Goal: Task Accomplishment & Management: Use online tool/utility

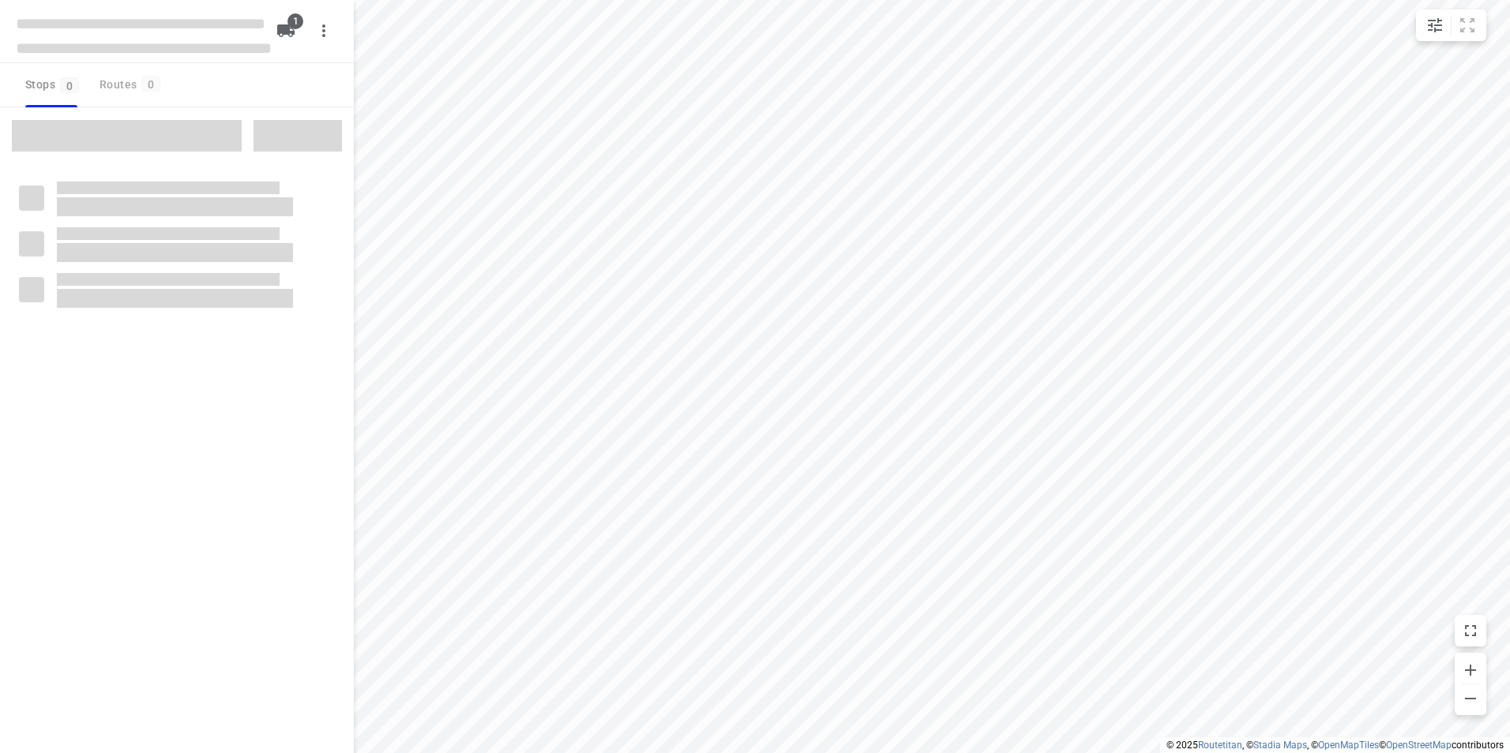
type input "distance"
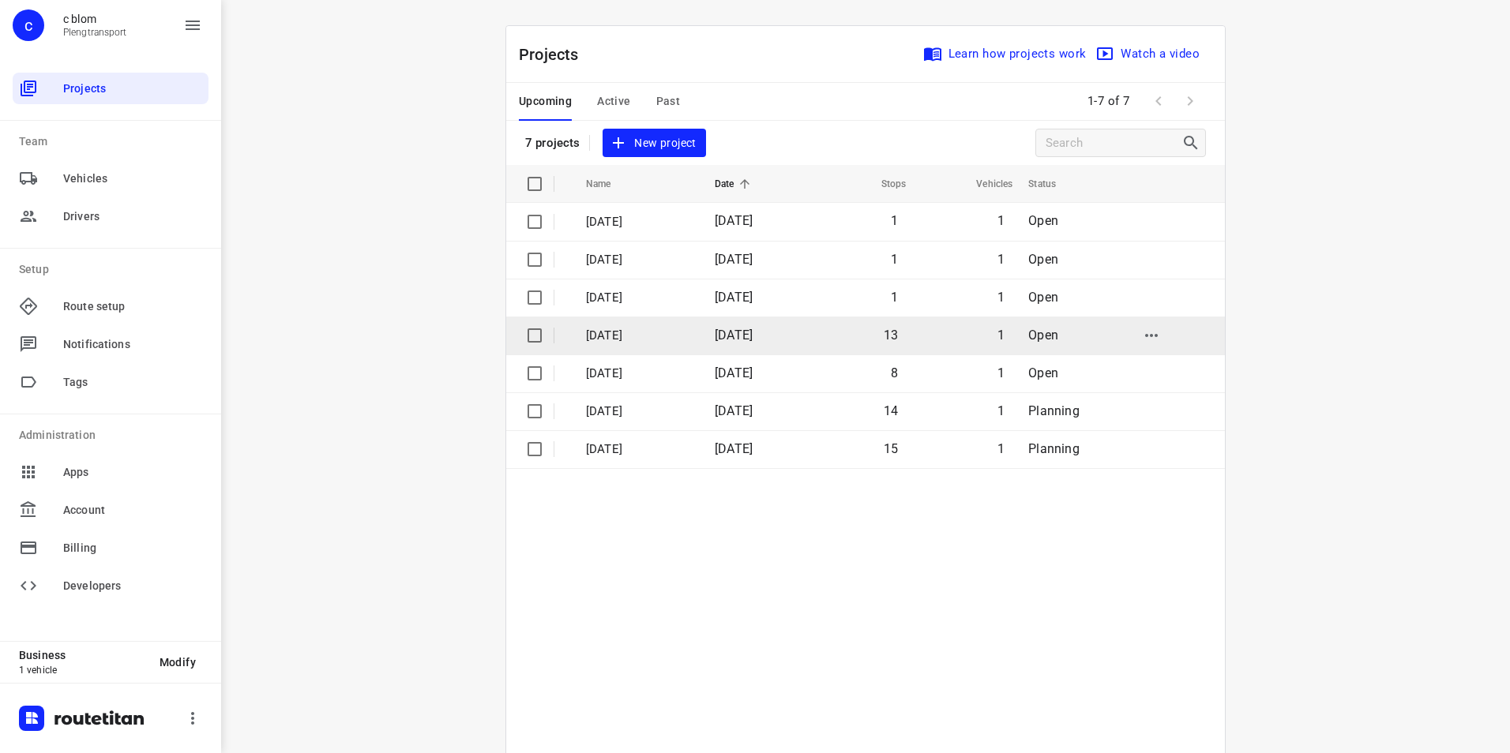
click at [666, 332] on p "Dinsdag 30-9" at bounding box center [638, 336] width 105 height 18
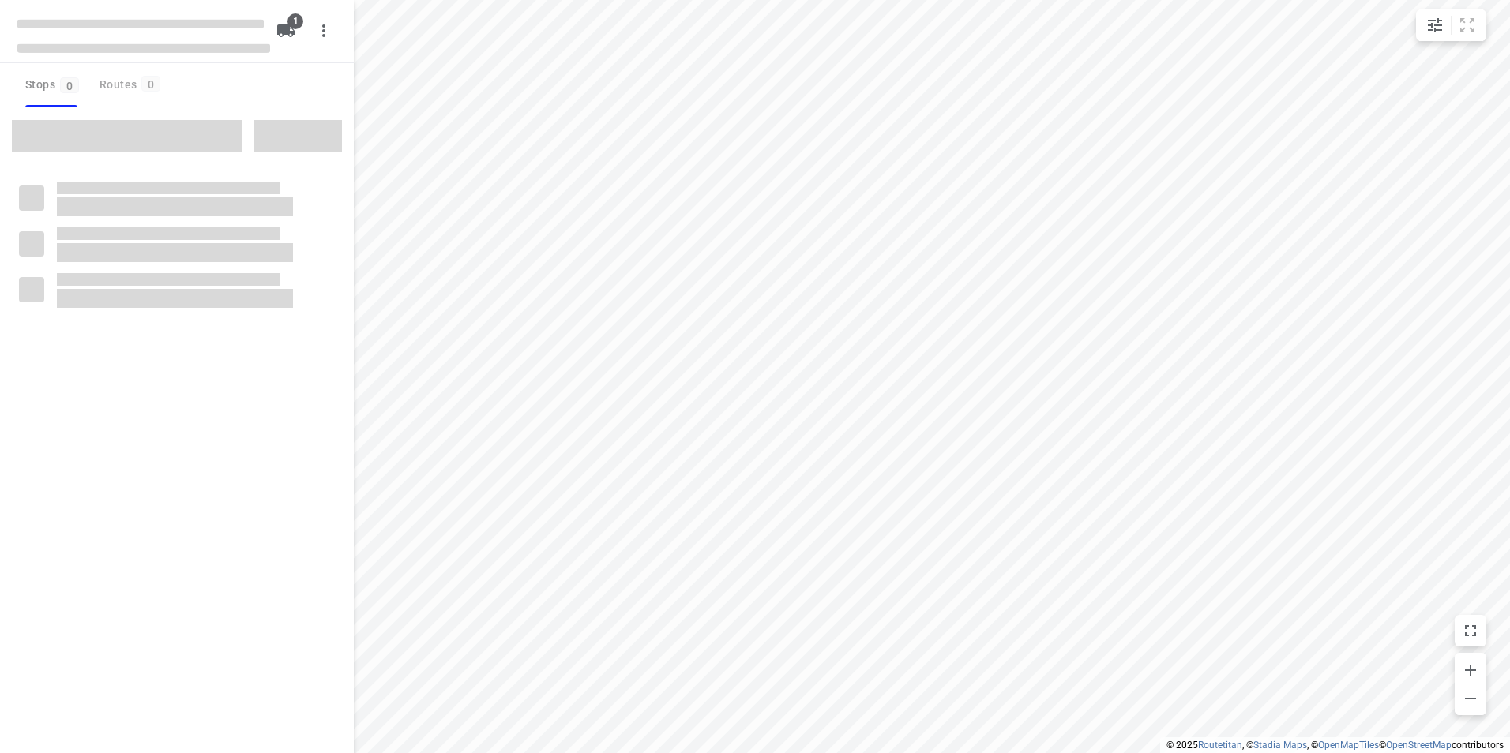
type input "distance"
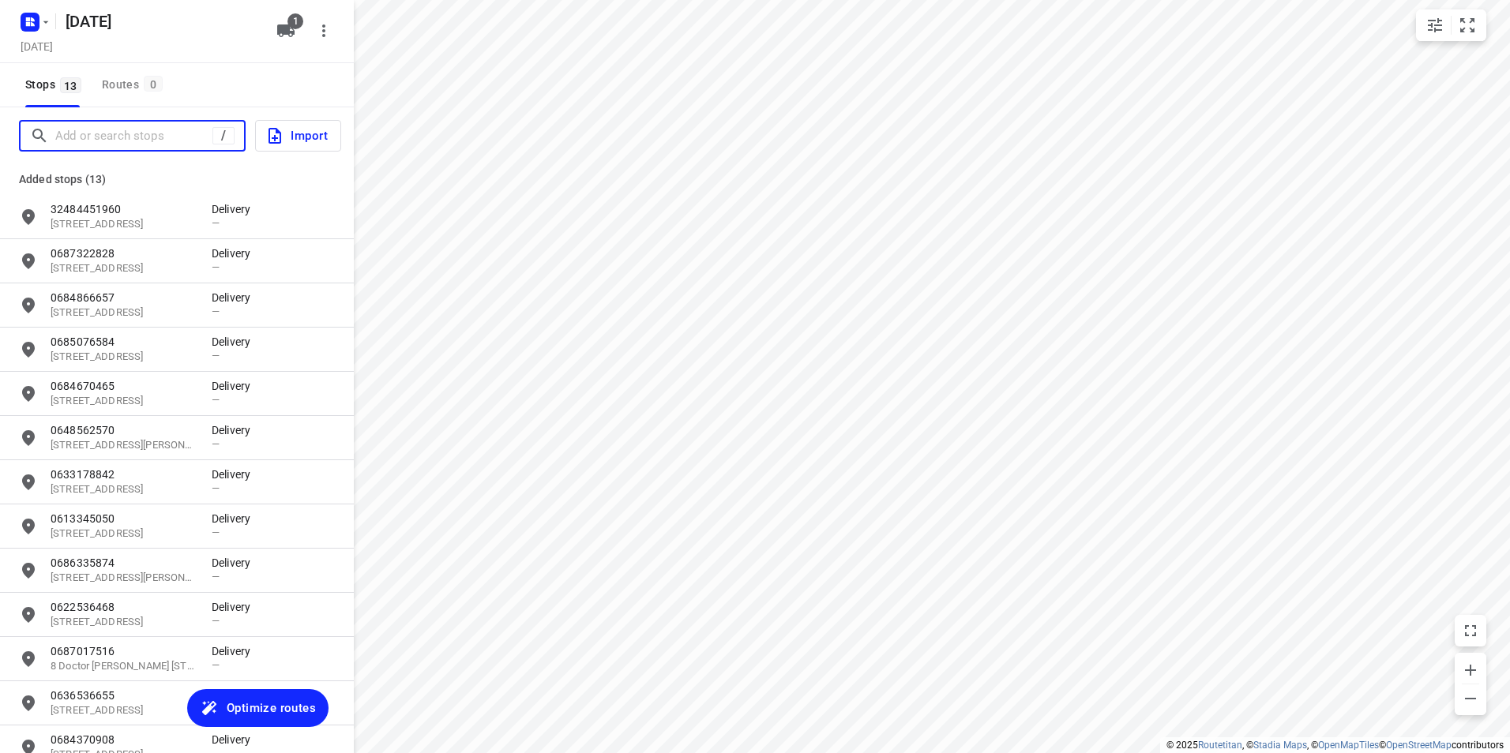
click at [161, 133] on input "Add or search stops" at bounding box center [133, 136] width 157 height 24
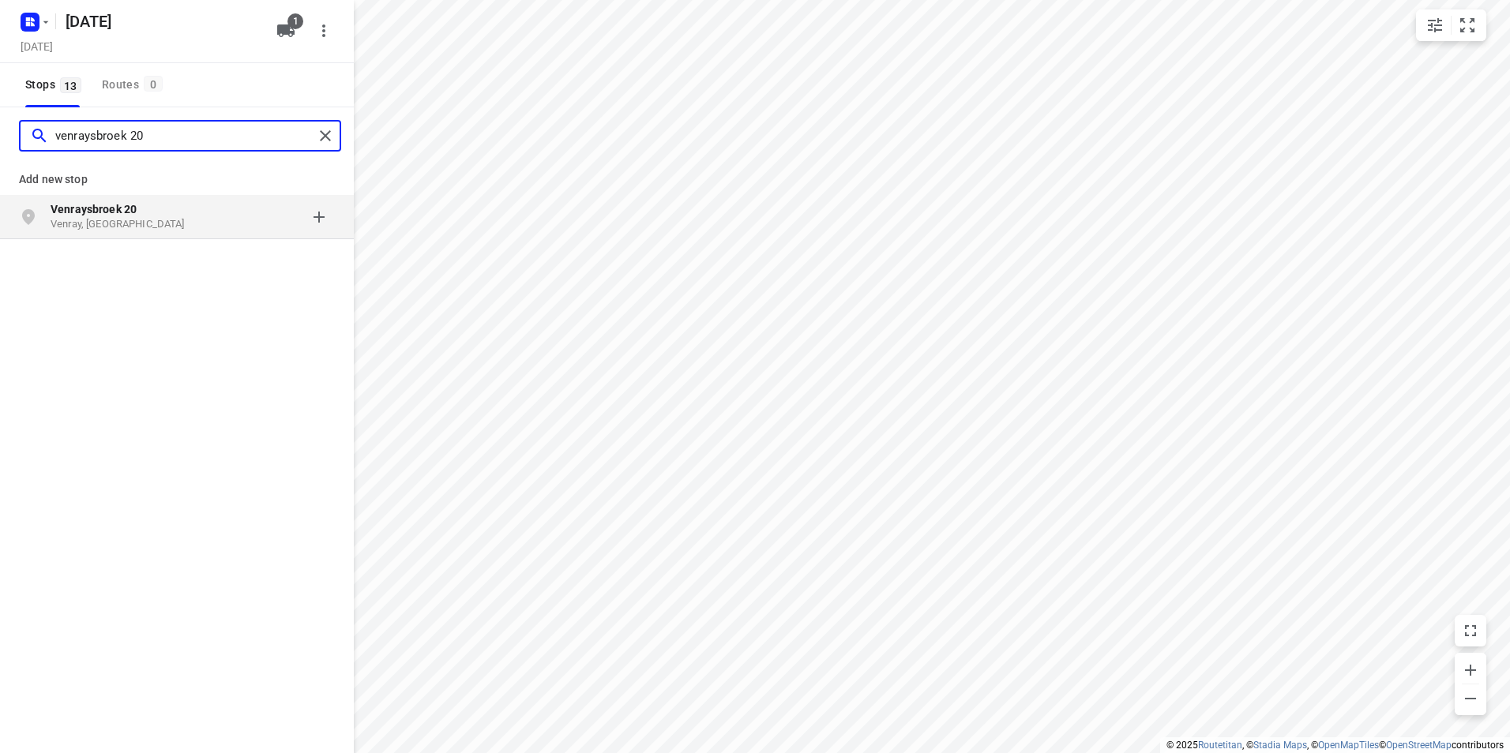
type input "venraysbroek 20"
click at [188, 219] on p "Venray, Nederland" at bounding box center [123, 224] width 145 height 15
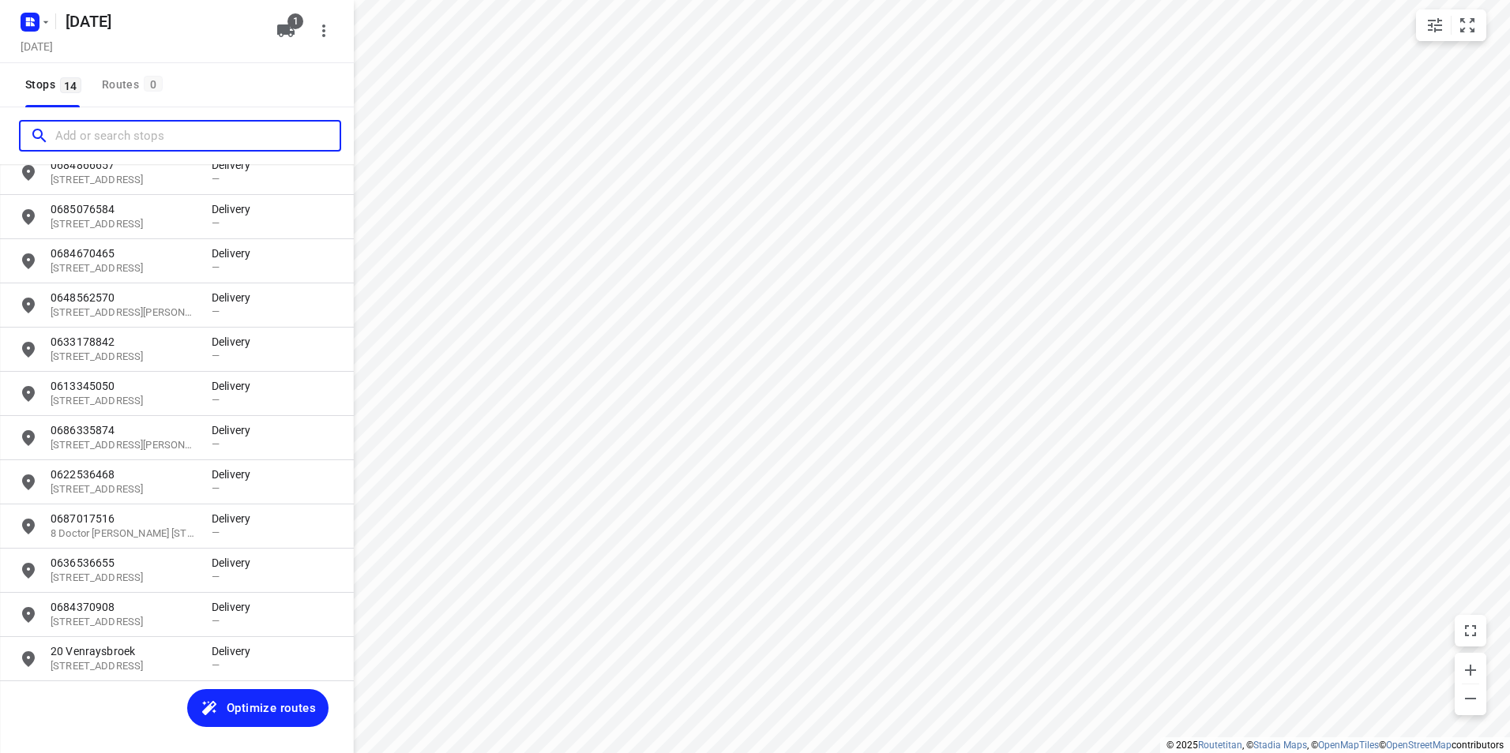
scroll to position [133, 0]
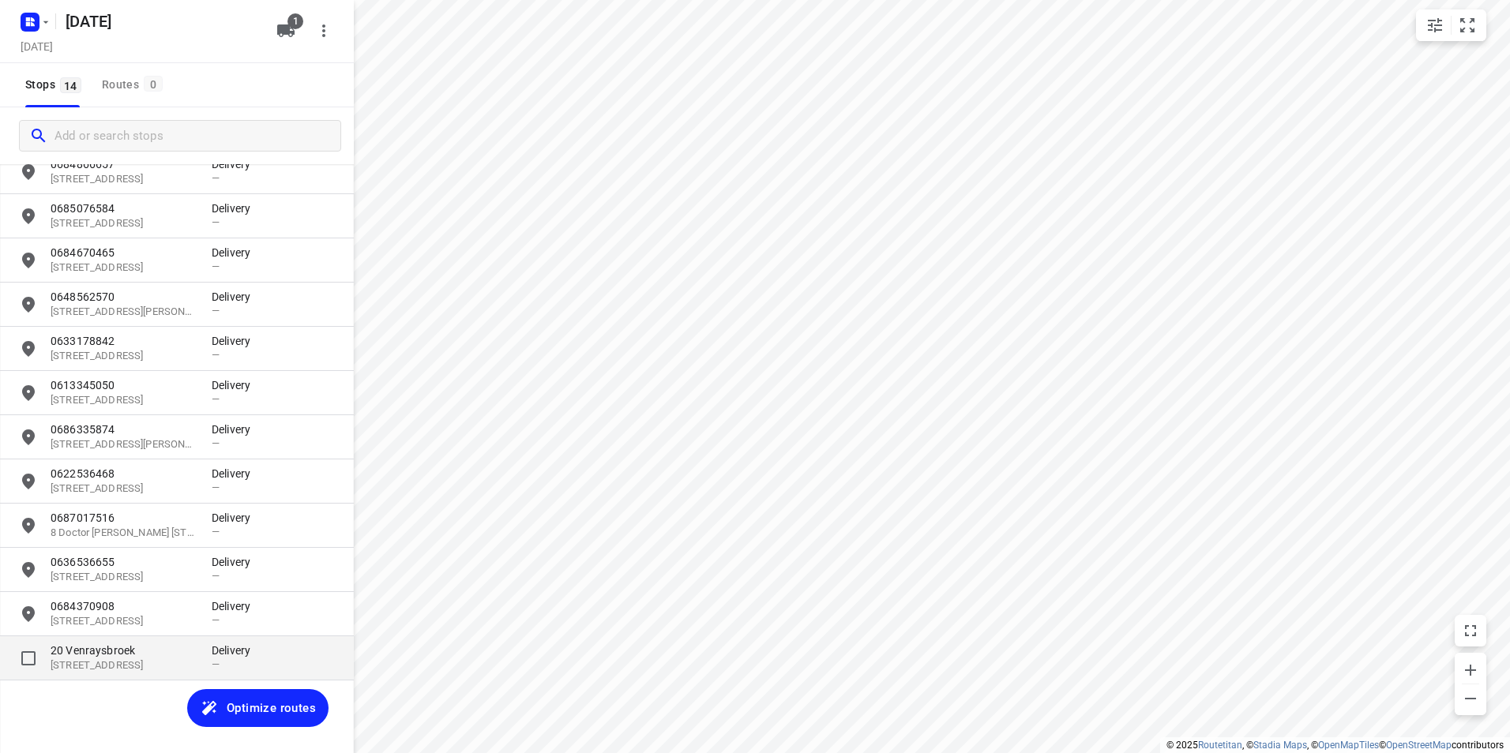
click at [154, 659] on p "20 Venraysbroek" at bounding box center [123, 651] width 145 height 16
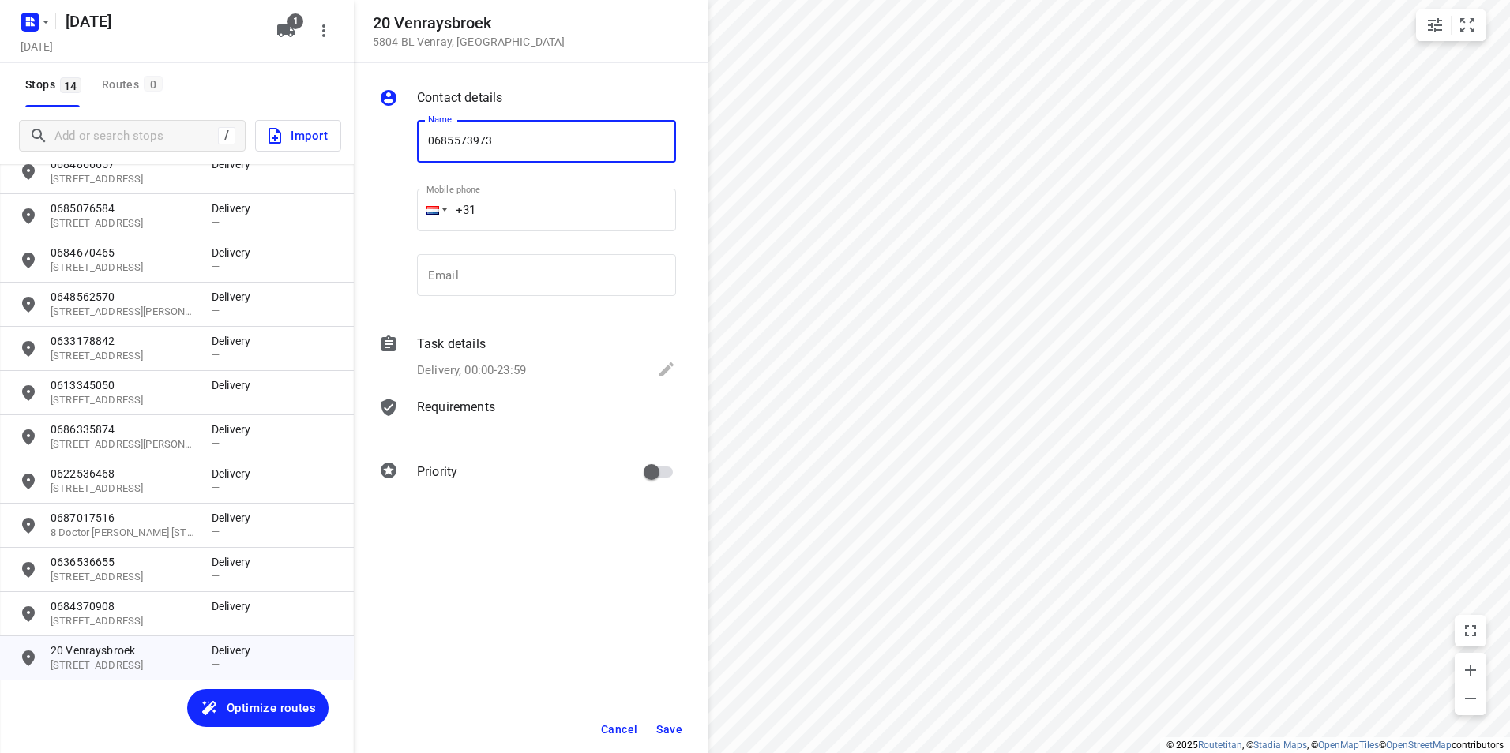
type input "0685573973"
click at [681, 732] on span "Save" at bounding box center [669, 729] width 26 height 13
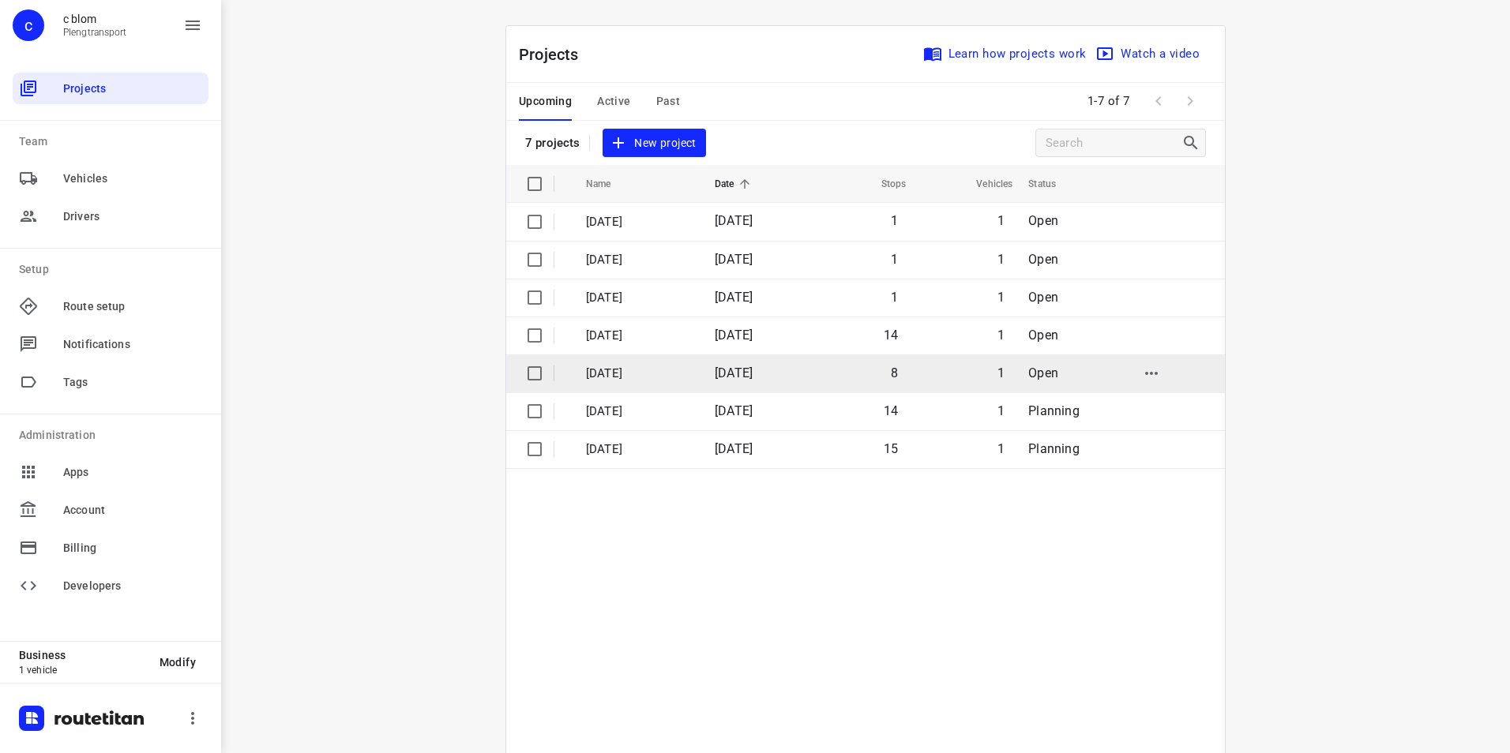
click at [636, 363] on td "Maandag 29-9" at bounding box center [636, 374] width 132 height 38
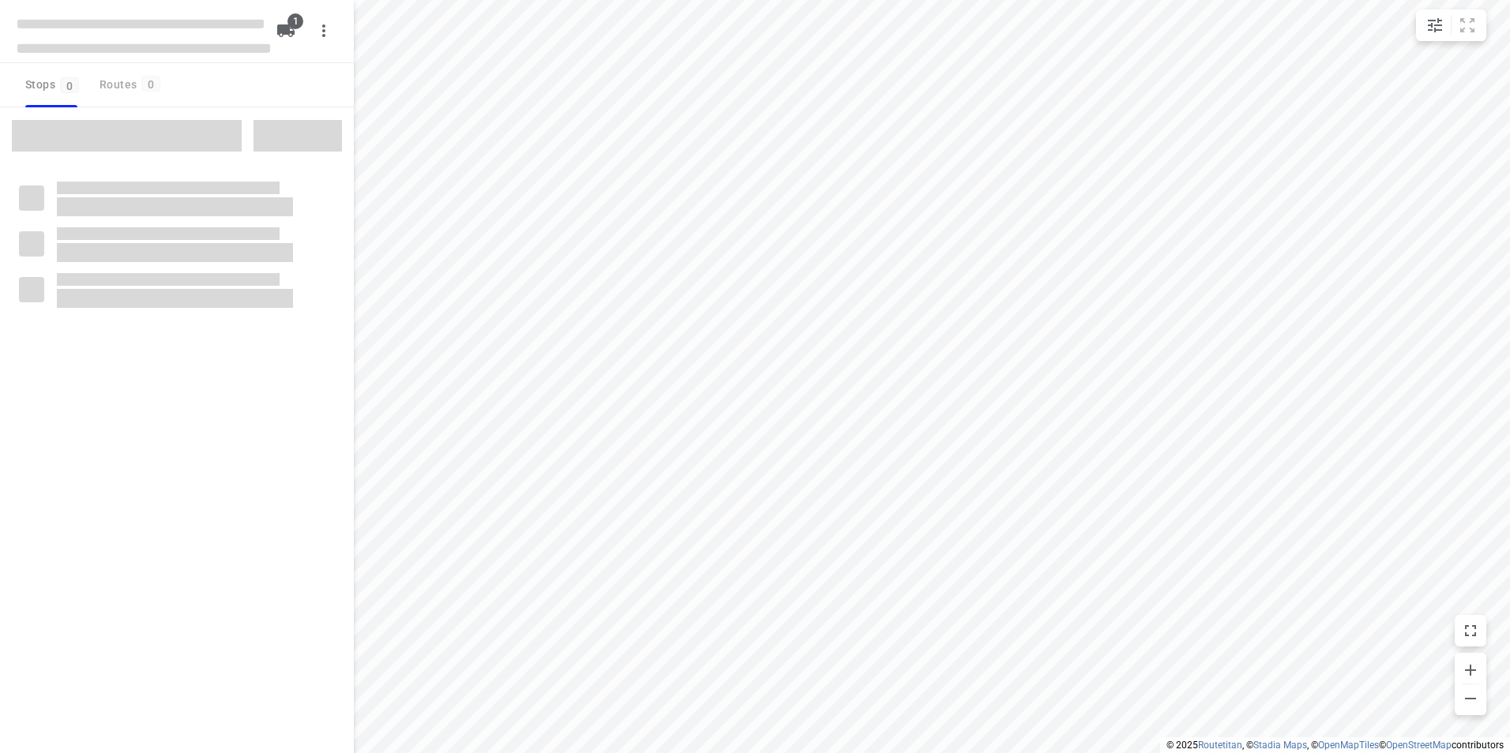
type input "distance"
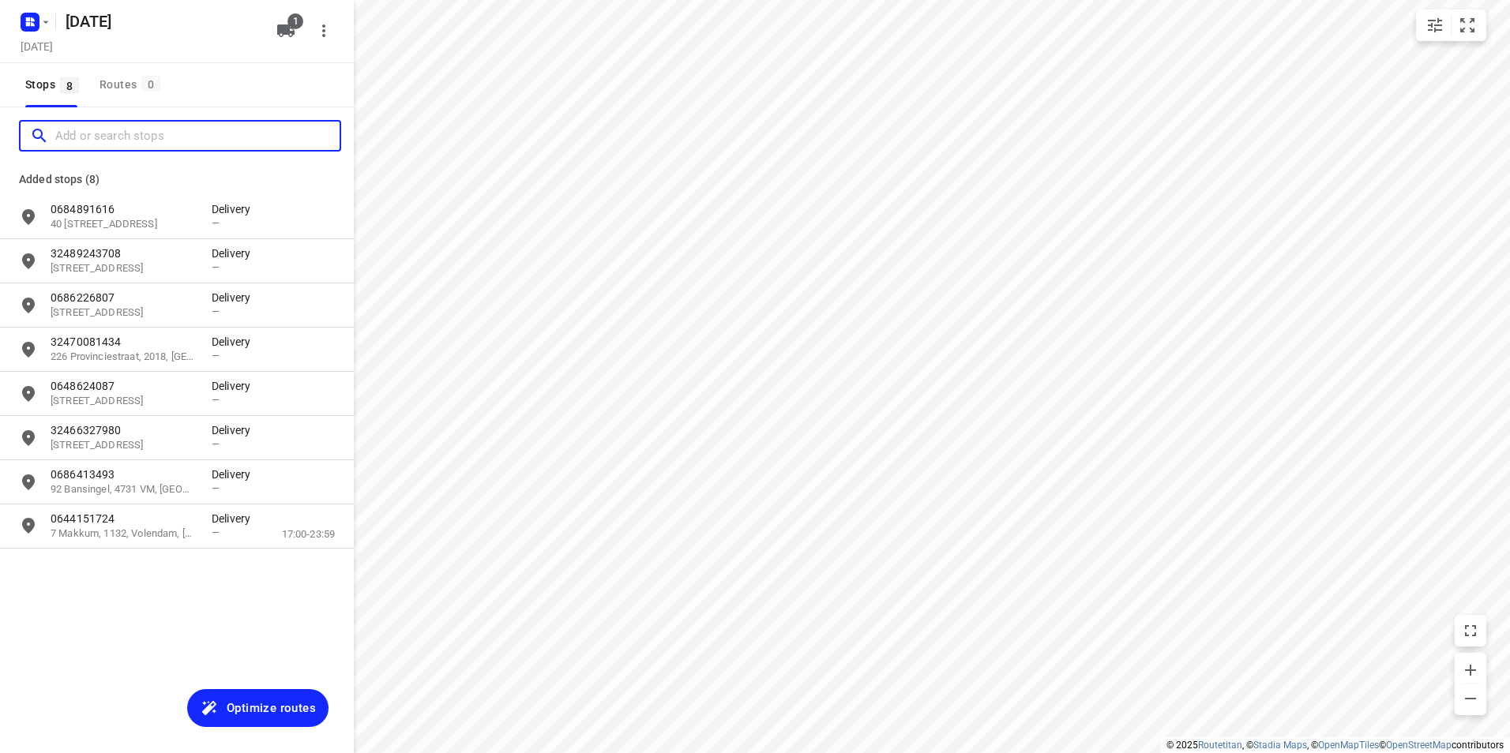
click at [136, 139] on input "Add or search stops" at bounding box center [197, 136] width 284 height 24
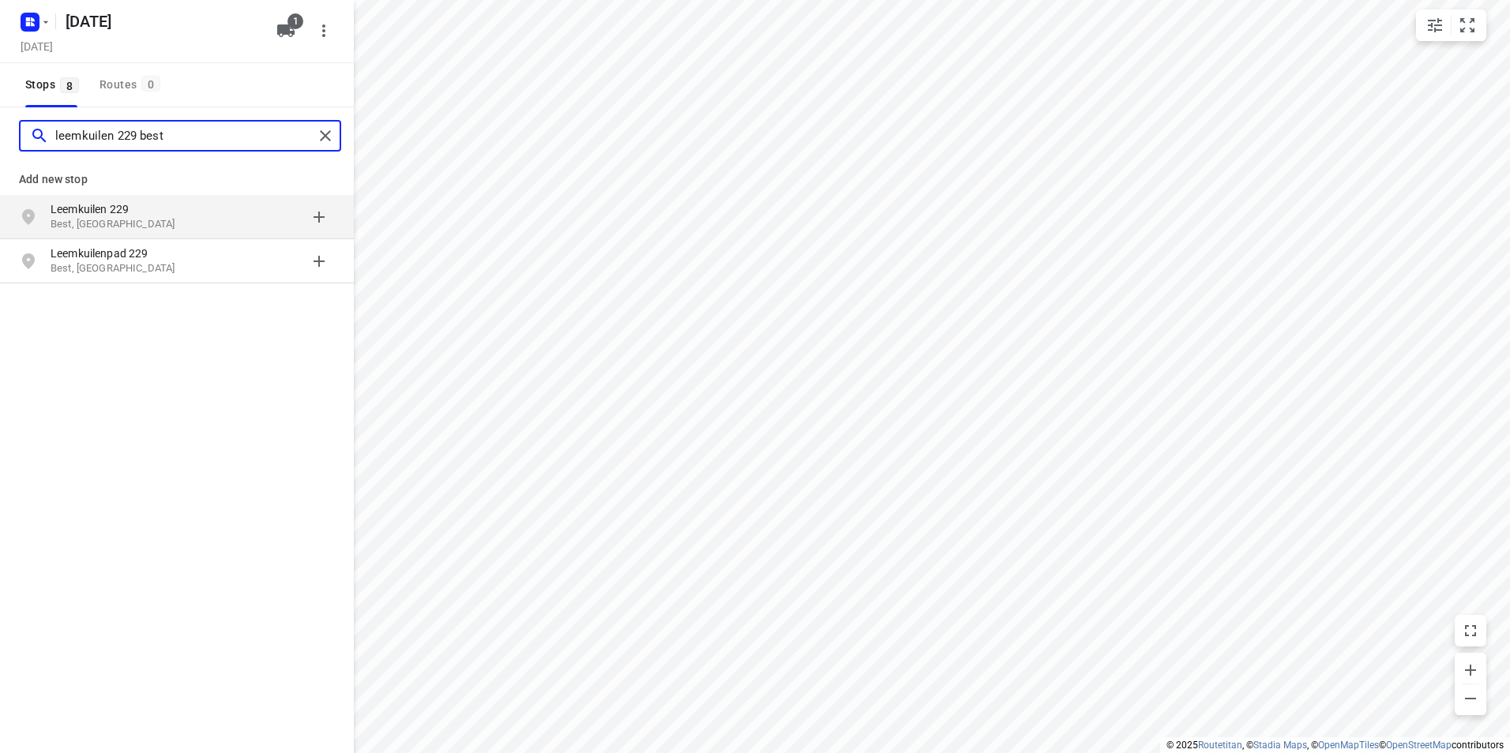
type input "leemkuilen 229 best"
click at [205, 217] on div "Leemkuilen 229 Best, Nederland" at bounding box center [131, 217] width 161 height 32
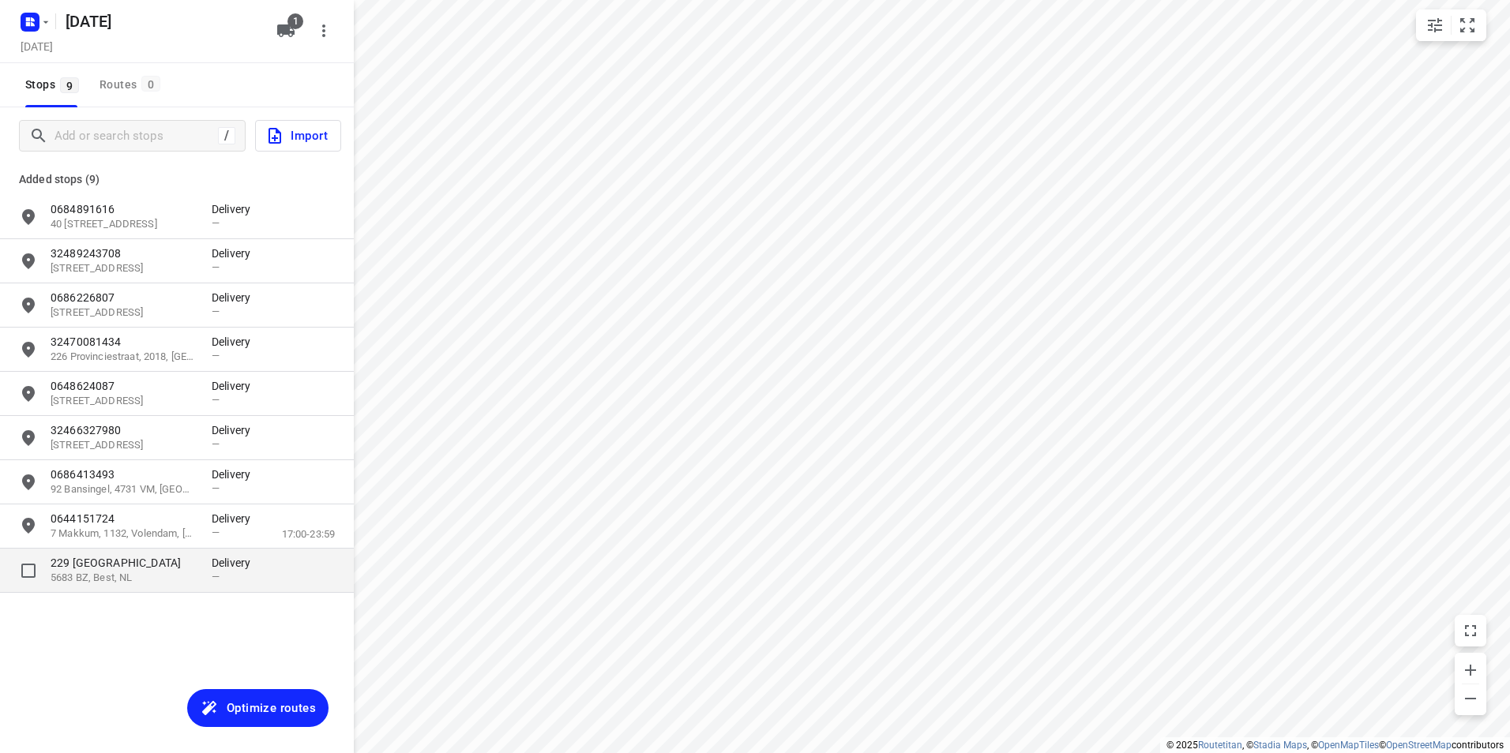
click at [167, 581] on p "5683 BZ, Best, NL" at bounding box center [123, 578] width 145 height 15
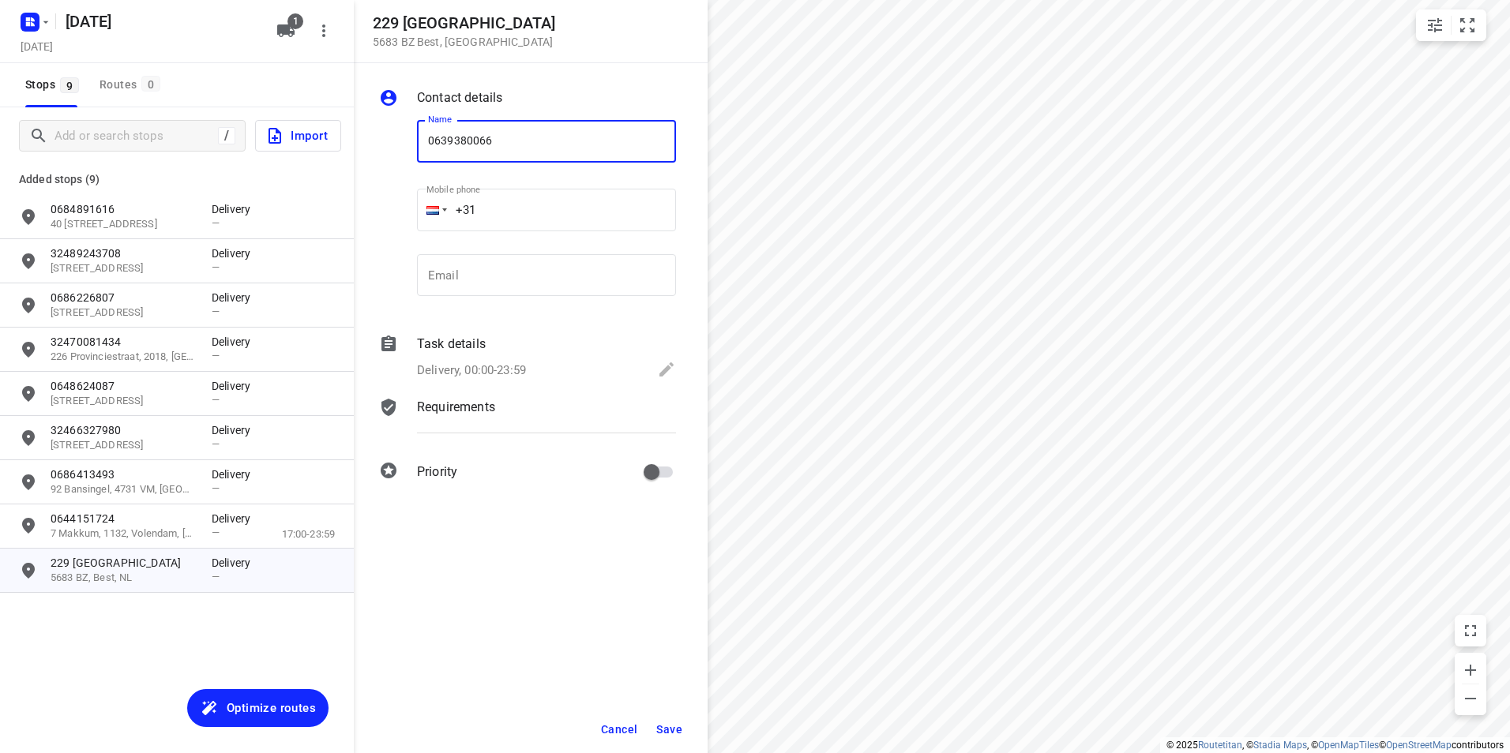
type input "0639380066"
click at [666, 724] on span "Save" at bounding box center [669, 729] width 26 height 13
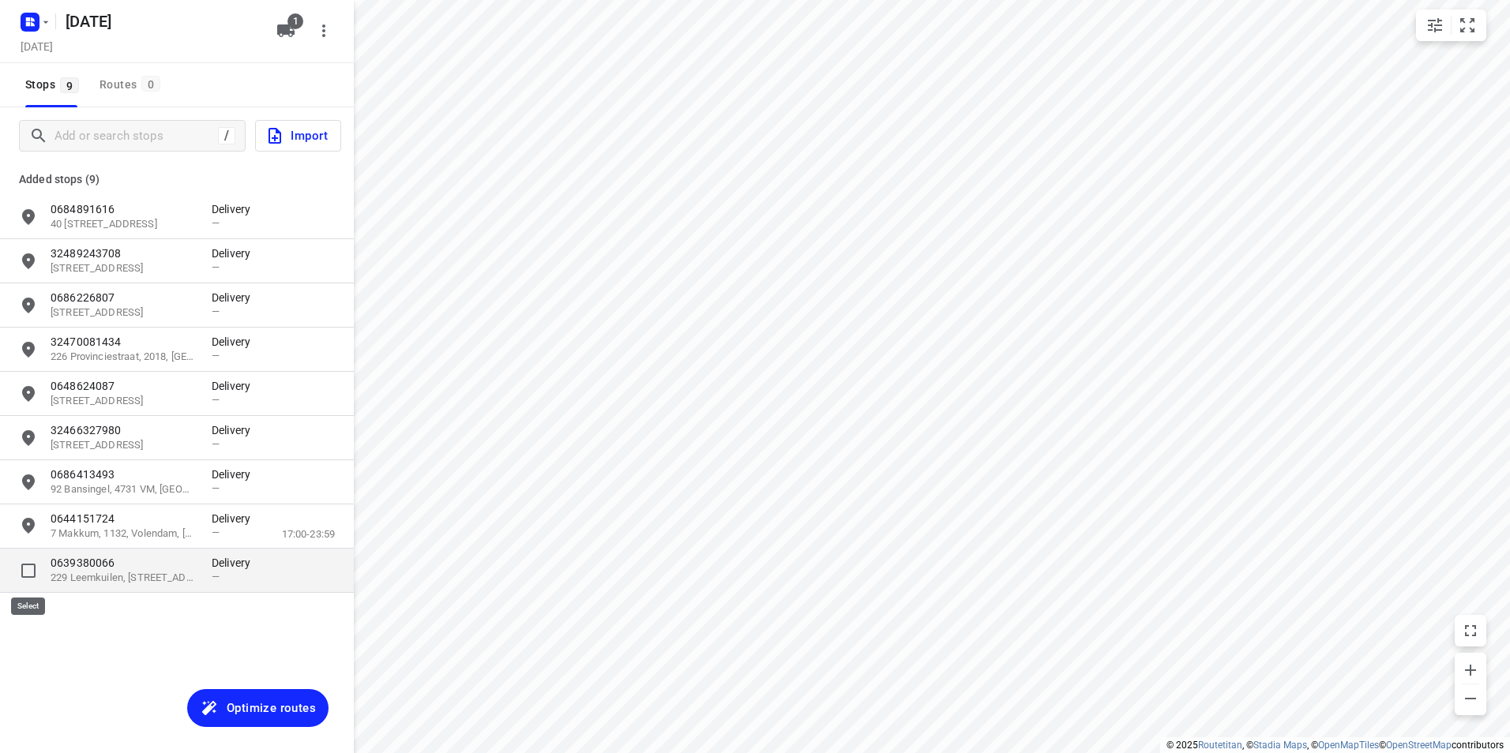
click at [24, 573] on input "grid" at bounding box center [29, 571] width 32 height 32
checkbox input "true"
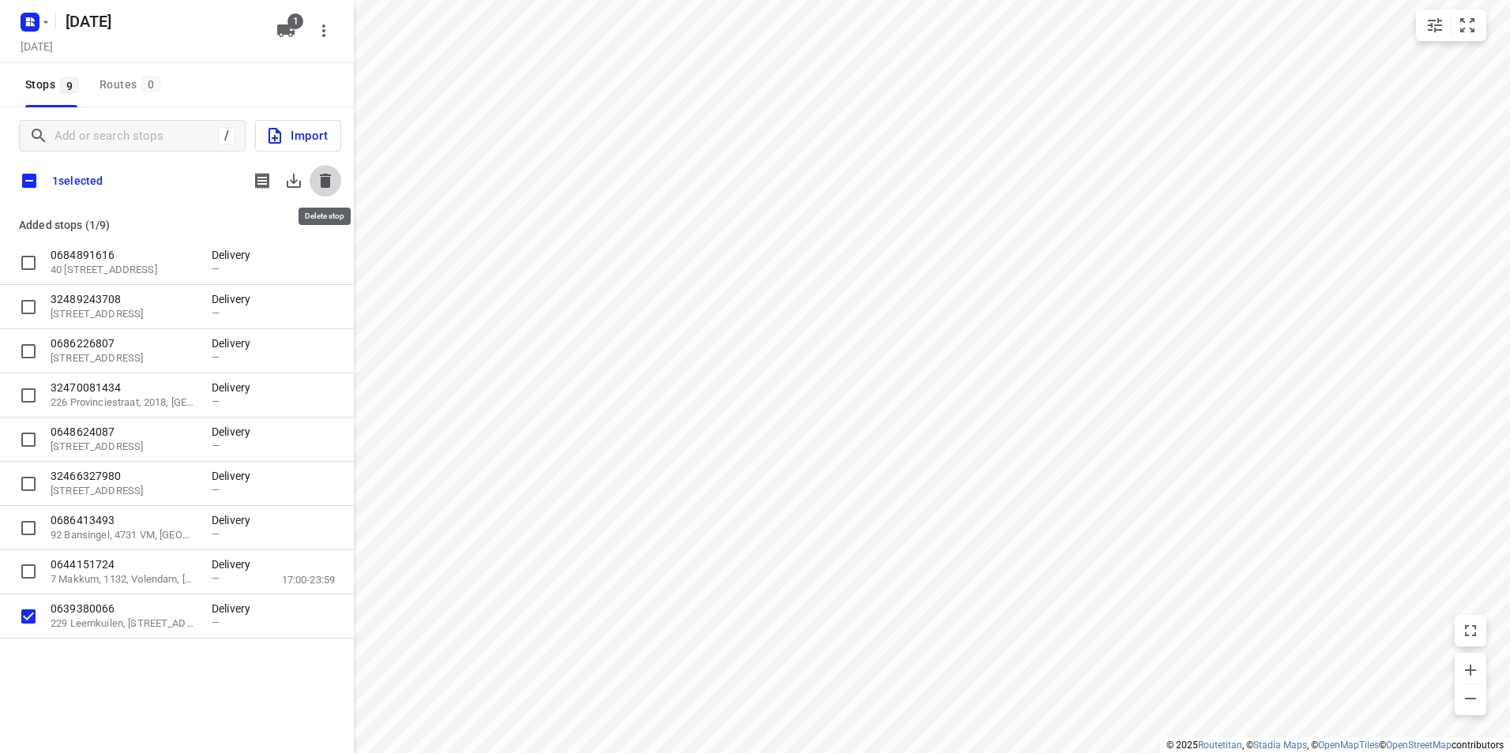
click at [330, 177] on icon "button" at bounding box center [325, 181] width 11 height 14
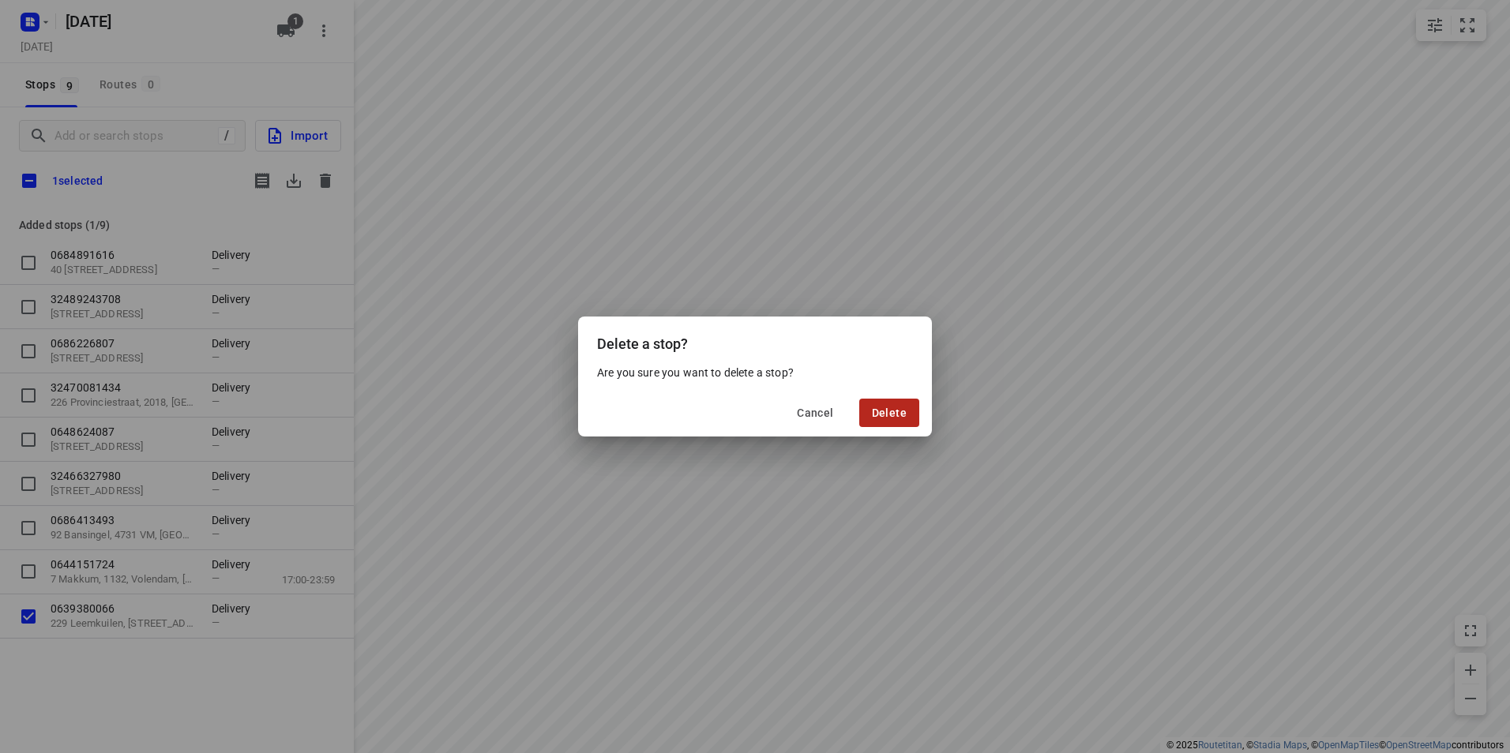
click at [886, 410] on span "Delete" at bounding box center [889, 413] width 35 height 13
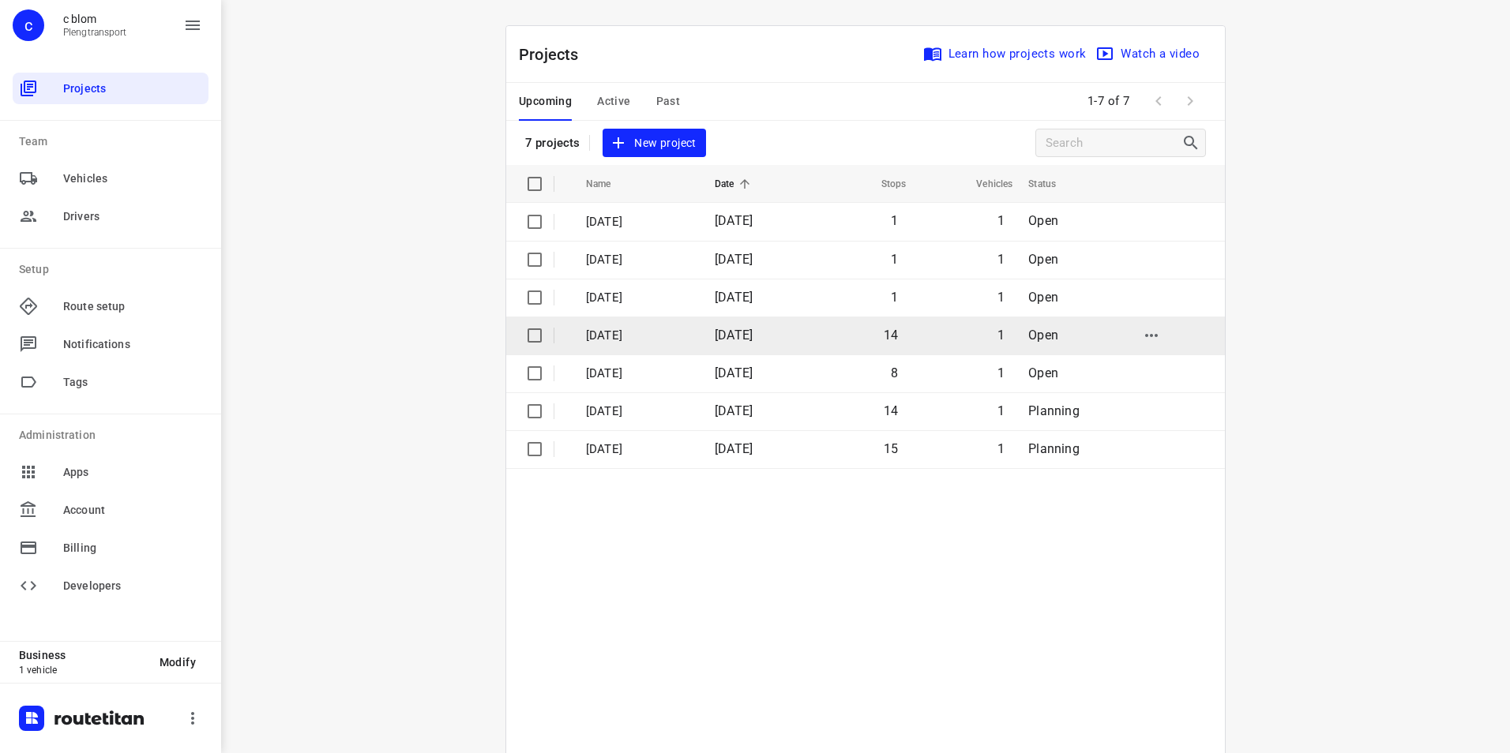
click at [640, 331] on p "Dinsdag 30-9" at bounding box center [638, 336] width 105 height 18
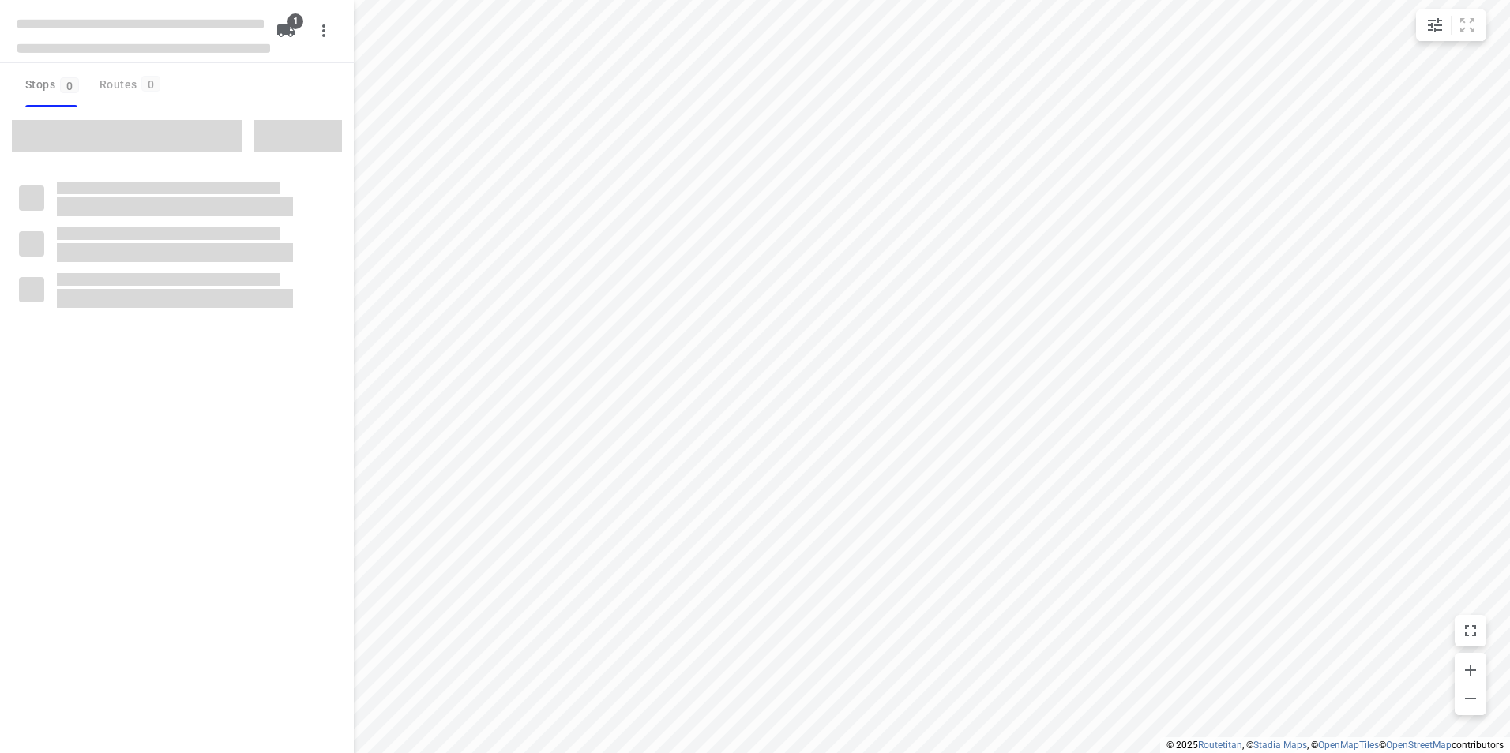
type input "distance"
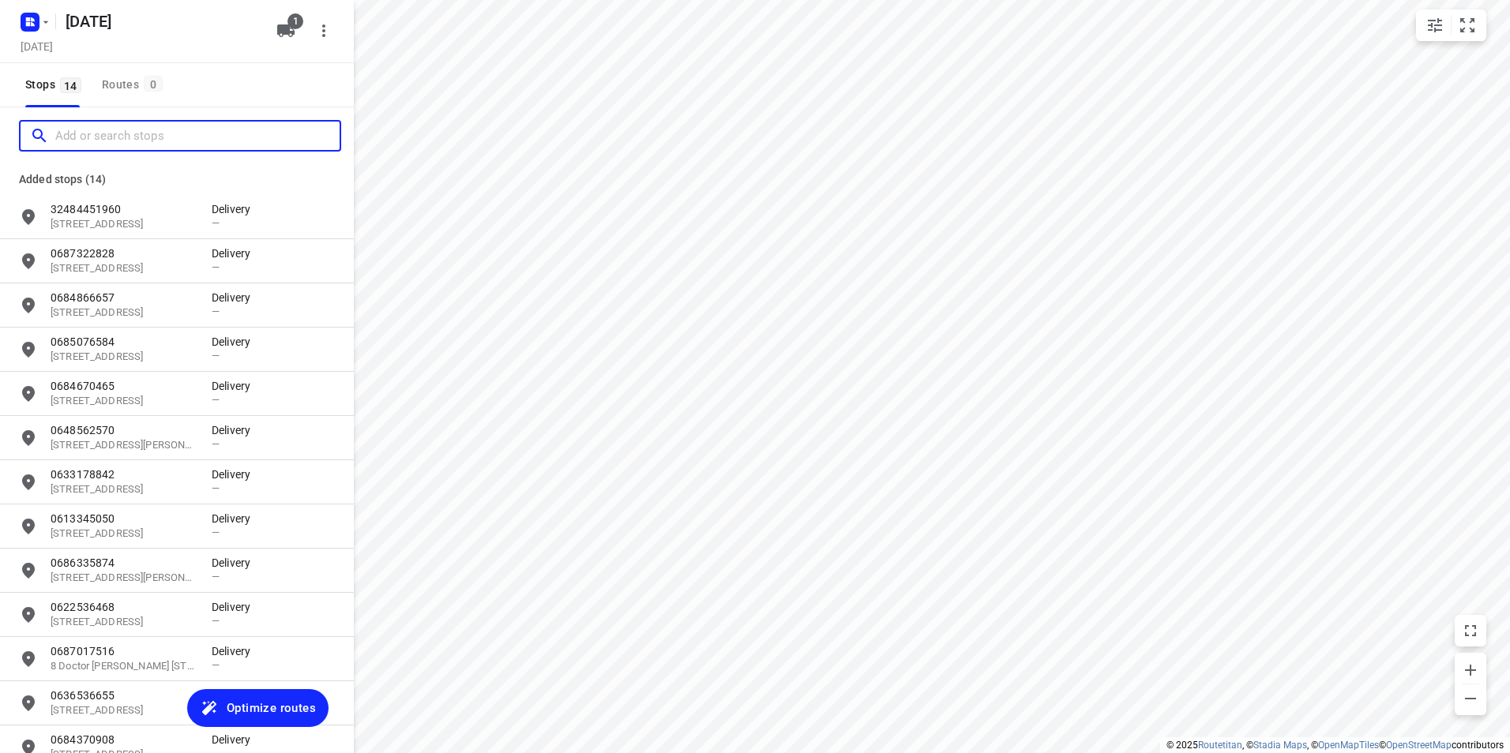
click at [139, 126] on input "Add or search stops" at bounding box center [197, 136] width 284 height 24
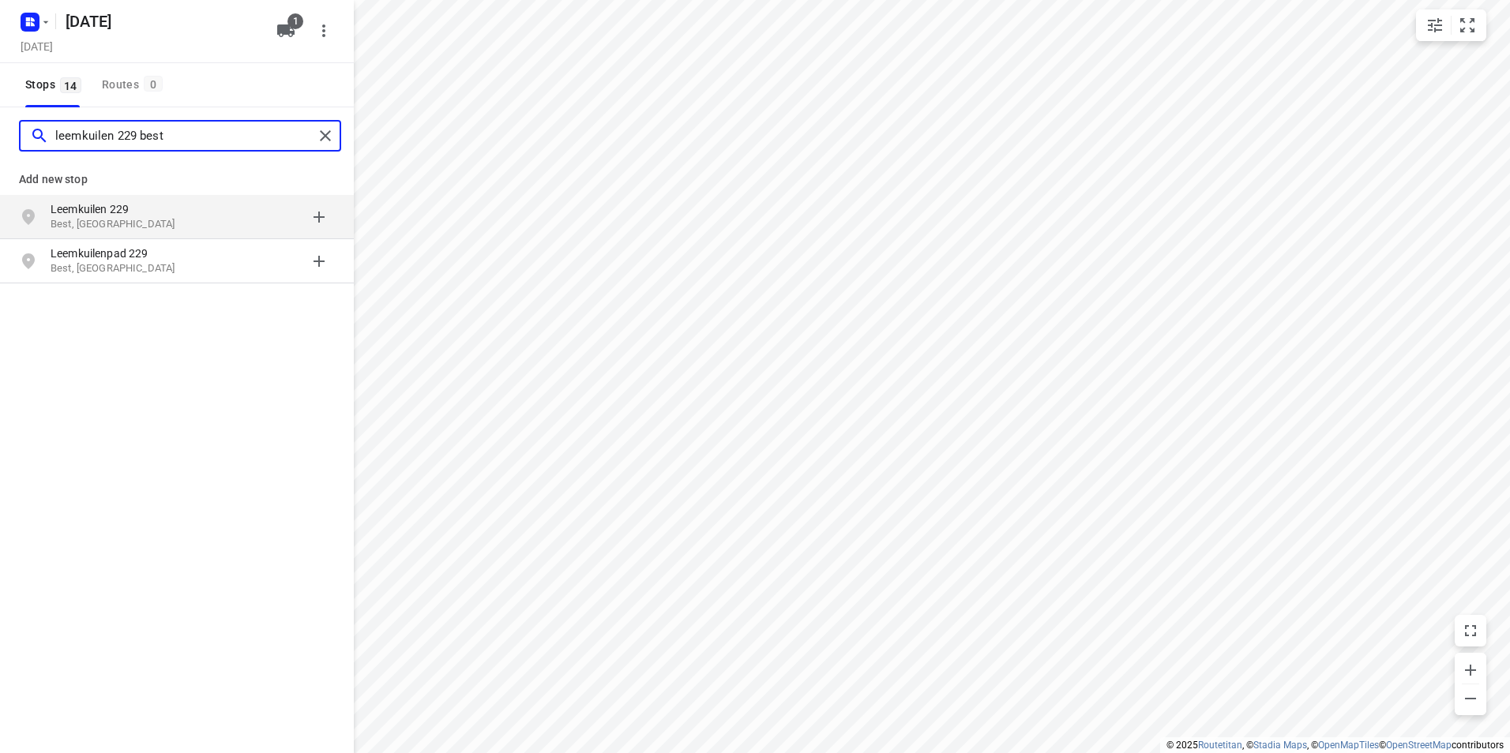
type input "leemkuilen 229 best"
click at [205, 218] on div "Leemkuilen 229 Best, Nederland" at bounding box center [131, 217] width 161 height 32
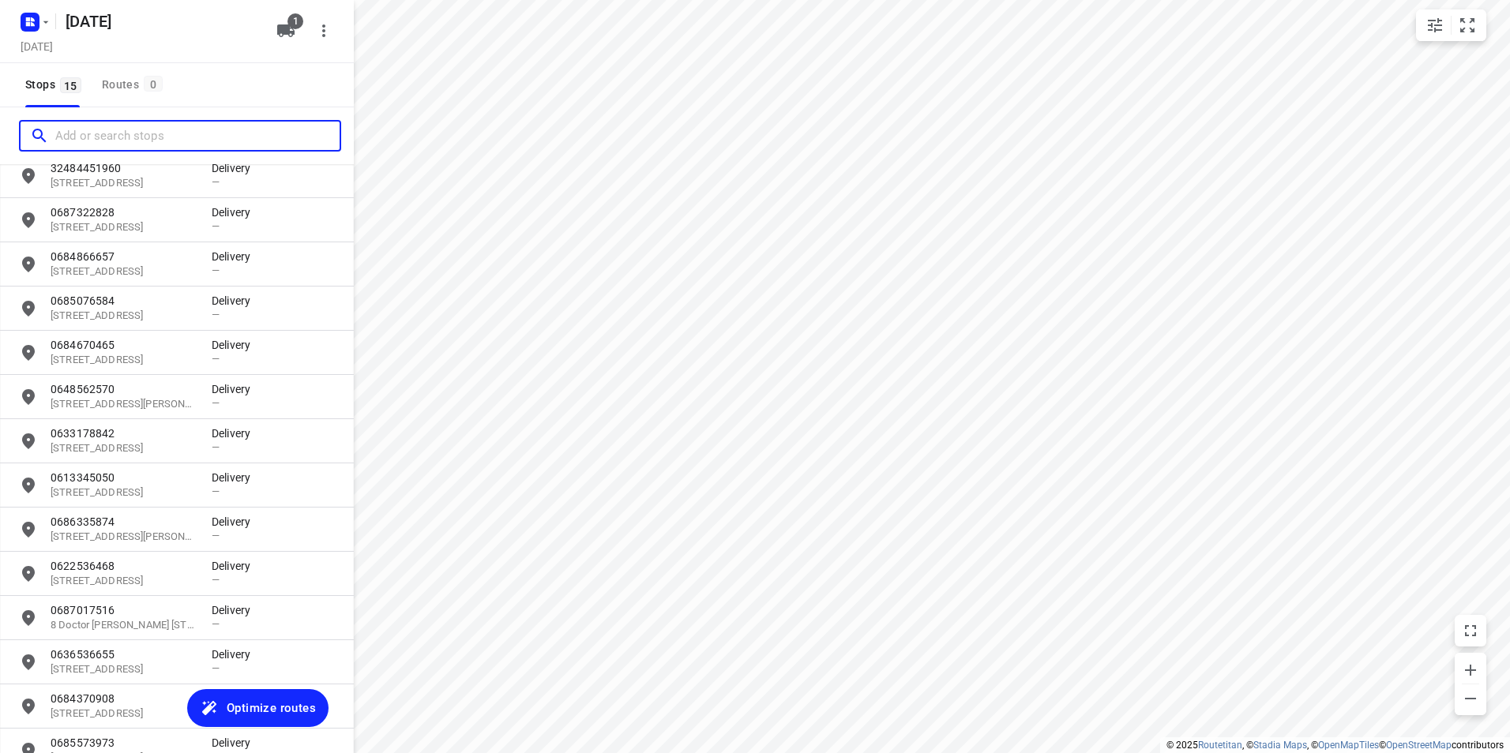
scroll to position [178, 0]
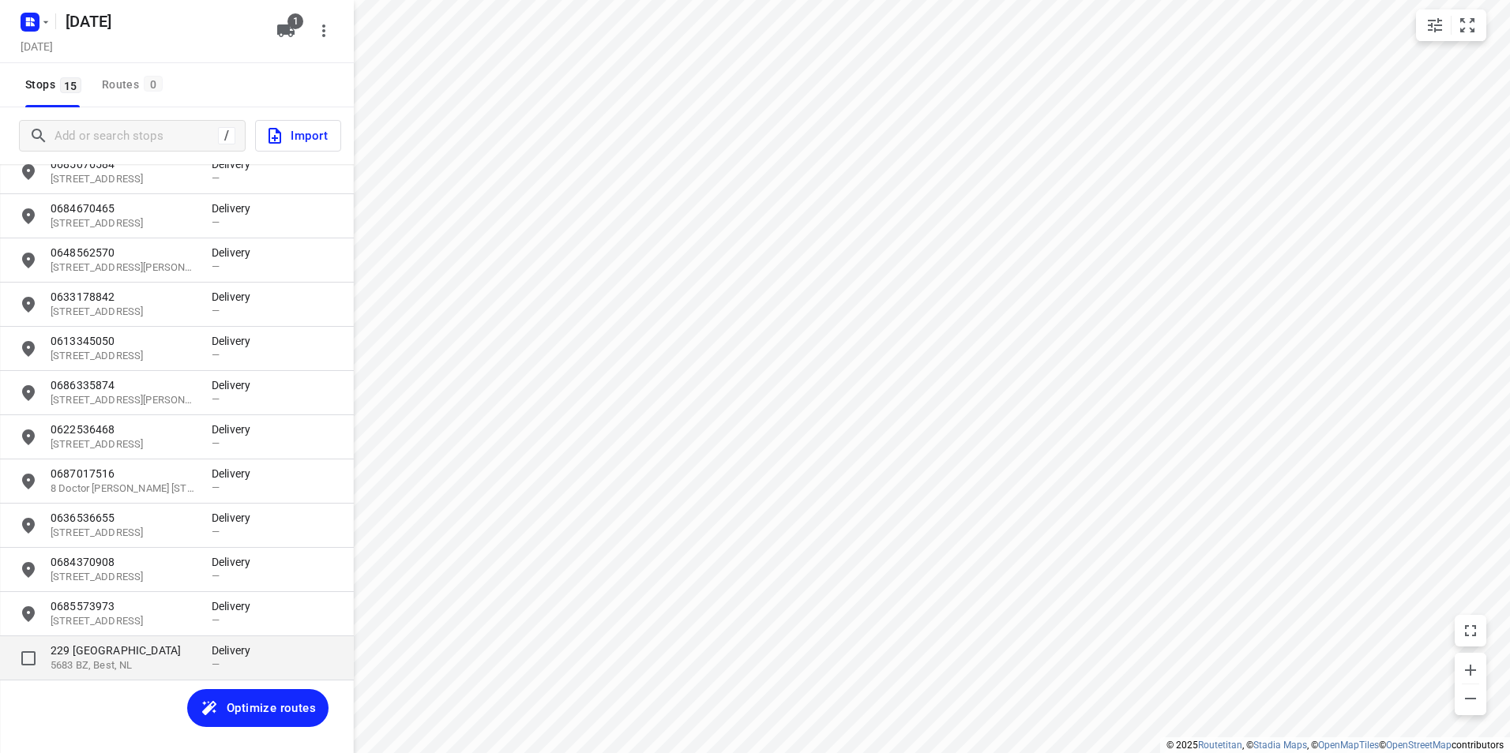
click at [111, 659] on p "5683 BZ, Best, NL" at bounding box center [123, 666] width 145 height 15
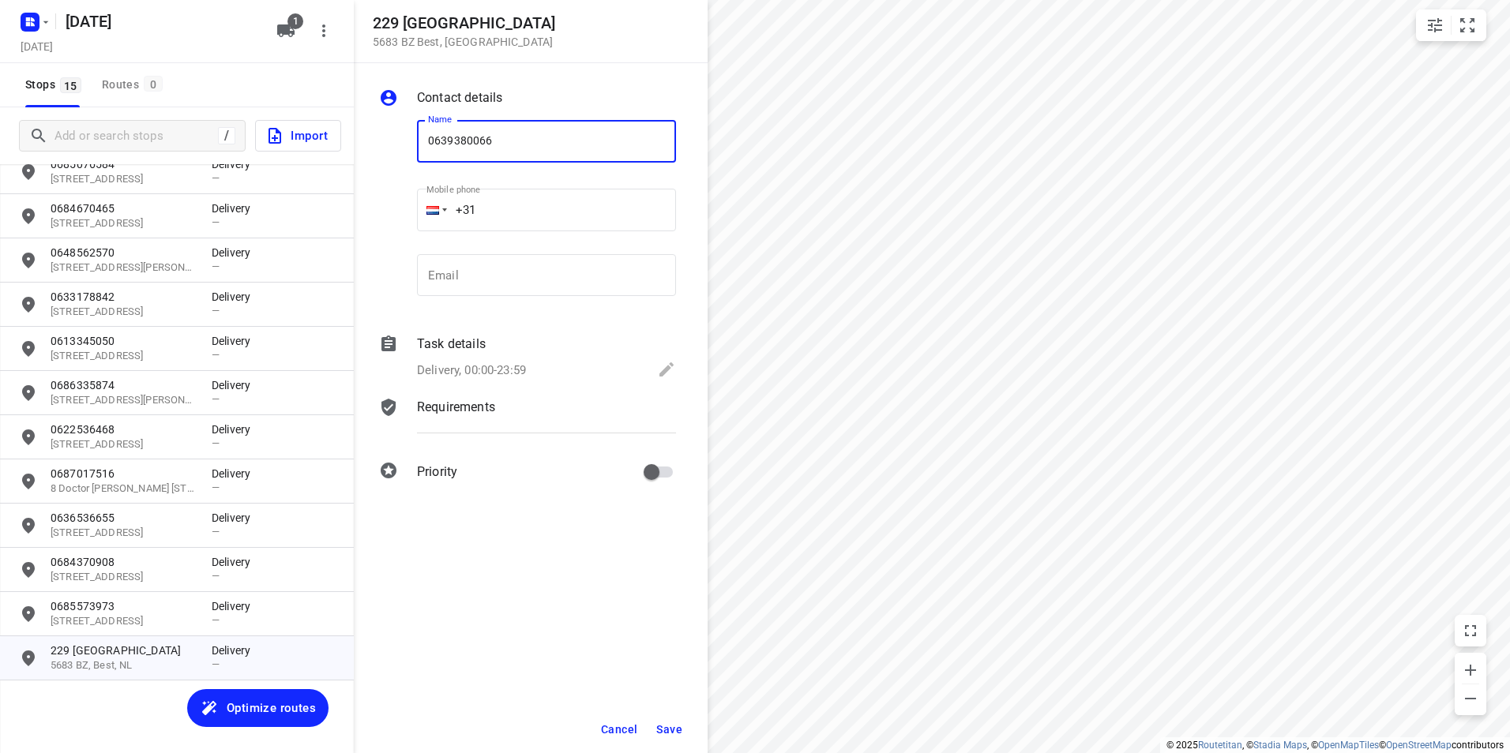
type input "0639380066"
click at [675, 719] on button "Save" at bounding box center [669, 729] width 39 height 28
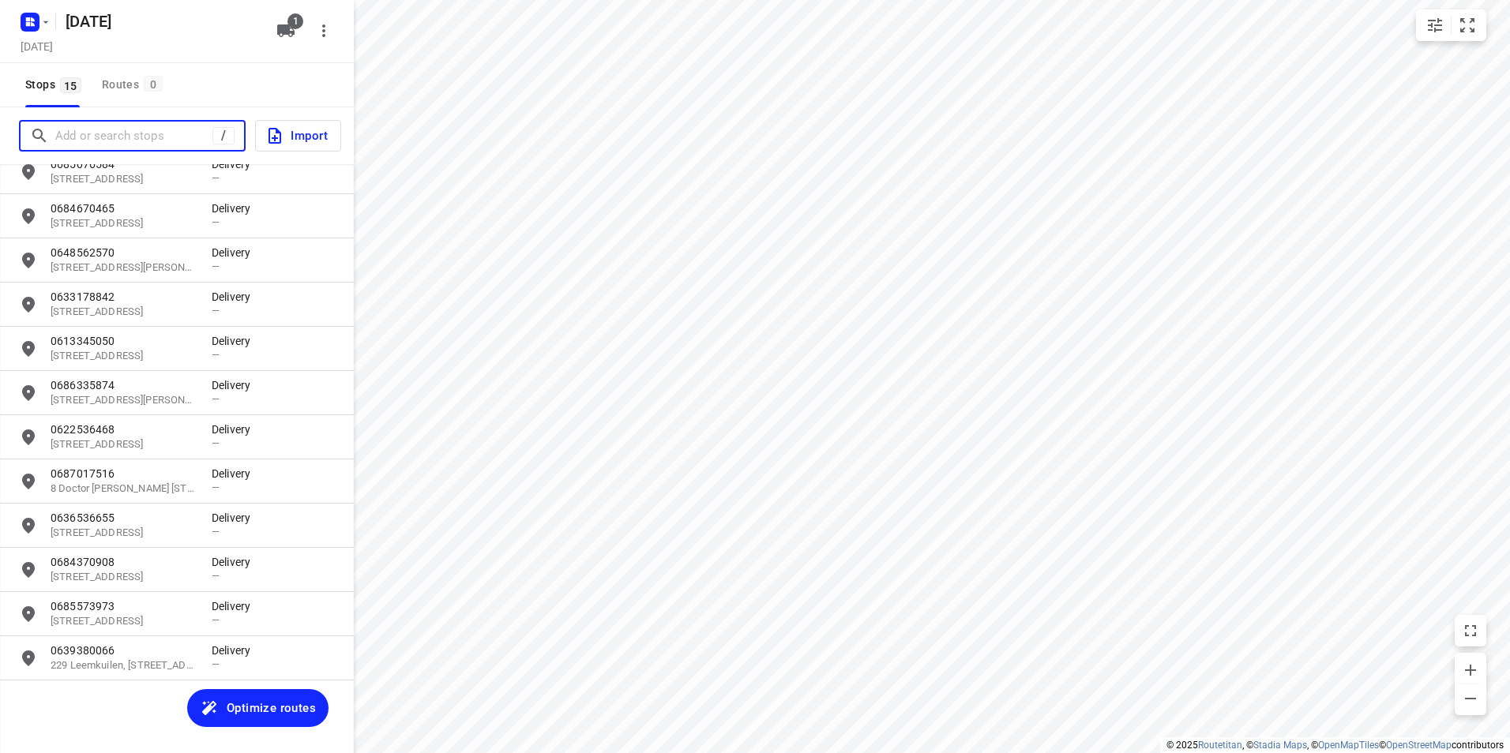
click at [122, 137] on input "Add or search stops" at bounding box center [133, 136] width 157 height 24
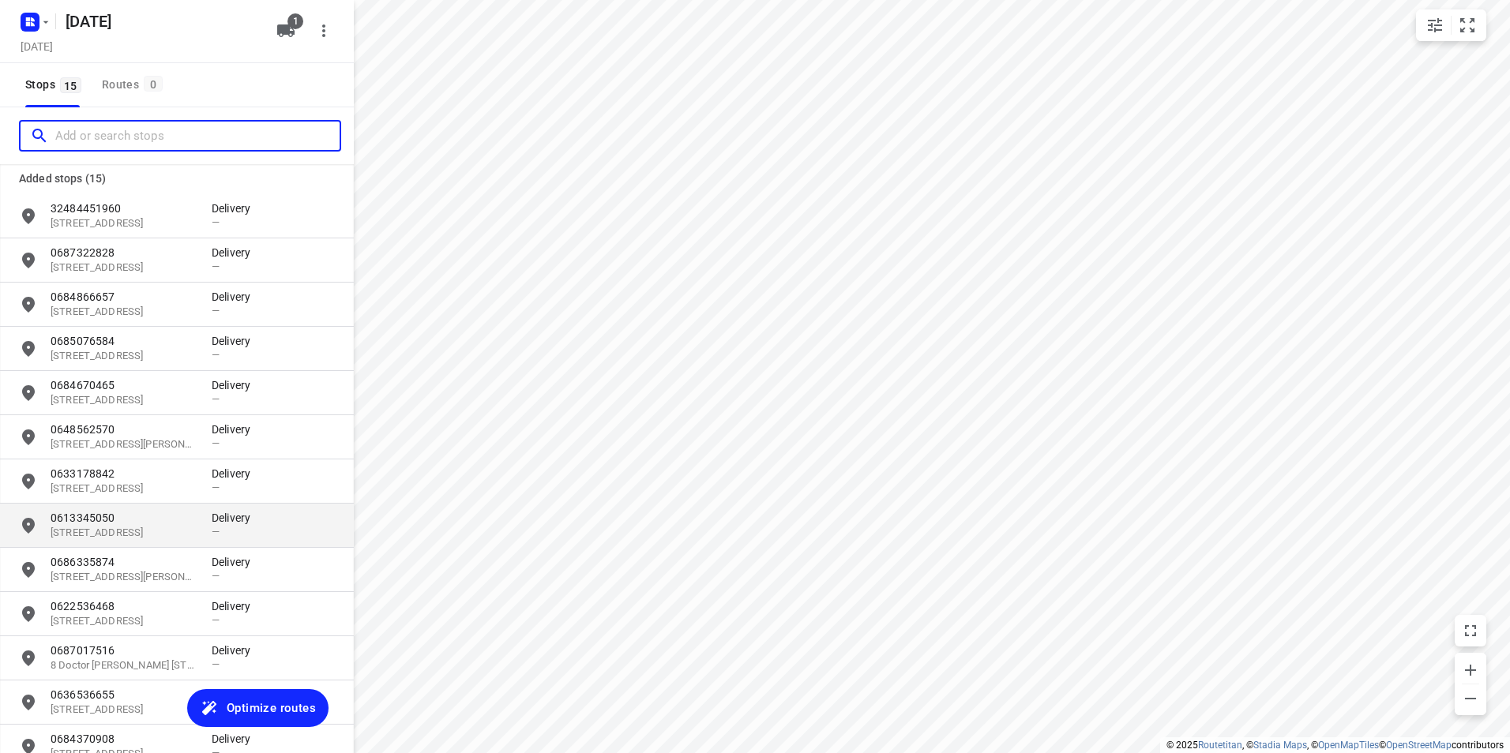
scroll to position [0, 0]
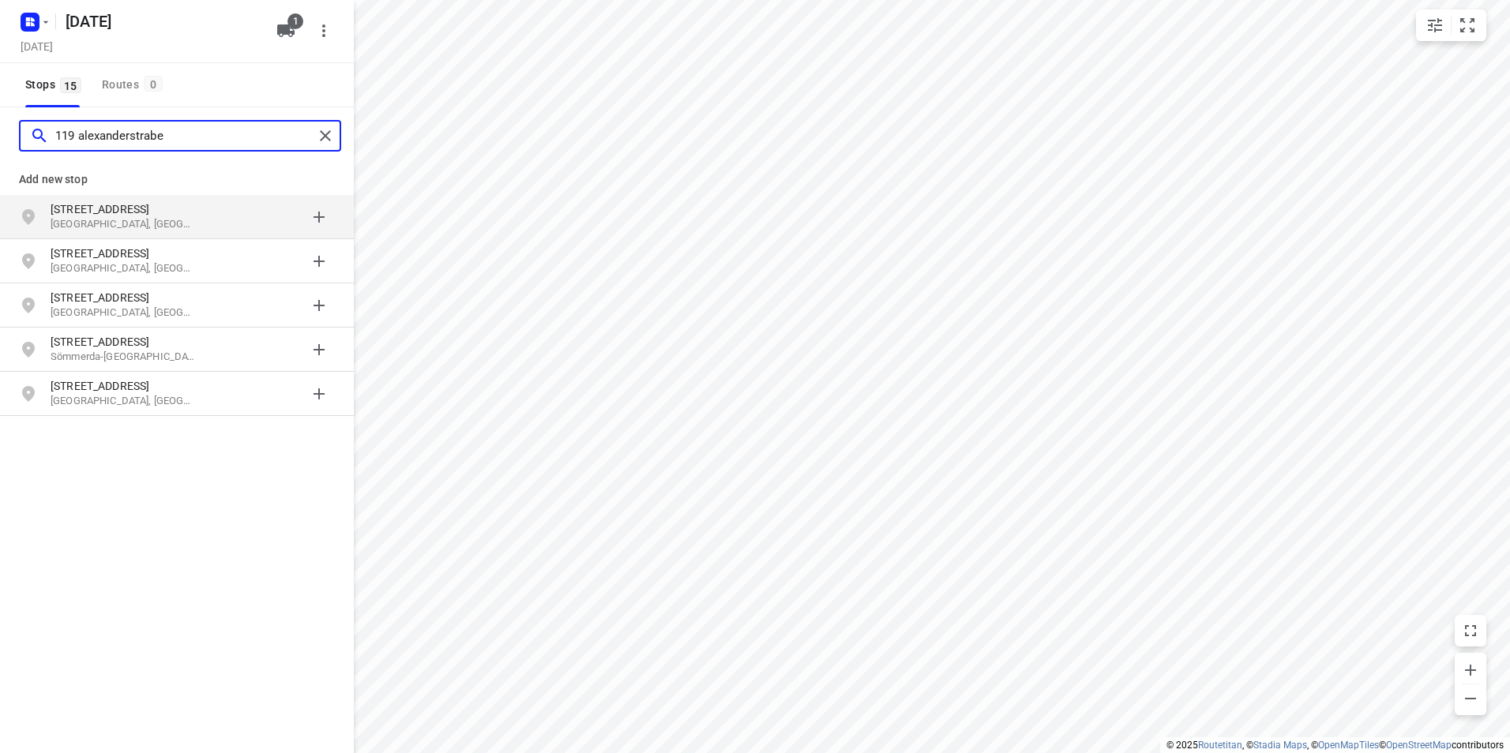
type input "119 alexanderstrabe"
click at [153, 223] on p "Aken, Duitsland" at bounding box center [123, 224] width 145 height 15
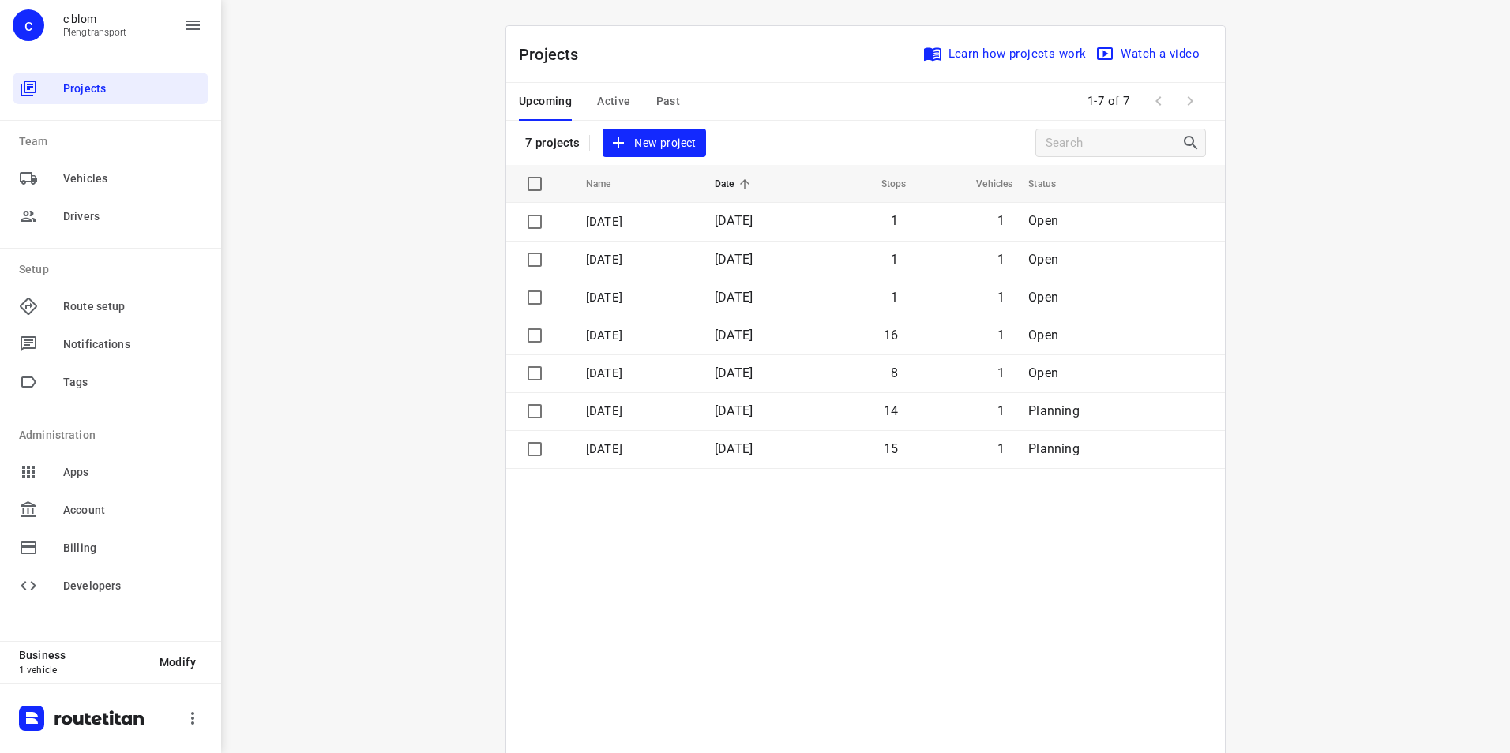
click at [663, 144] on span "New project" at bounding box center [654, 143] width 84 height 20
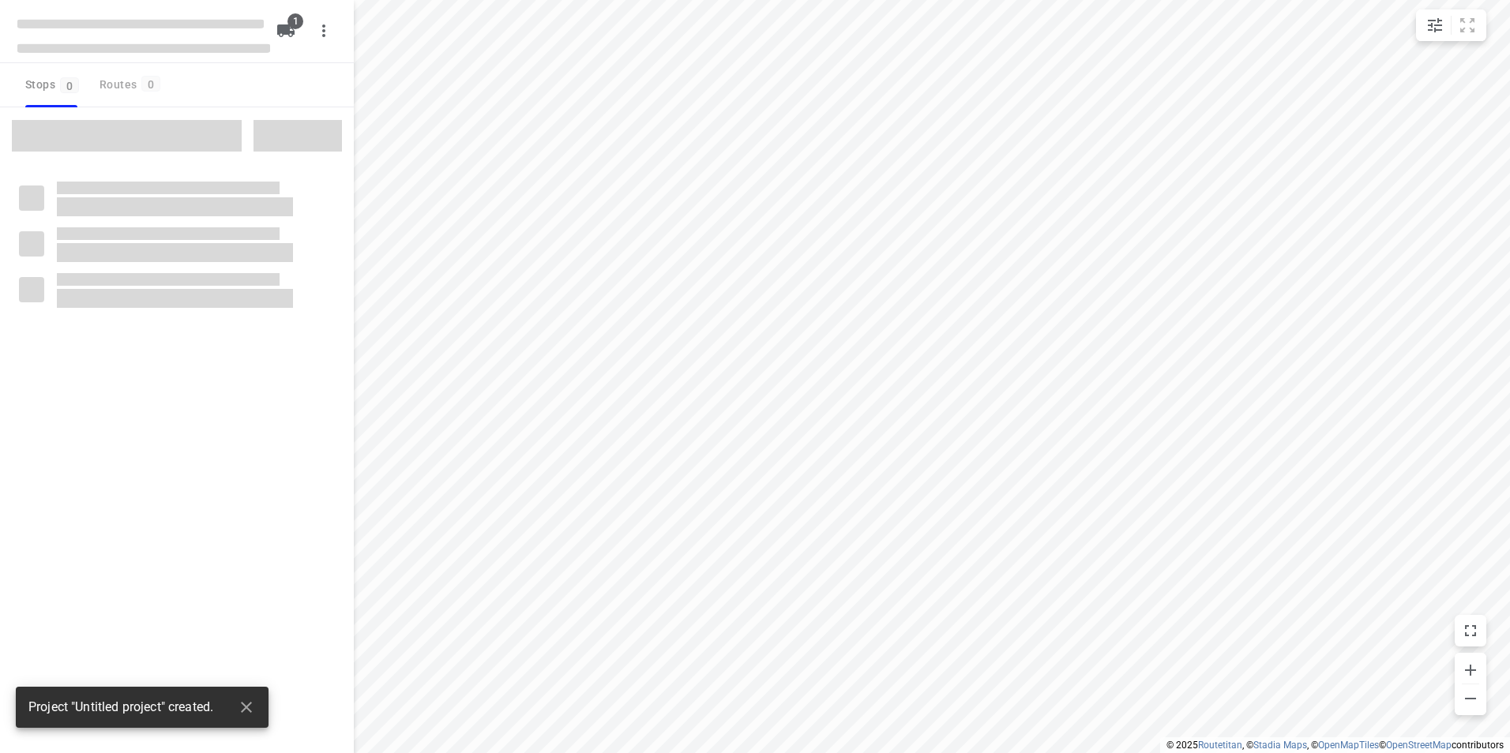
type input "distance"
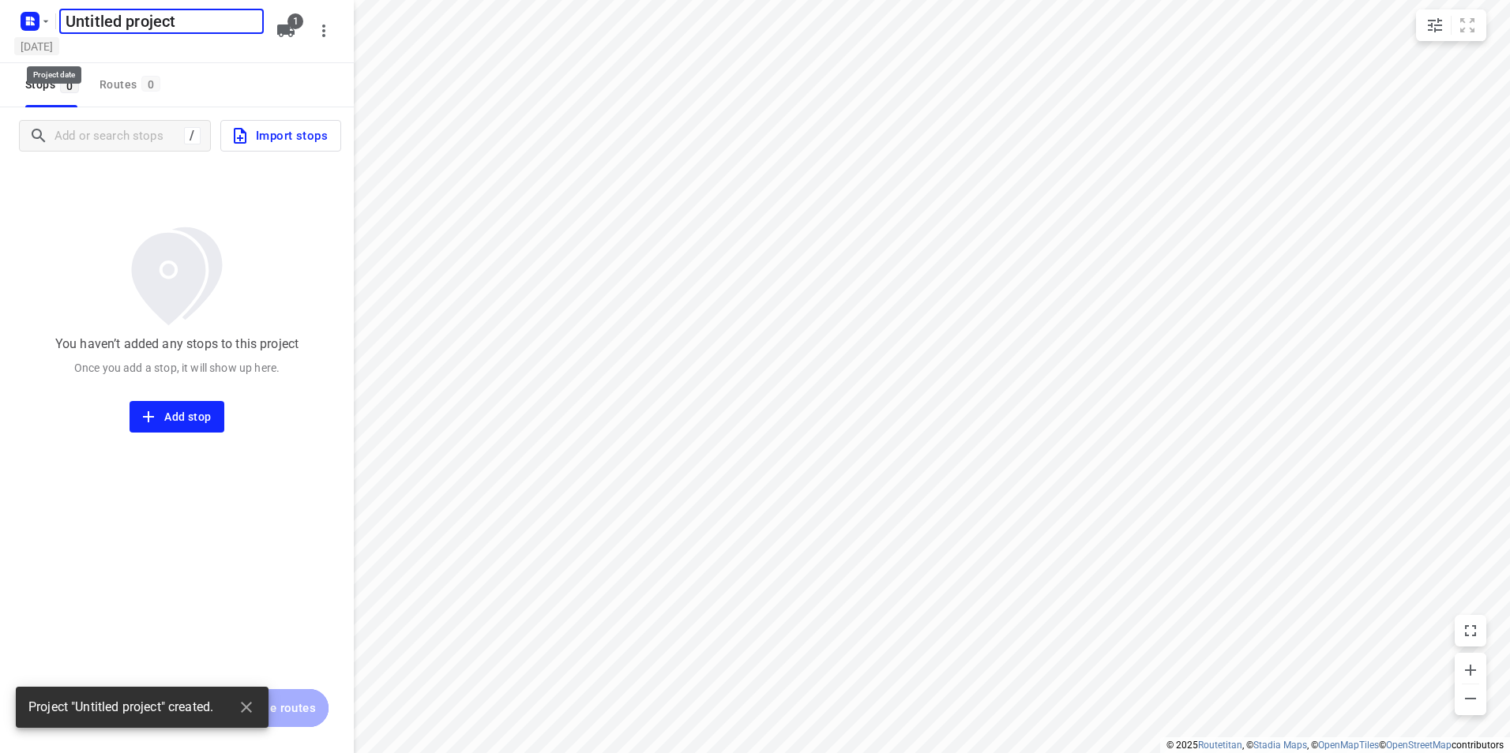
click at [59, 52] on h5 "[DATE]" at bounding box center [36, 46] width 45 height 18
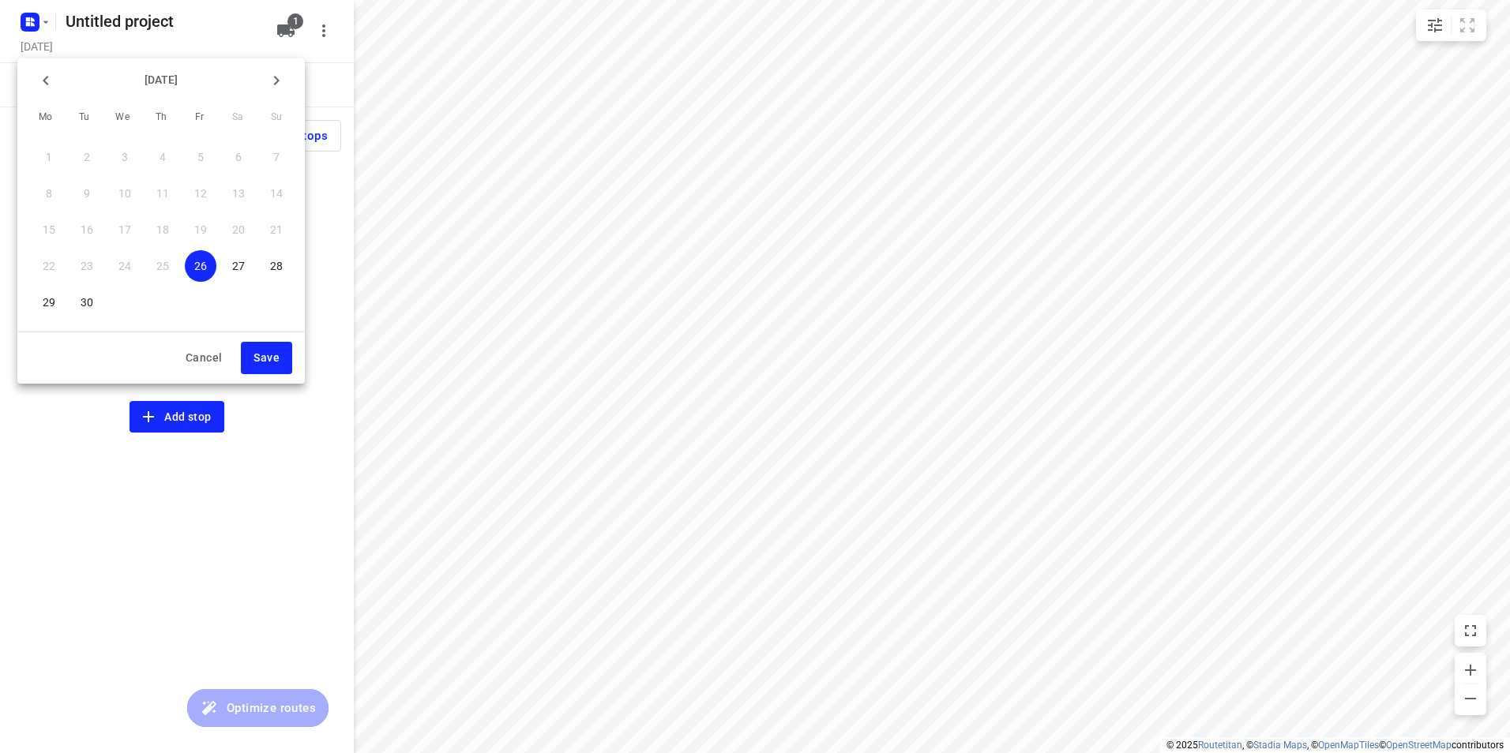
click at [276, 86] on icon "button" at bounding box center [276, 80] width 19 height 19
click at [86, 193] on p "7" at bounding box center [87, 194] width 6 height 16
click at [269, 353] on span "Save" at bounding box center [266, 358] width 26 height 20
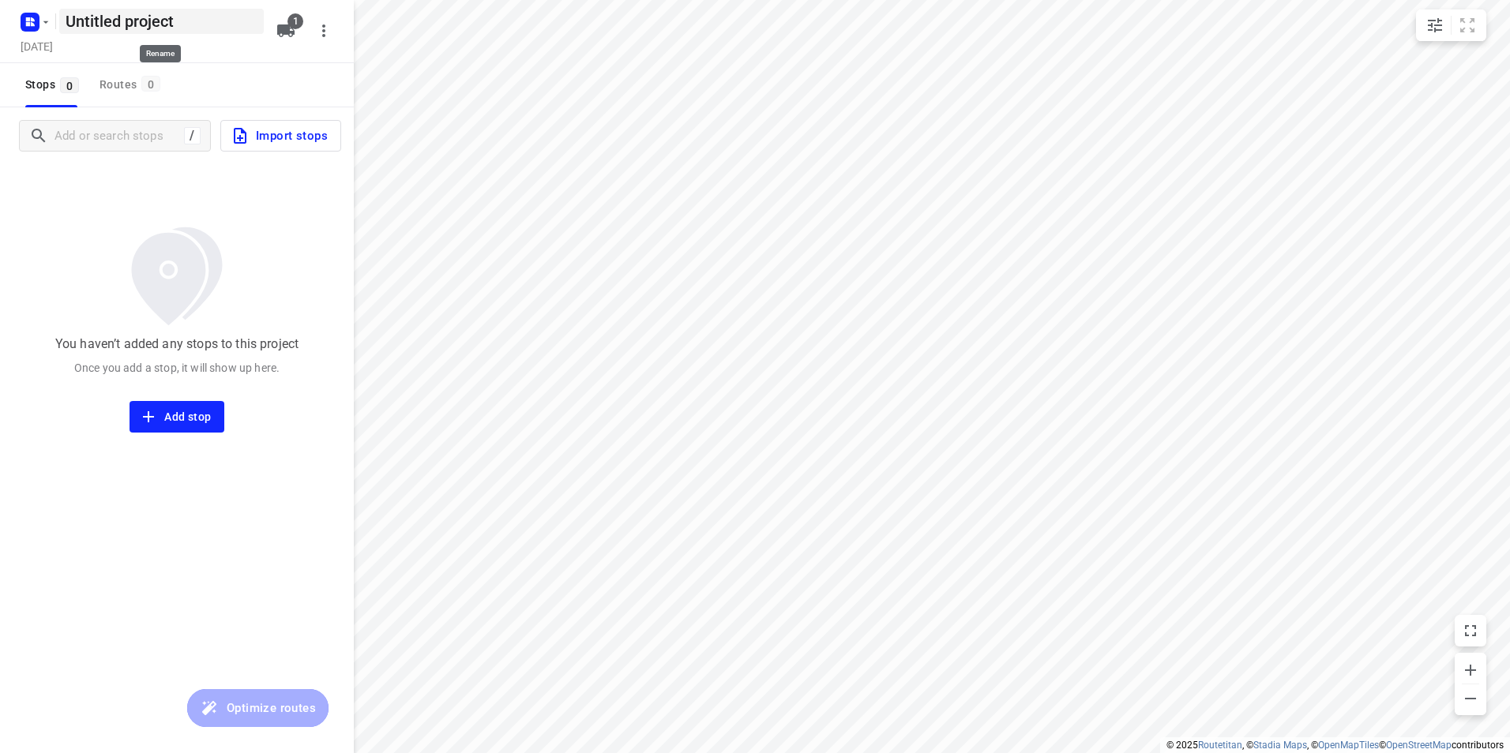
click at [214, 25] on h5 "Untitled project" at bounding box center [161, 21] width 205 height 25
click at [214, 25] on input "Untitled project" at bounding box center [161, 21] width 205 height 25
type input "Dinsdag 7-10"
click at [212, 69] on div "Stops 0 Routes 0" at bounding box center [177, 85] width 354 height 44
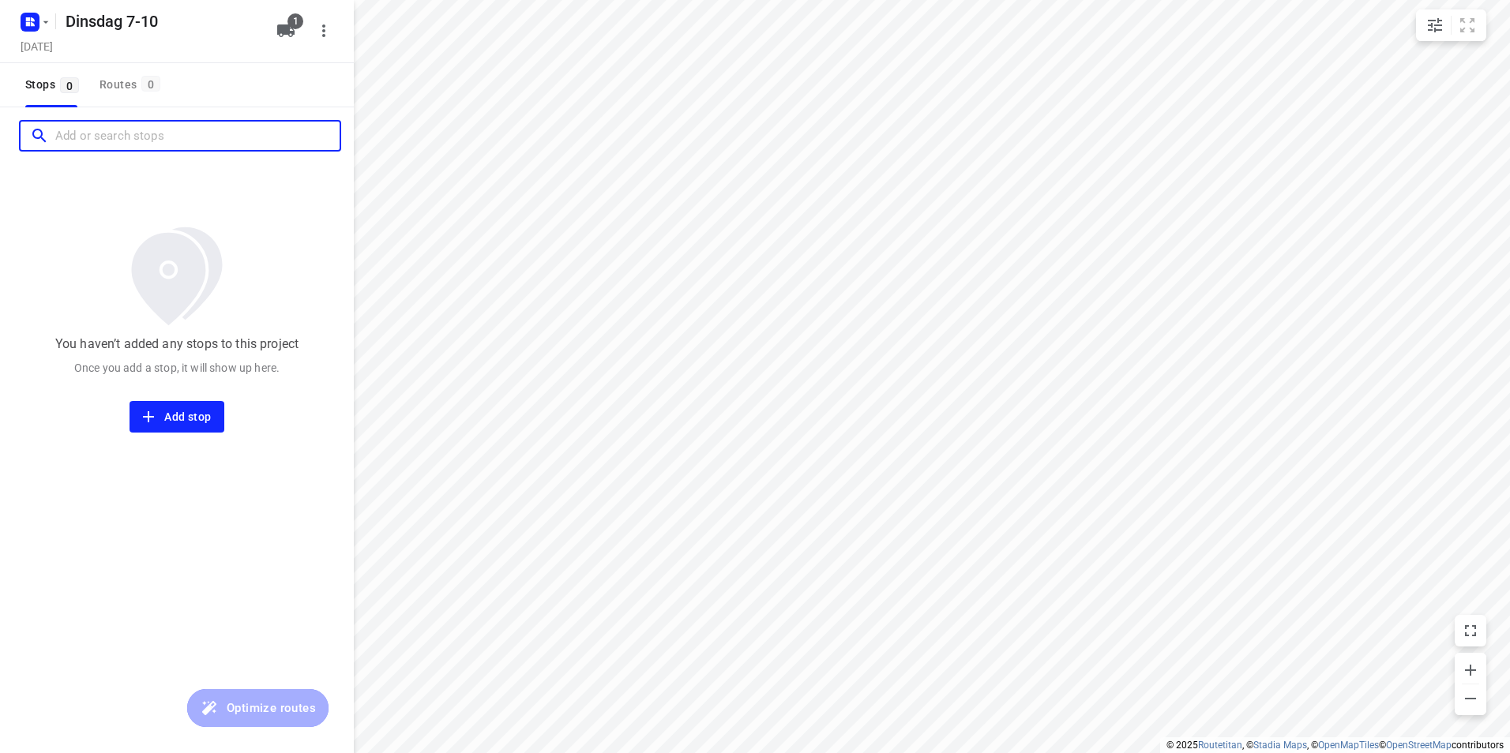
click at [117, 138] on input "Add or search stops" at bounding box center [197, 136] width 284 height 24
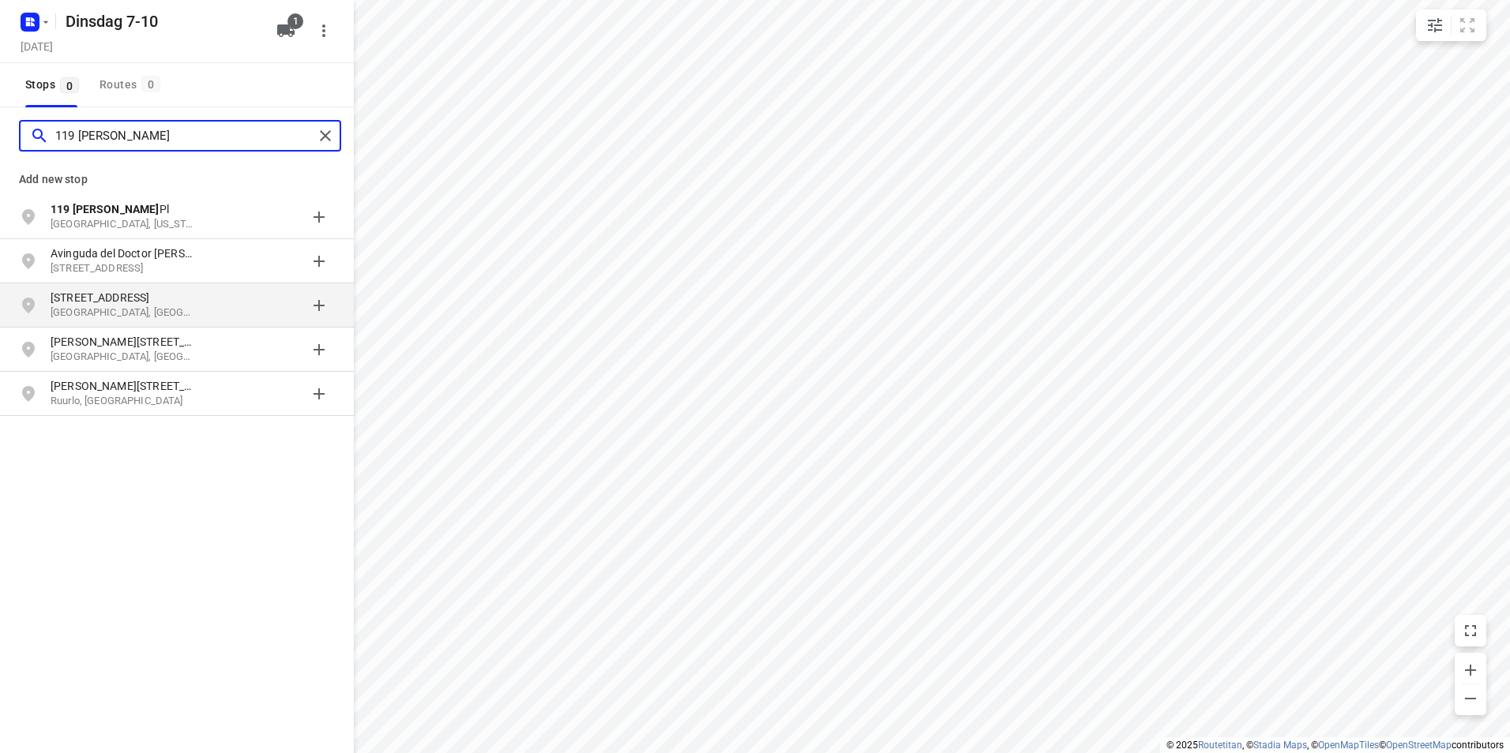
type input "119 Alexander"
click at [183, 309] on p "Aken, Duitsland" at bounding box center [123, 313] width 145 height 15
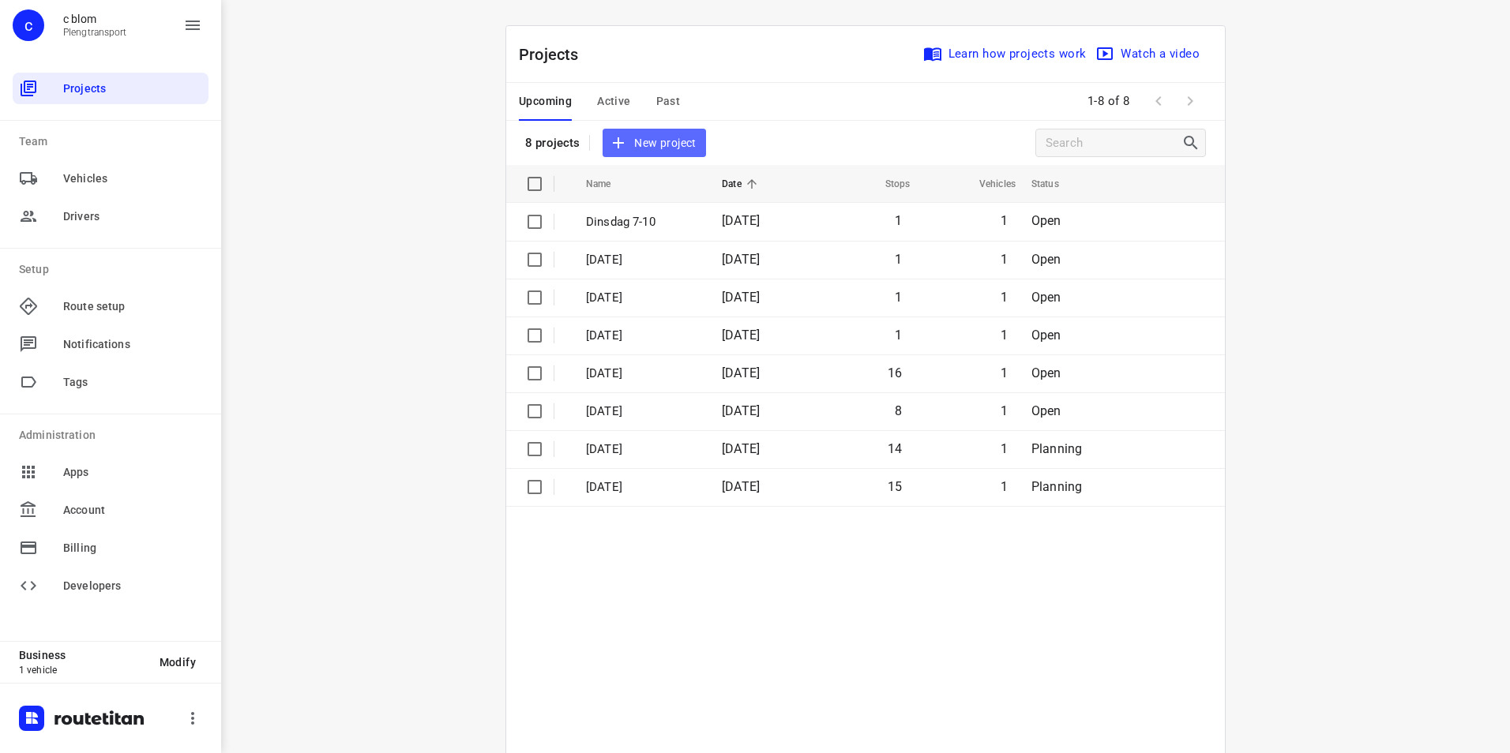
click at [643, 148] on span "New project" at bounding box center [654, 143] width 84 height 20
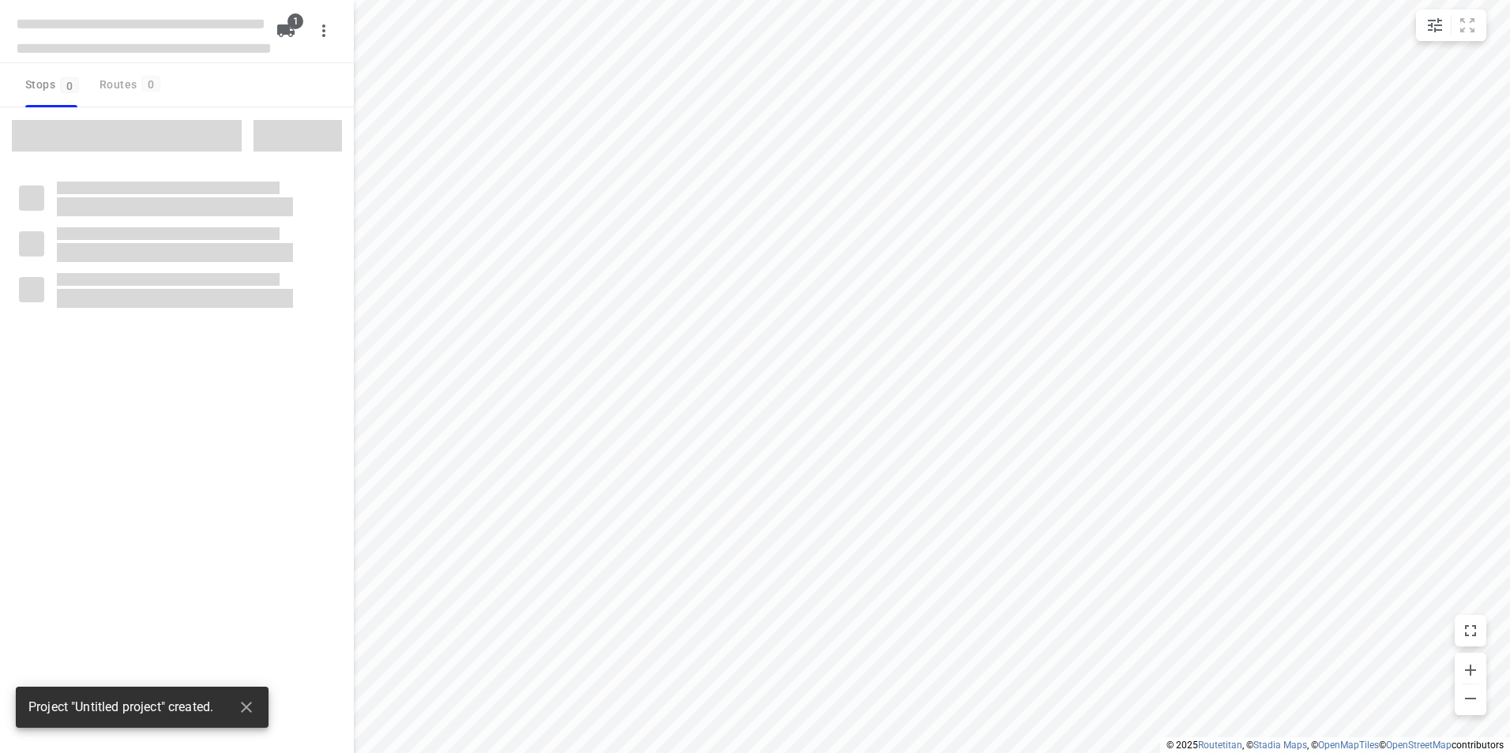
type input "distance"
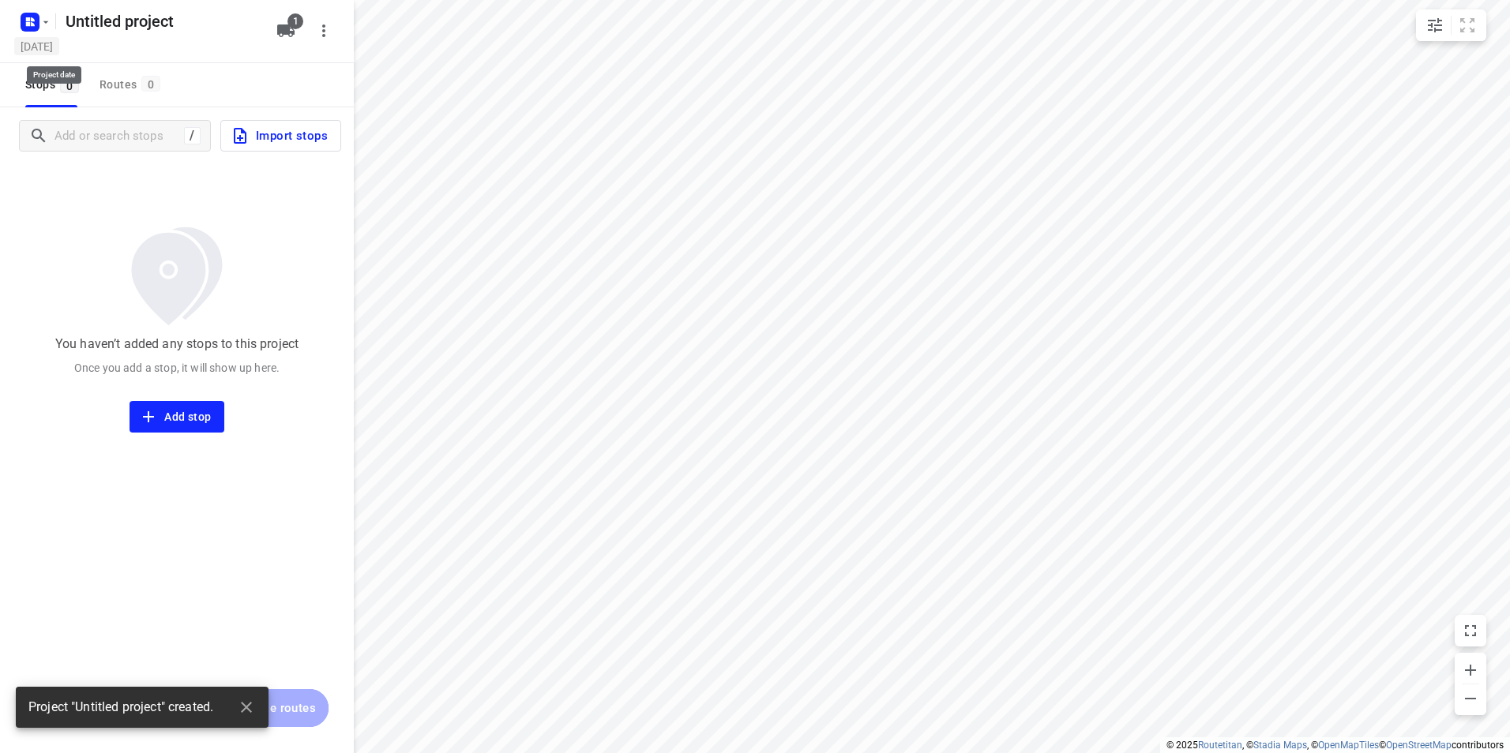
click at [52, 50] on h5 "[DATE]" at bounding box center [36, 46] width 45 height 18
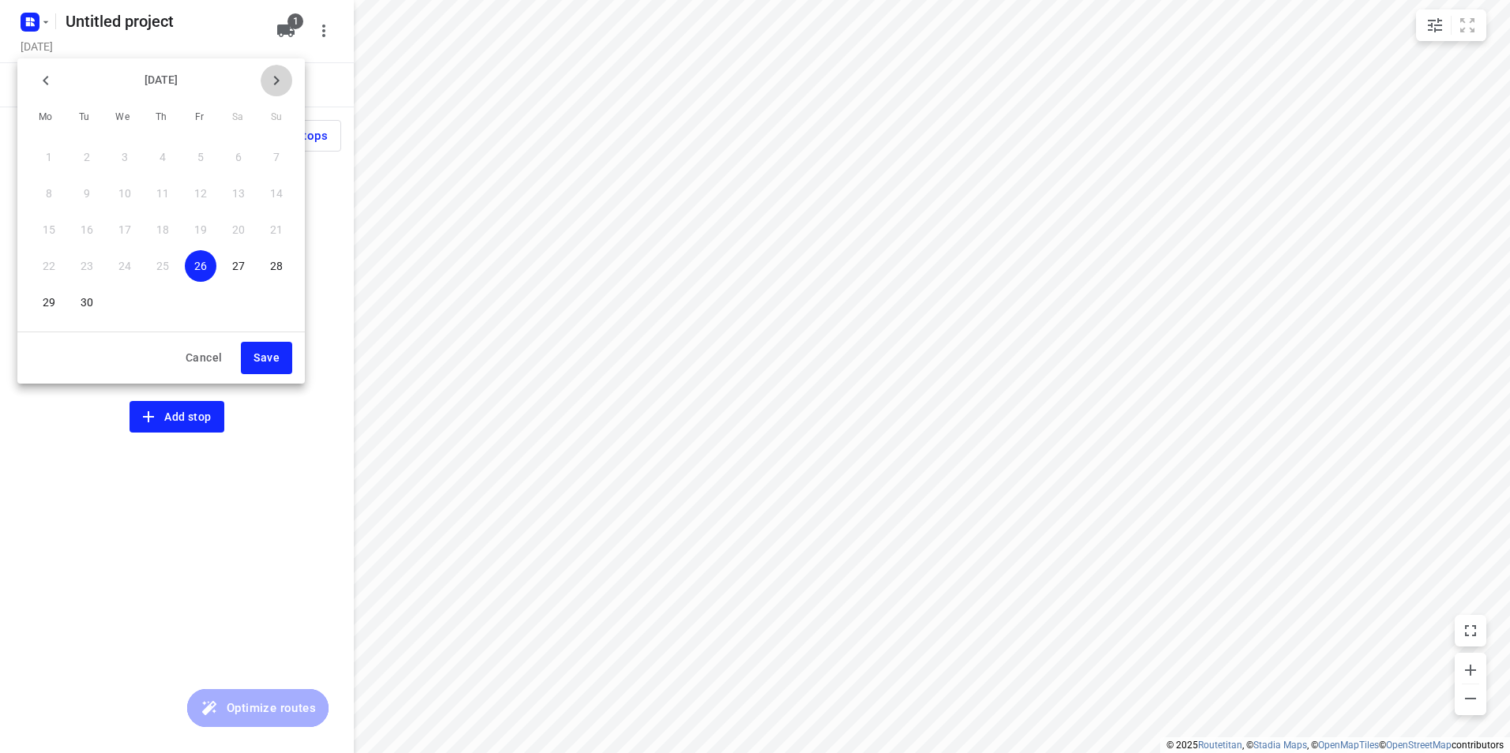
click at [287, 81] on button "button" at bounding box center [277, 81] width 32 height 32
click at [56, 195] on span "6" at bounding box center [49, 194] width 32 height 16
click at [271, 350] on span "Save" at bounding box center [266, 358] width 26 height 20
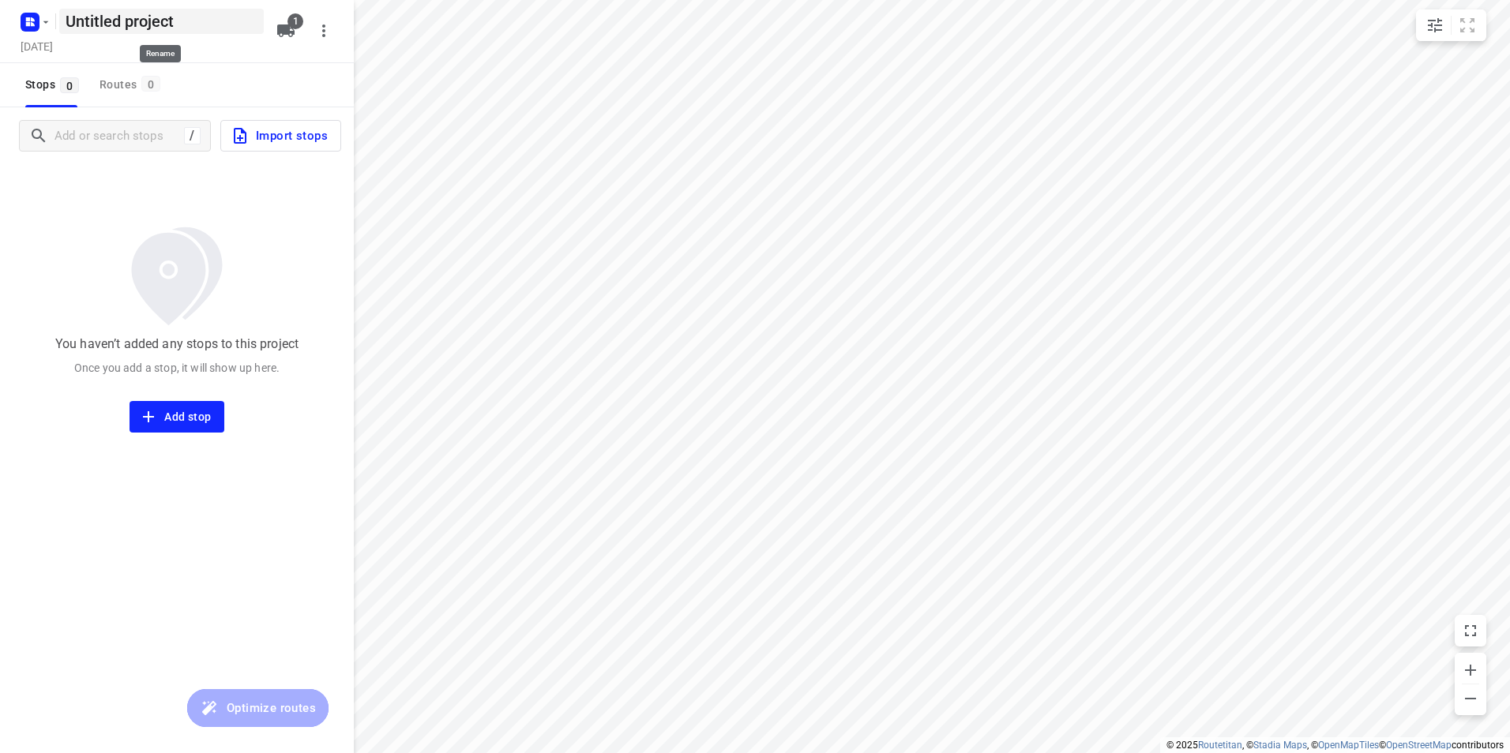
click at [205, 18] on h5 "Untitled project" at bounding box center [161, 21] width 205 height 25
click at [205, 18] on input "Untitled project" at bounding box center [161, 21] width 205 height 25
type input "Maandag 7-10"
click at [210, 57] on div "Monday, Oct 06" at bounding box center [143, 47] width 253 height 21
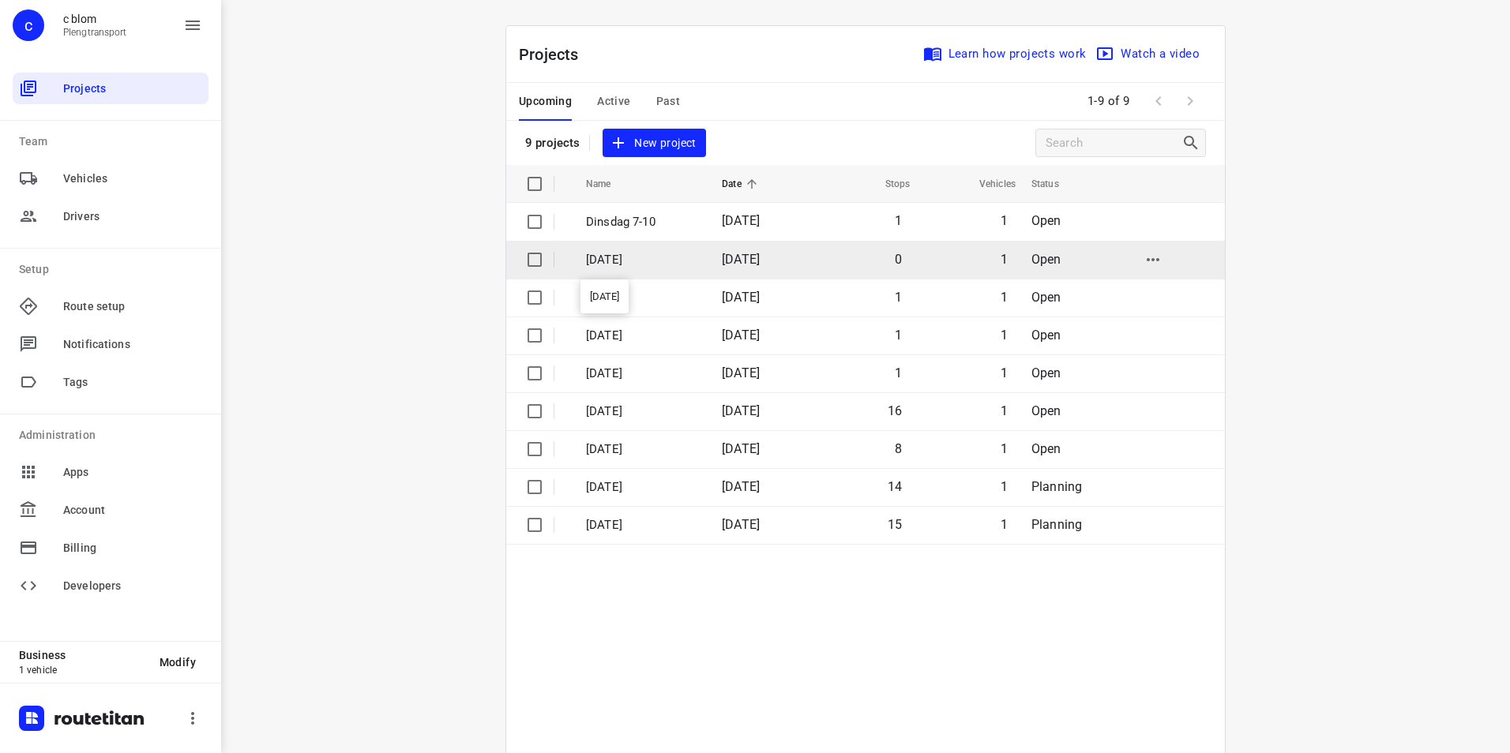
click at [681, 257] on p "Maandag 7-10" at bounding box center [642, 260] width 112 height 18
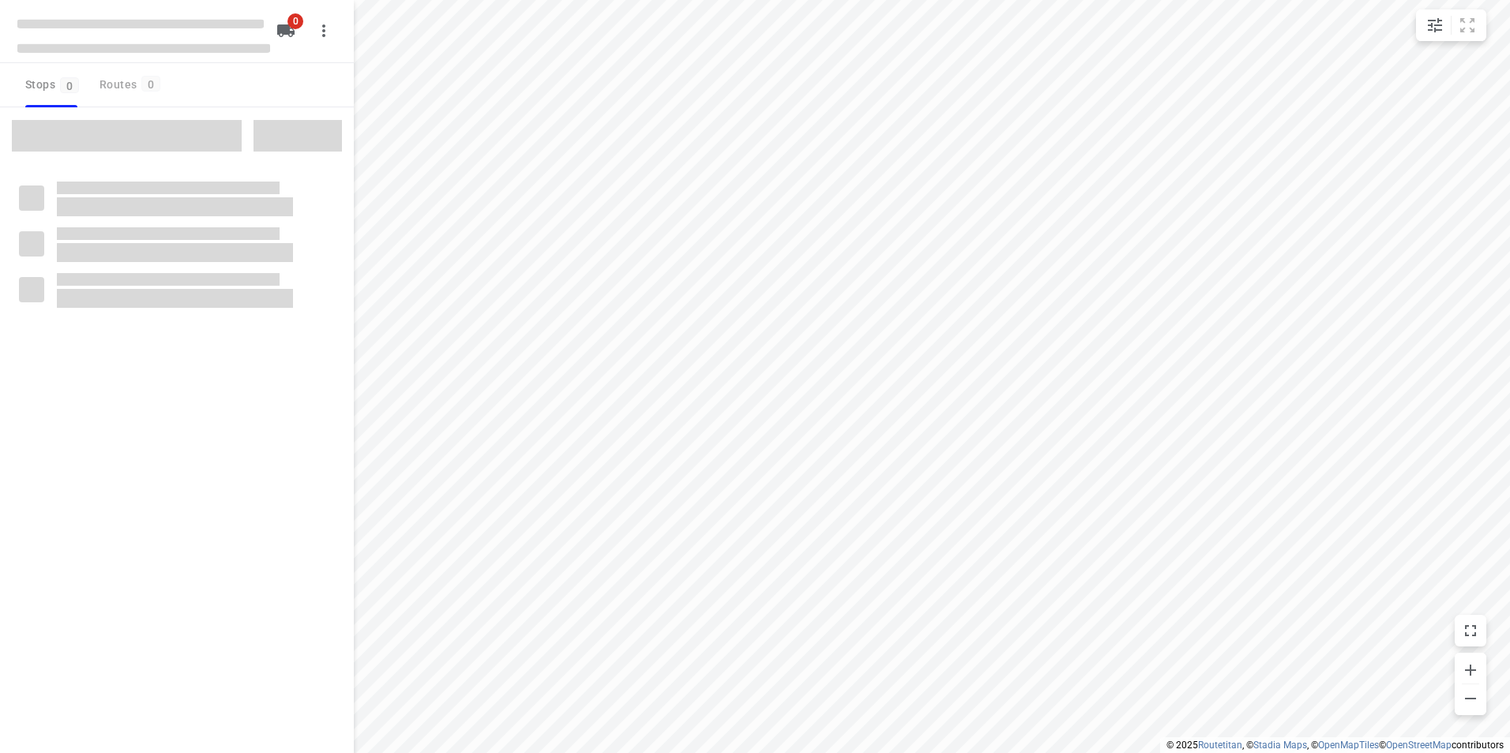
type input "distance"
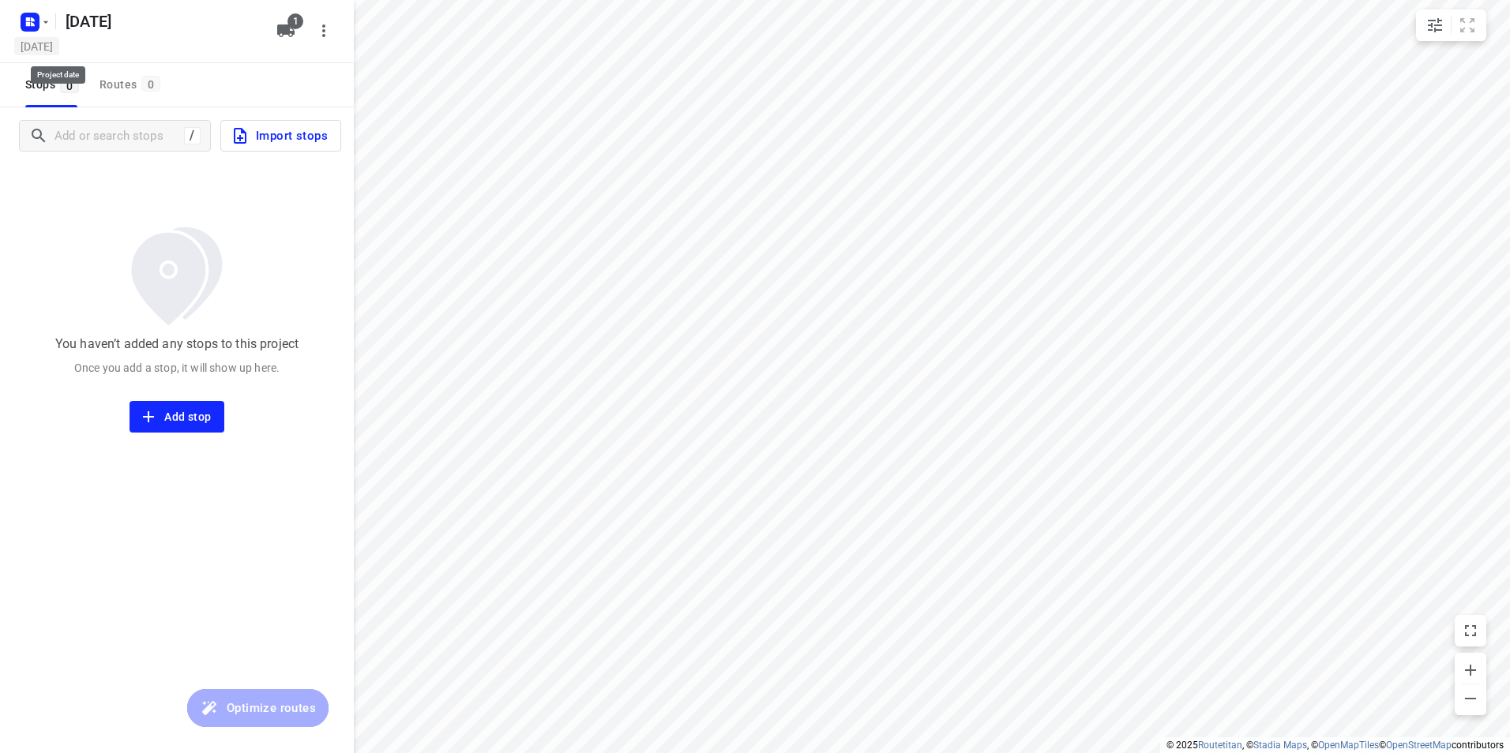
click at [59, 50] on h5 "Monday, Oct 06" at bounding box center [36, 46] width 45 height 18
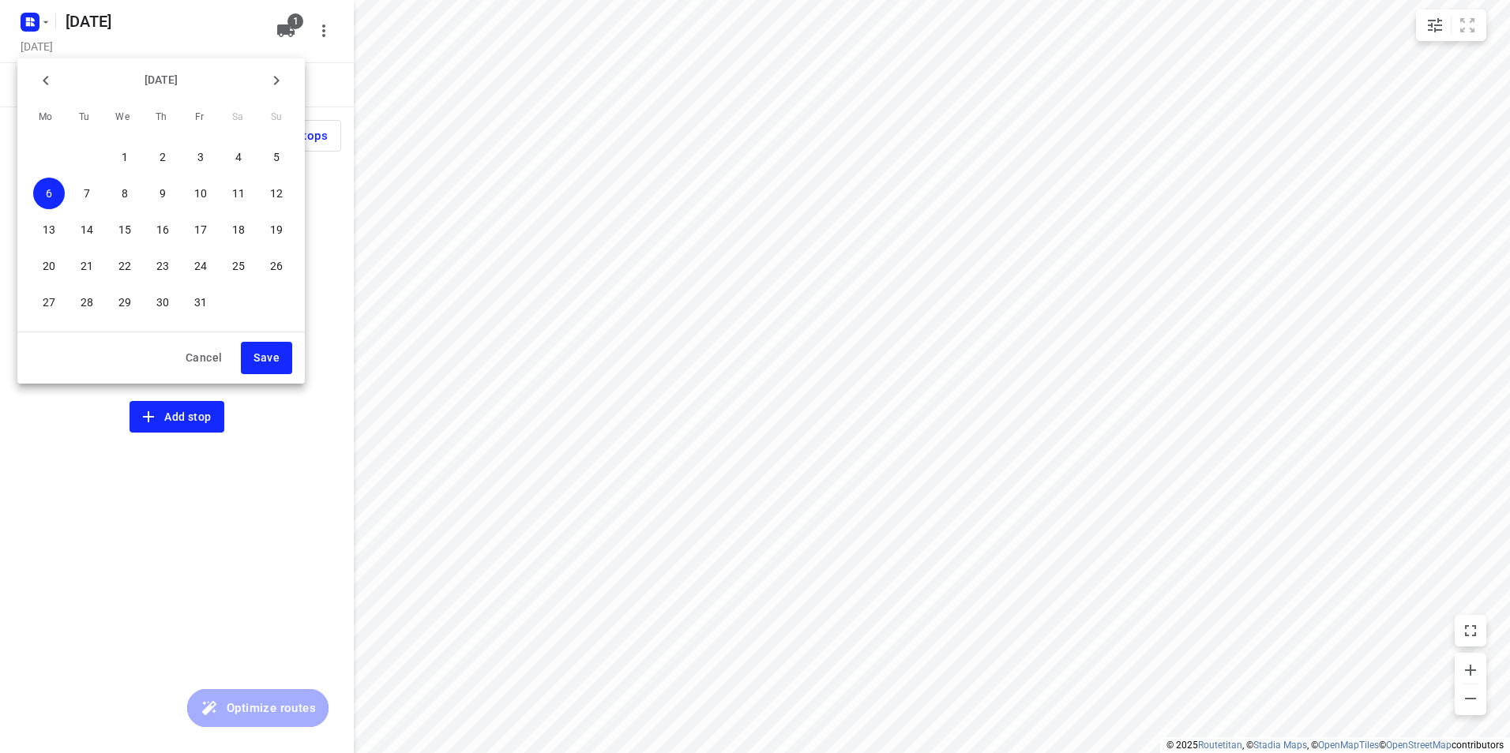
click at [193, 31] on div at bounding box center [755, 376] width 1510 height 753
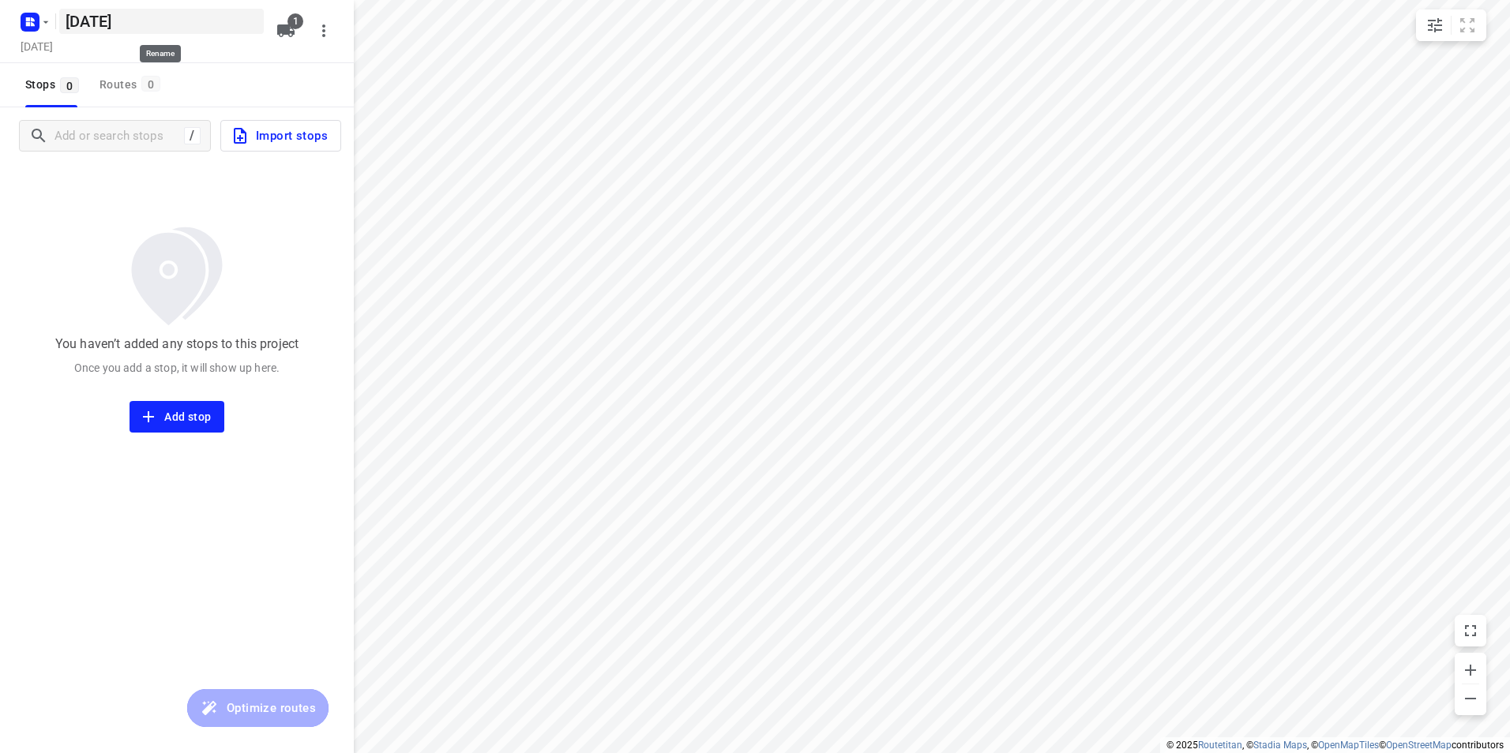
click at [142, 20] on h5 "Maandag 7-10" at bounding box center [161, 21] width 205 height 25
click at [145, 21] on input "Maandag 7-10" at bounding box center [161, 21] width 205 height 25
type input "Maandag 6-10"
click at [201, 60] on div "Maandag 6-10 ​ Monday, Oct 06 1" at bounding box center [177, 31] width 354 height 63
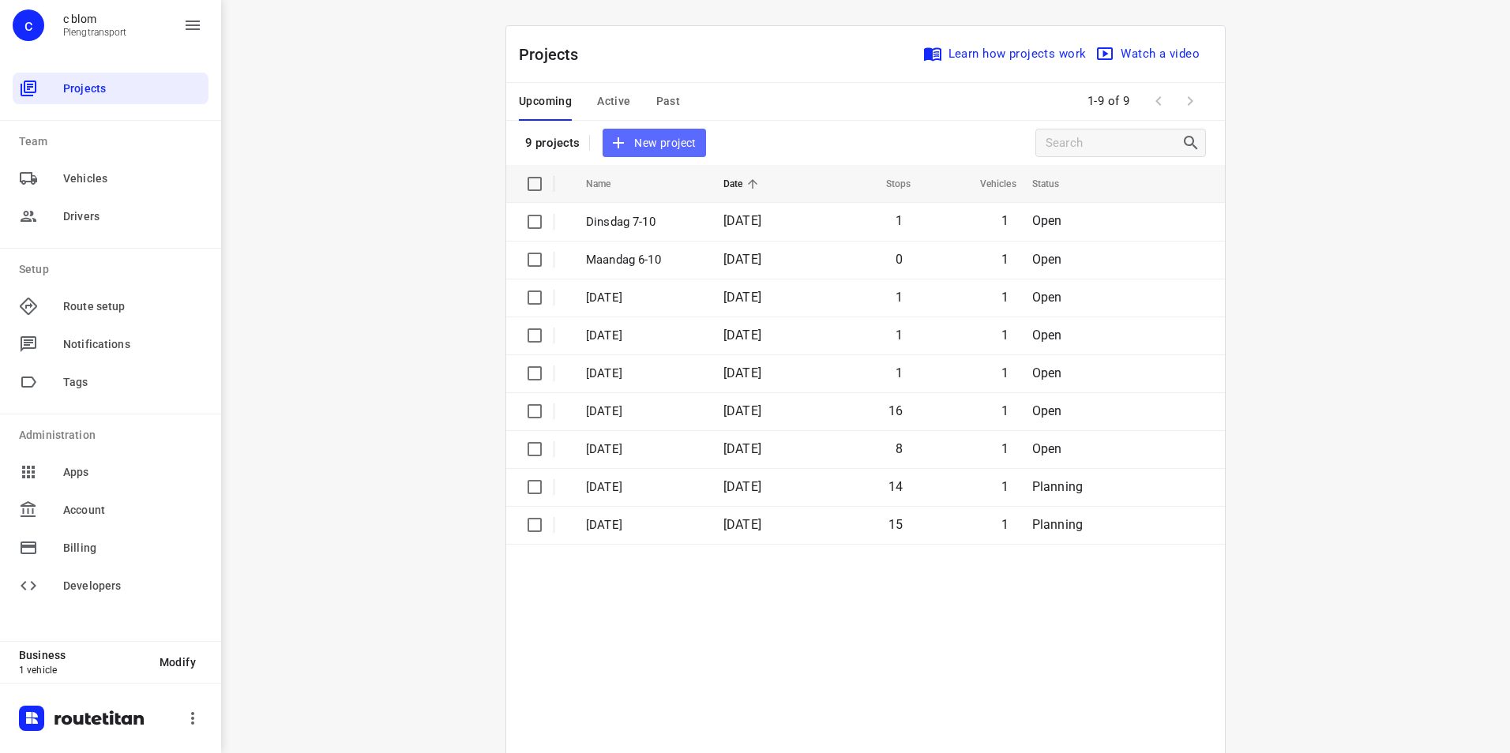
click at [650, 135] on span "New project" at bounding box center [654, 143] width 84 height 20
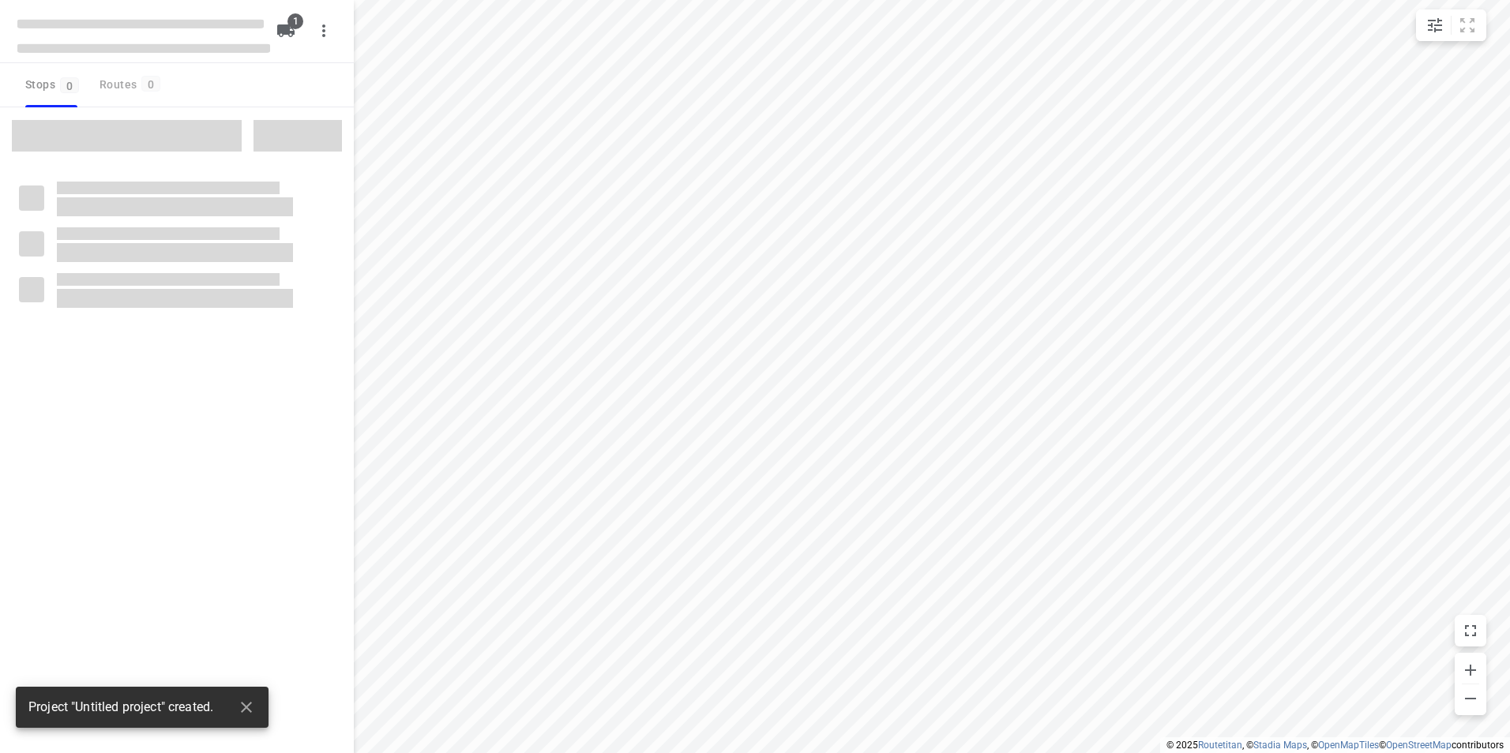
type input "distance"
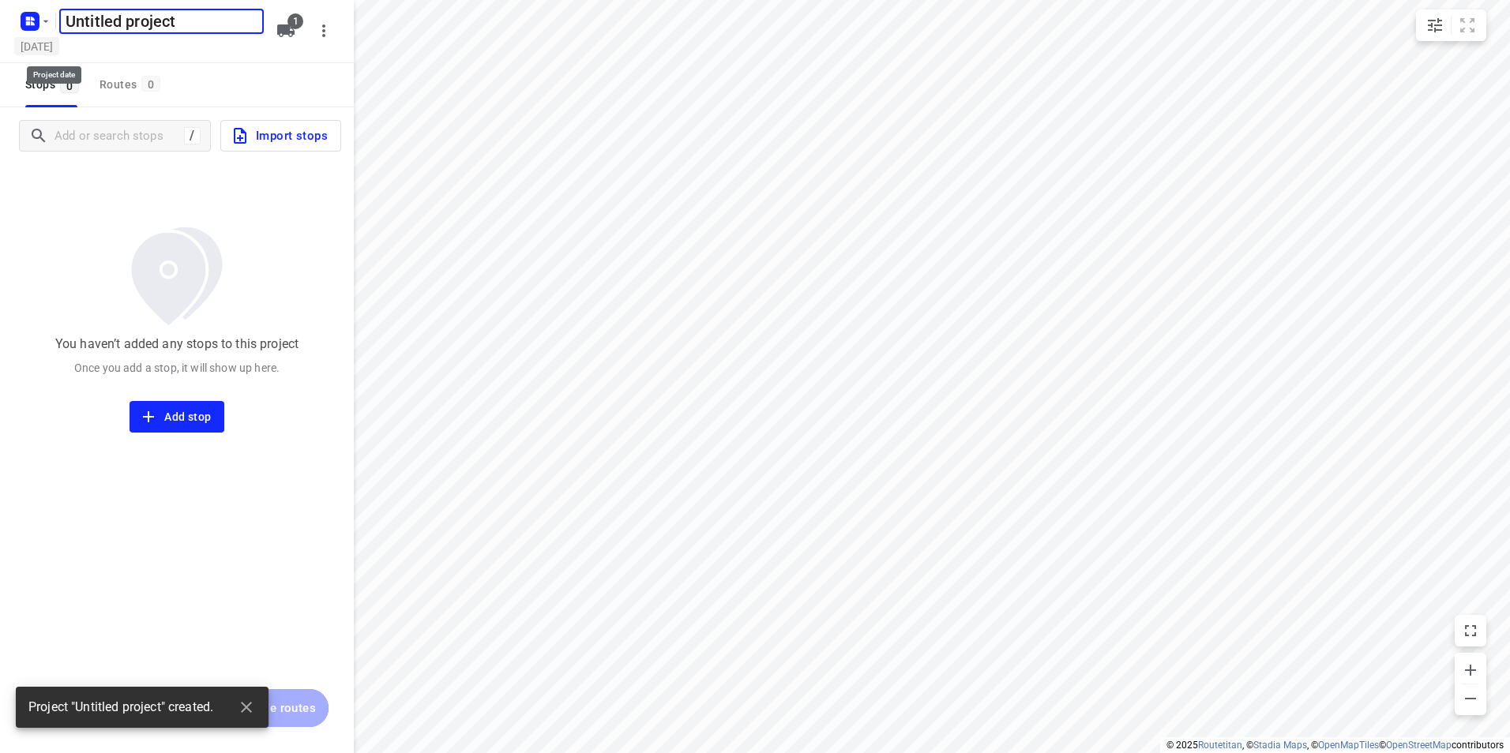
click at [54, 47] on h5 "[DATE]" at bounding box center [36, 46] width 45 height 18
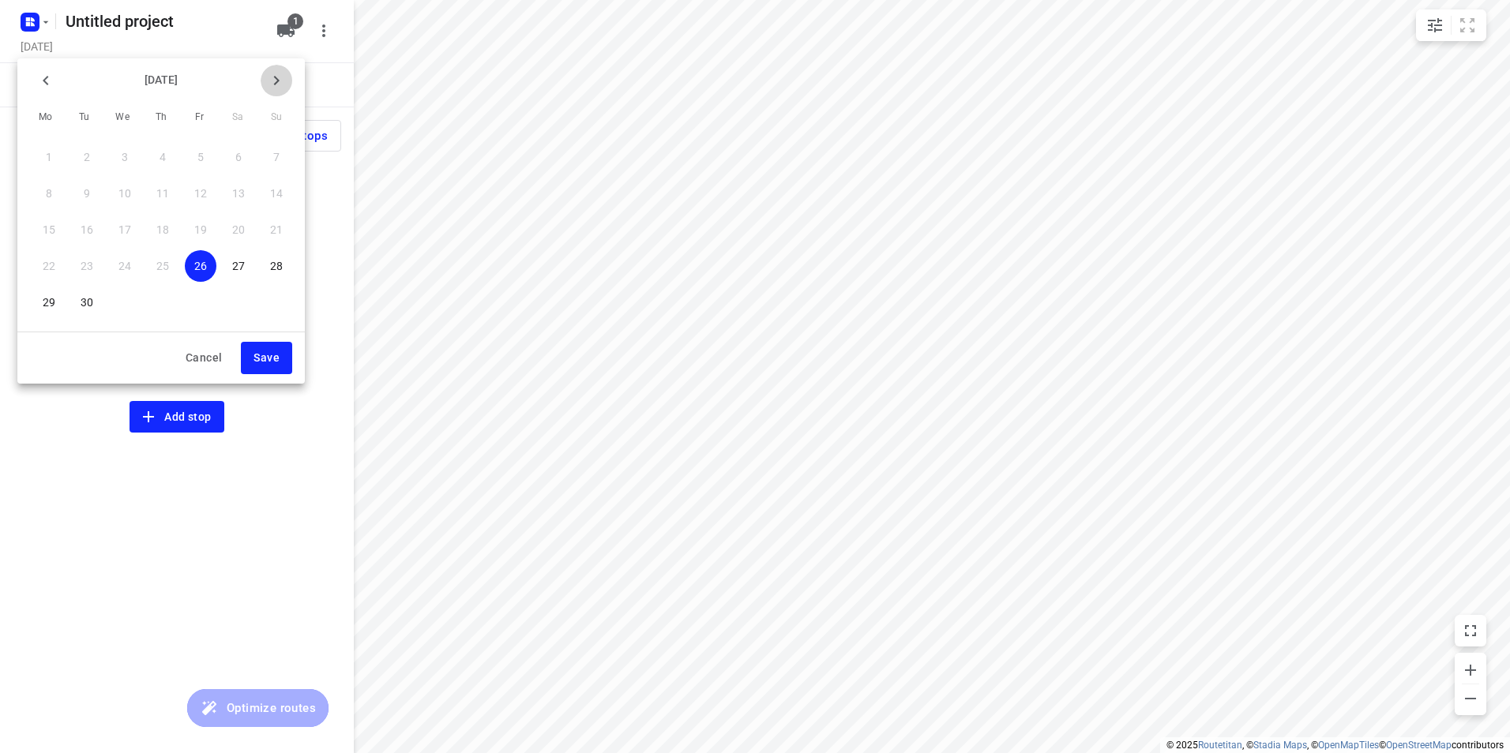
click at [280, 74] on icon "button" at bounding box center [276, 80] width 19 height 19
click at [128, 186] on p "8" at bounding box center [125, 194] width 6 height 16
click at [269, 352] on span "Save" at bounding box center [266, 358] width 26 height 20
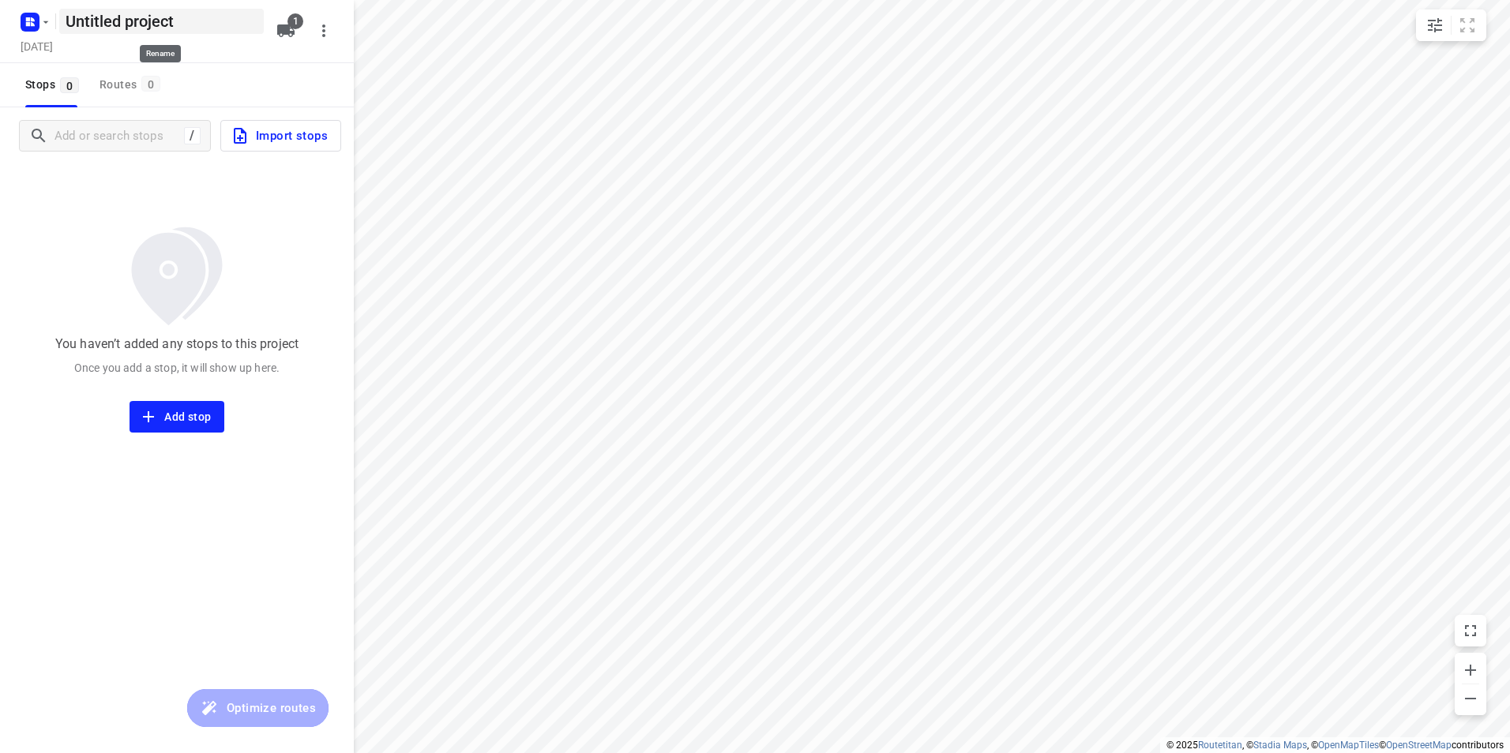
click at [220, 28] on h5 "Untitled project" at bounding box center [161, 21] width 205 height 25
click at [220, 28] on input "Untitled project" at bounding box center [161, 21] width 205 height 25
type input "Woensdag 8-10"
click at [193, 66] on div "Stops 0 Routes 0" at bounding box center [177, 85] width 354 height 44
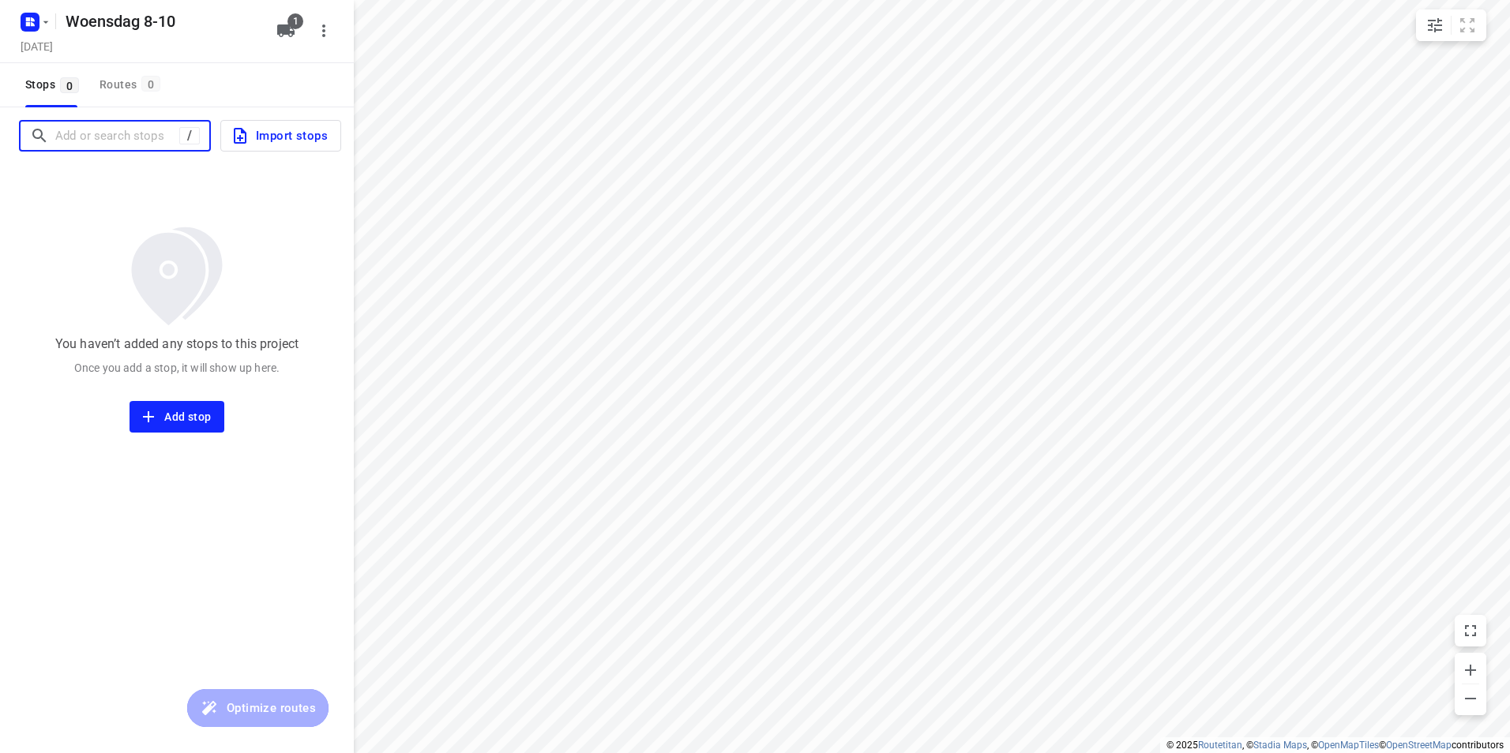
click at [83, 144] on input "Add or search stops" at bounding box center [117, 136] width 124 height 24
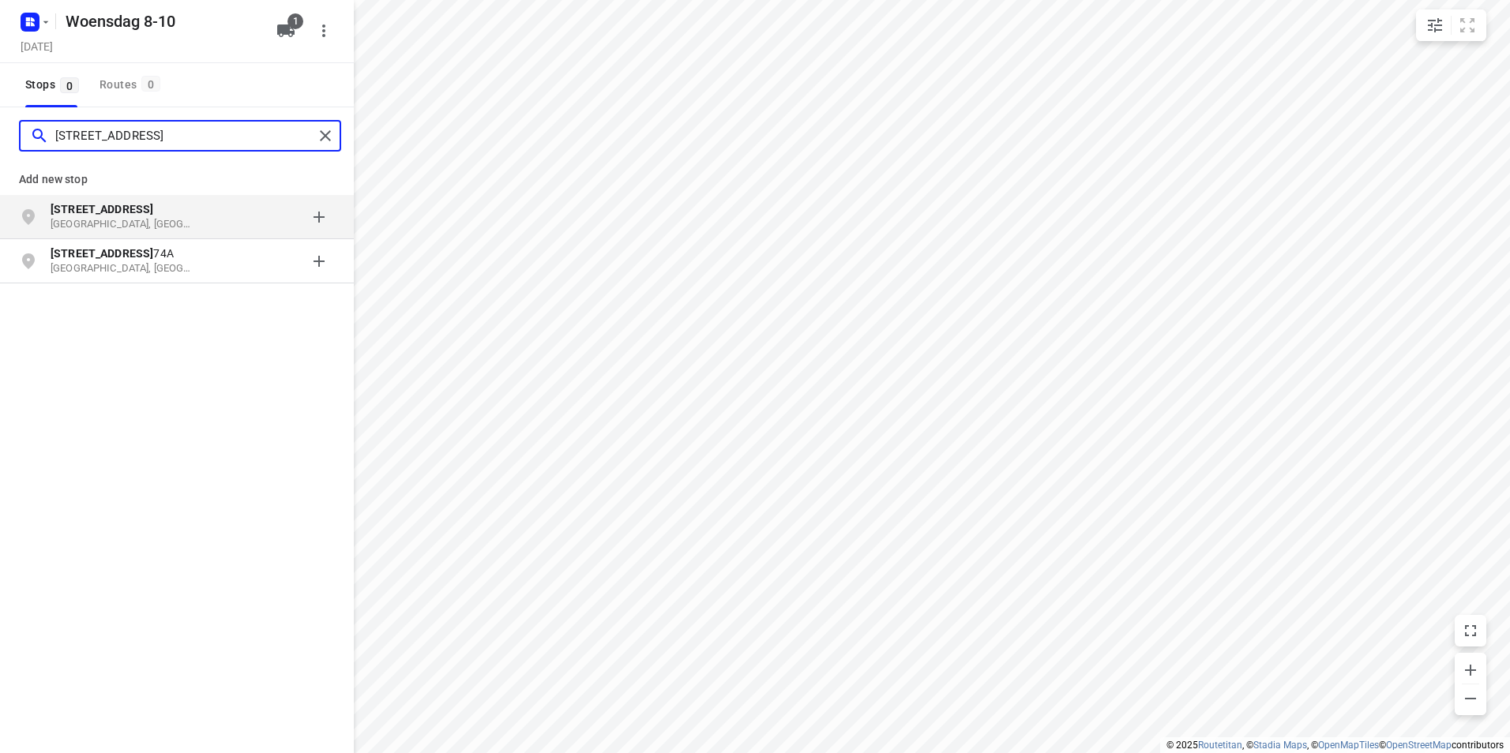
type input "Loosduinsekade 1"
click at [114, 218] on p "Den Haag, Nederland" at bounding box center [123, 224] width 145 height 15
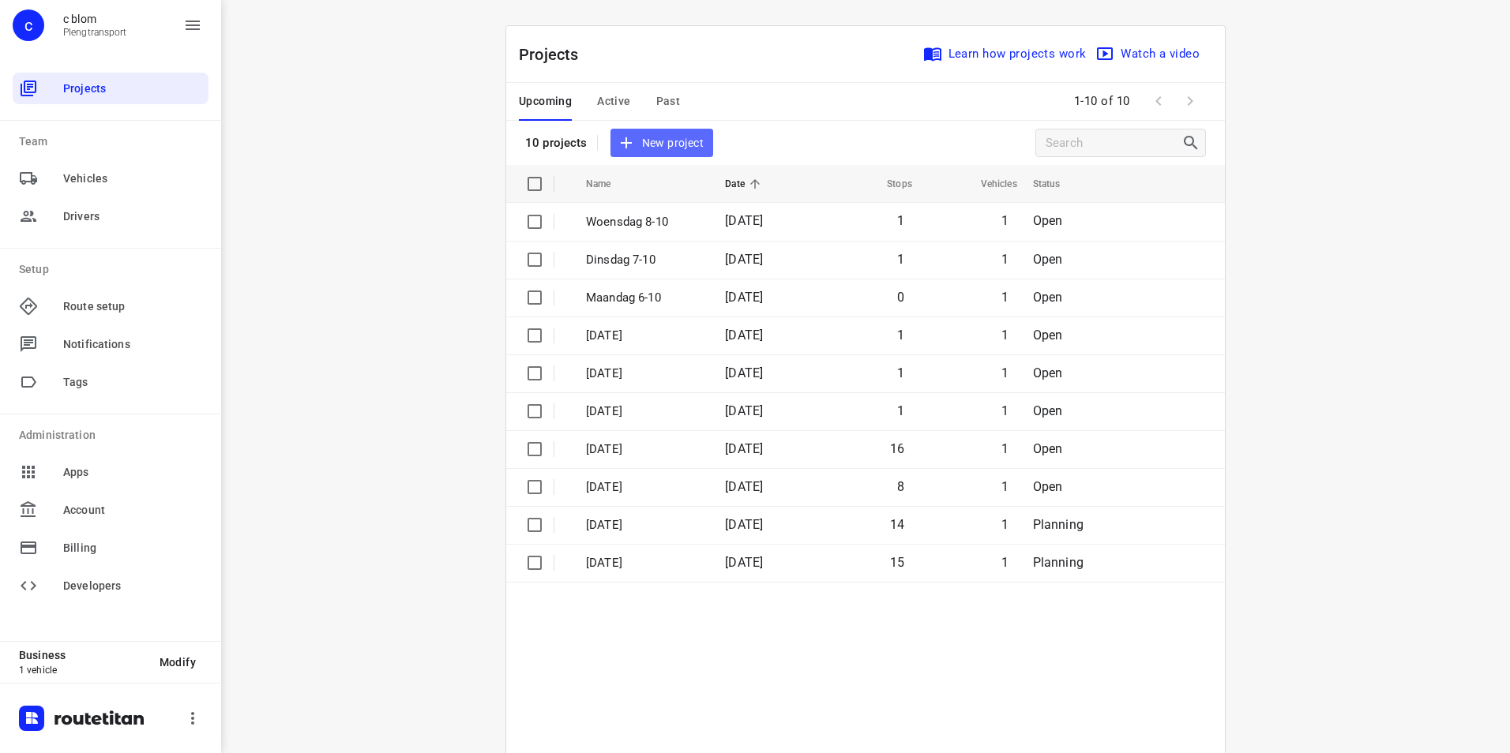
click at [653, 148] on span "New project" at bounding box center [662, 143] width 84 height 20
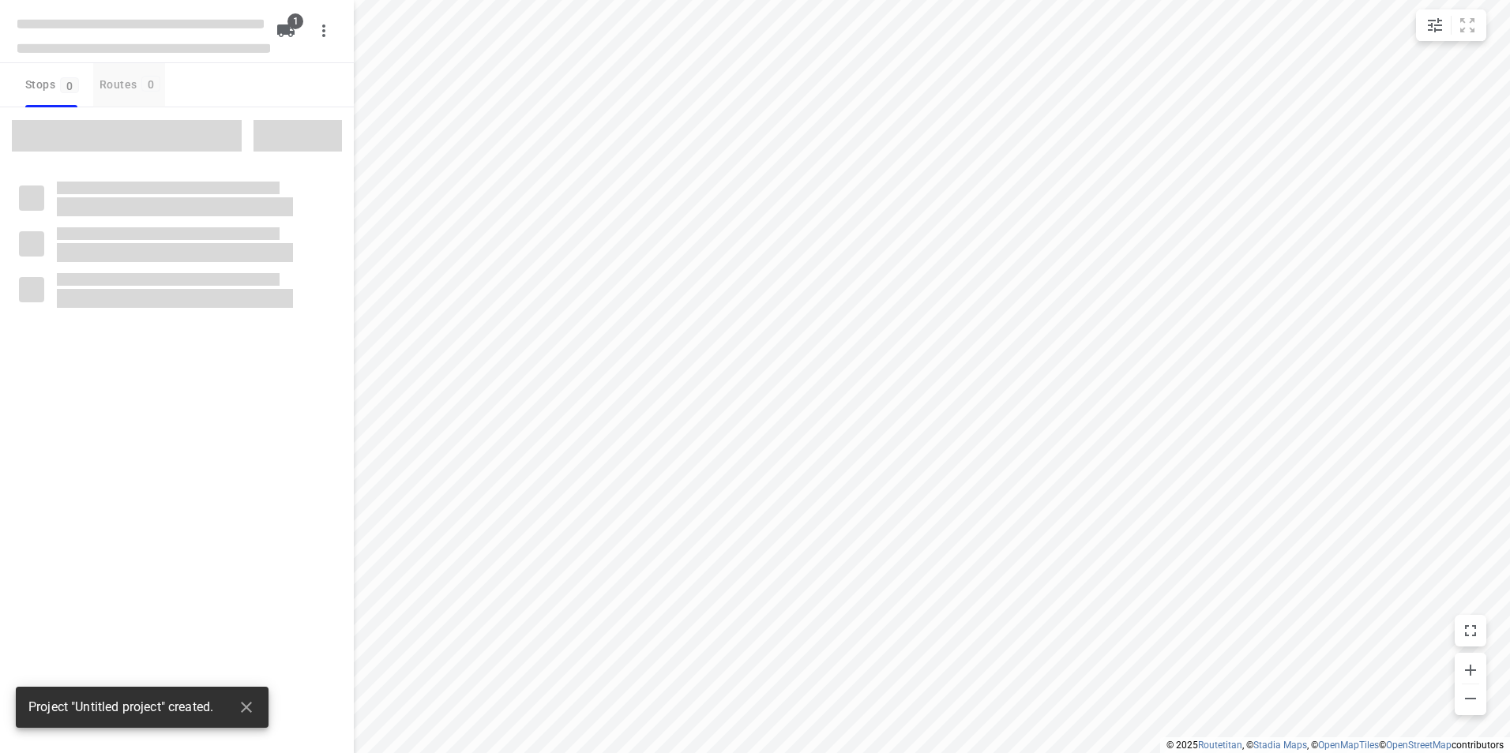
type input "distance"
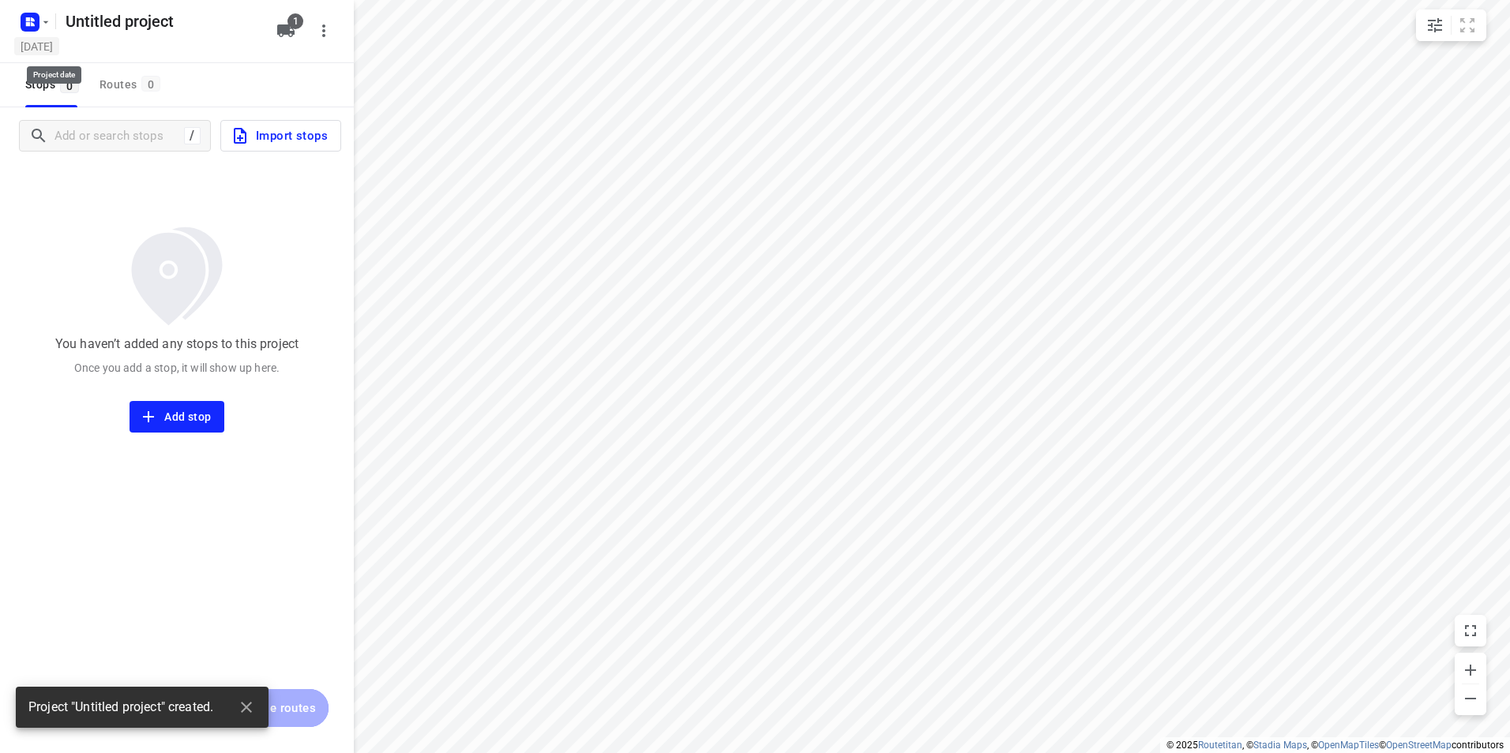
click at [59, 45] on h5 "[DATE]" at bounding box center [36, 46] width 45 height 18
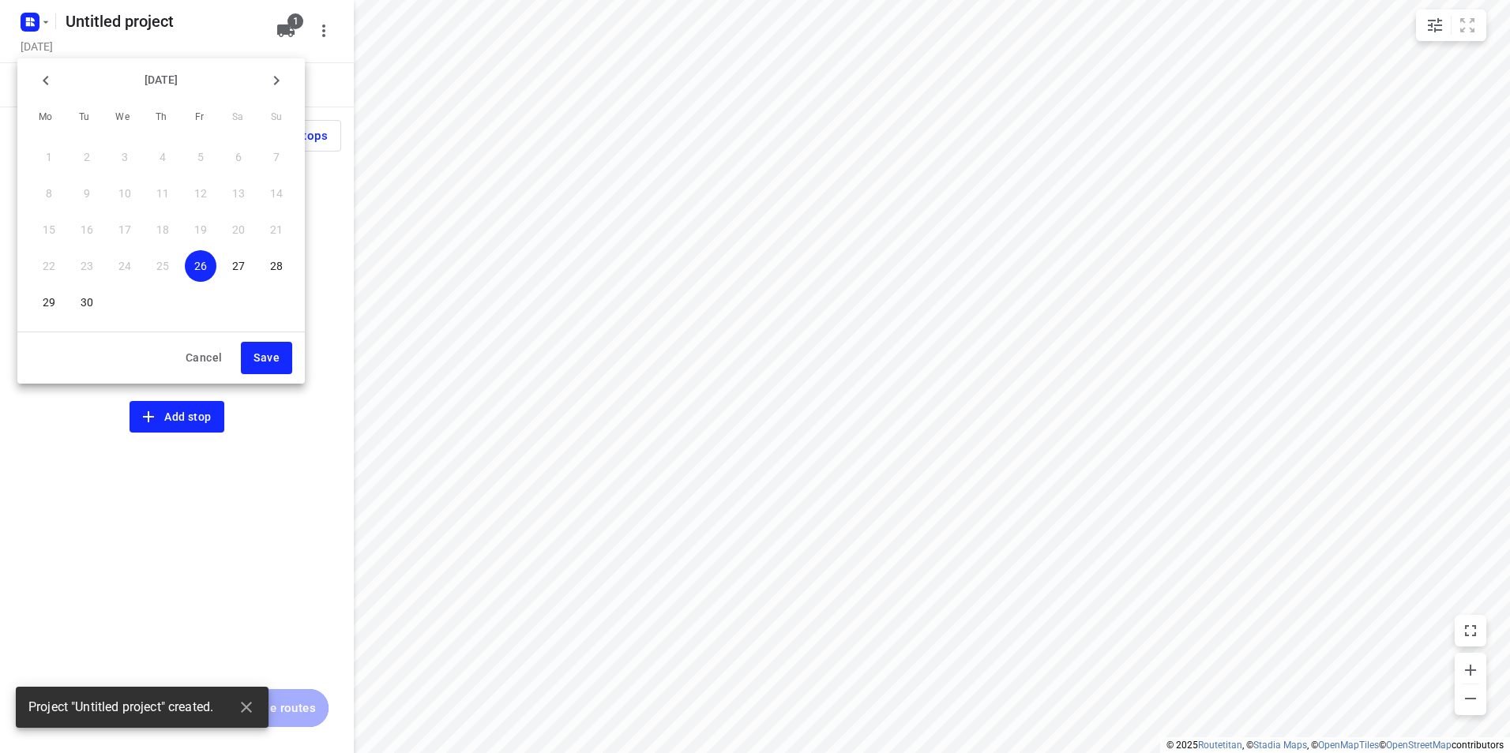
click at [277, 81] on icon "button" at bounding box center [277, 80] width 6 height 9
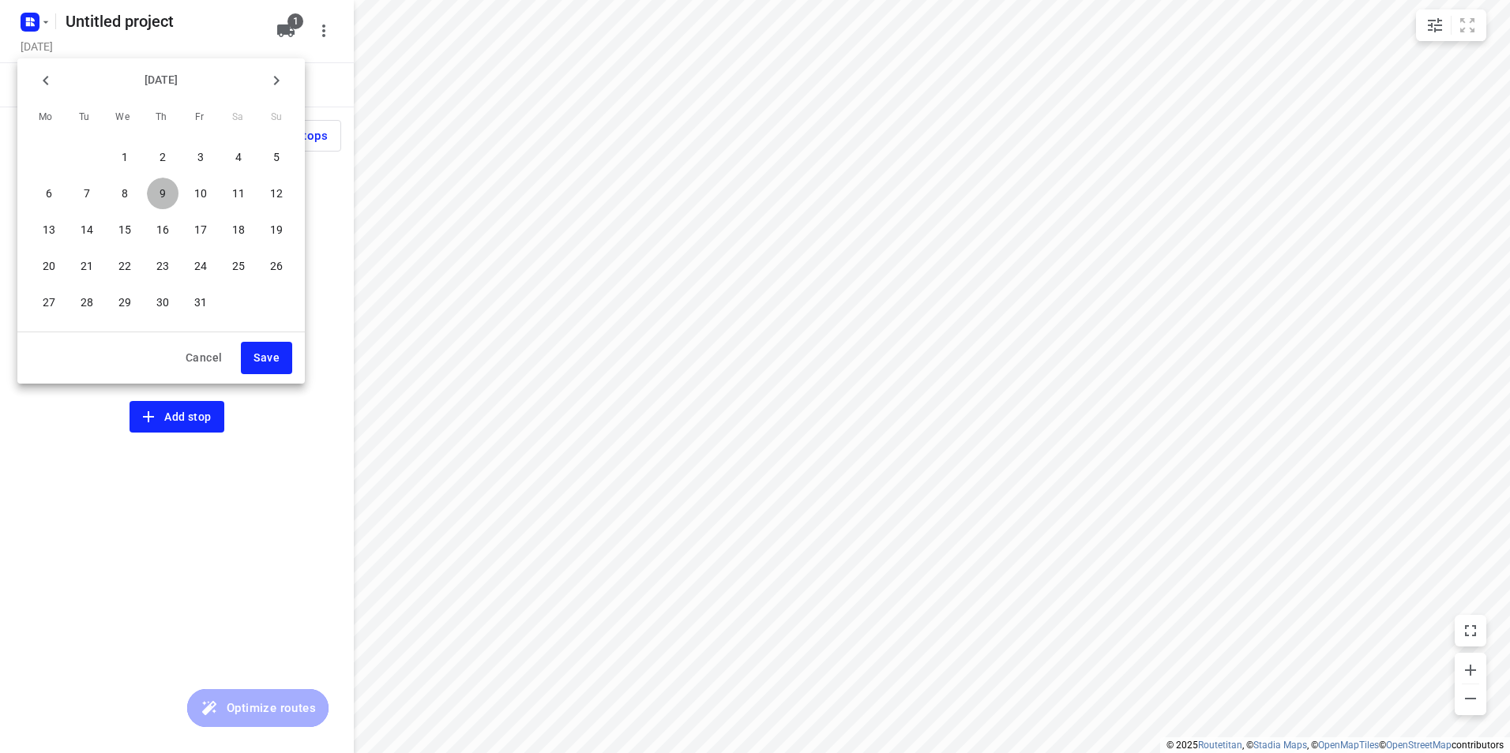
click at [160, 190] on p "9" at bounding box center [163, 194] width 6 height 16
click at [267, 355] on span "Save" at bounding box center [266, 358] width 26 height 20
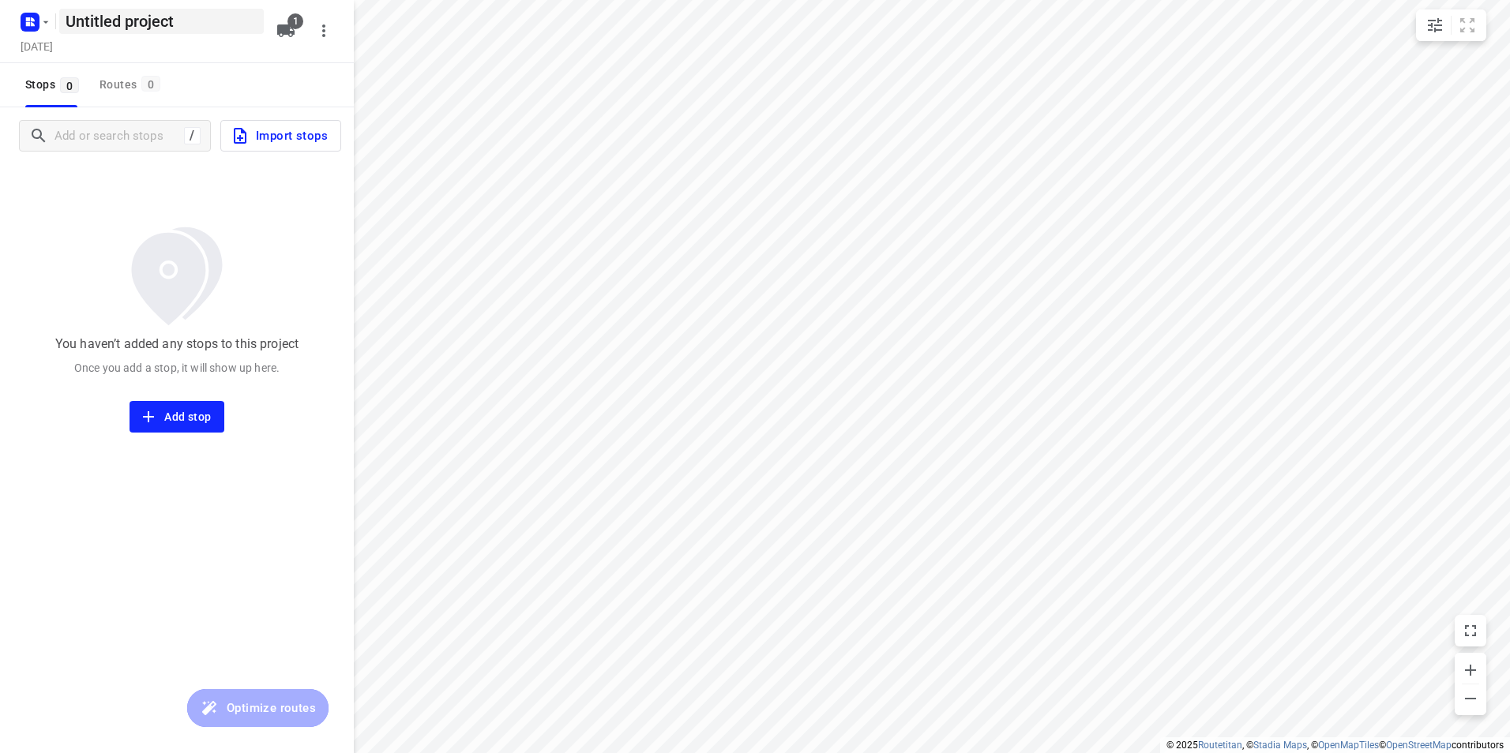
click at [161, 31] on h5 "Untitled project" at bounding box center [161, 21] width 205 height 25
click at [161, 31] on input "Untitled project" at bounding box center [161, 21] width 205 height 25
type input "Donderdag 9-10"
click at [92, 133] on input "Add or search stops" at bounding box center [197, 136] width 284 height 24
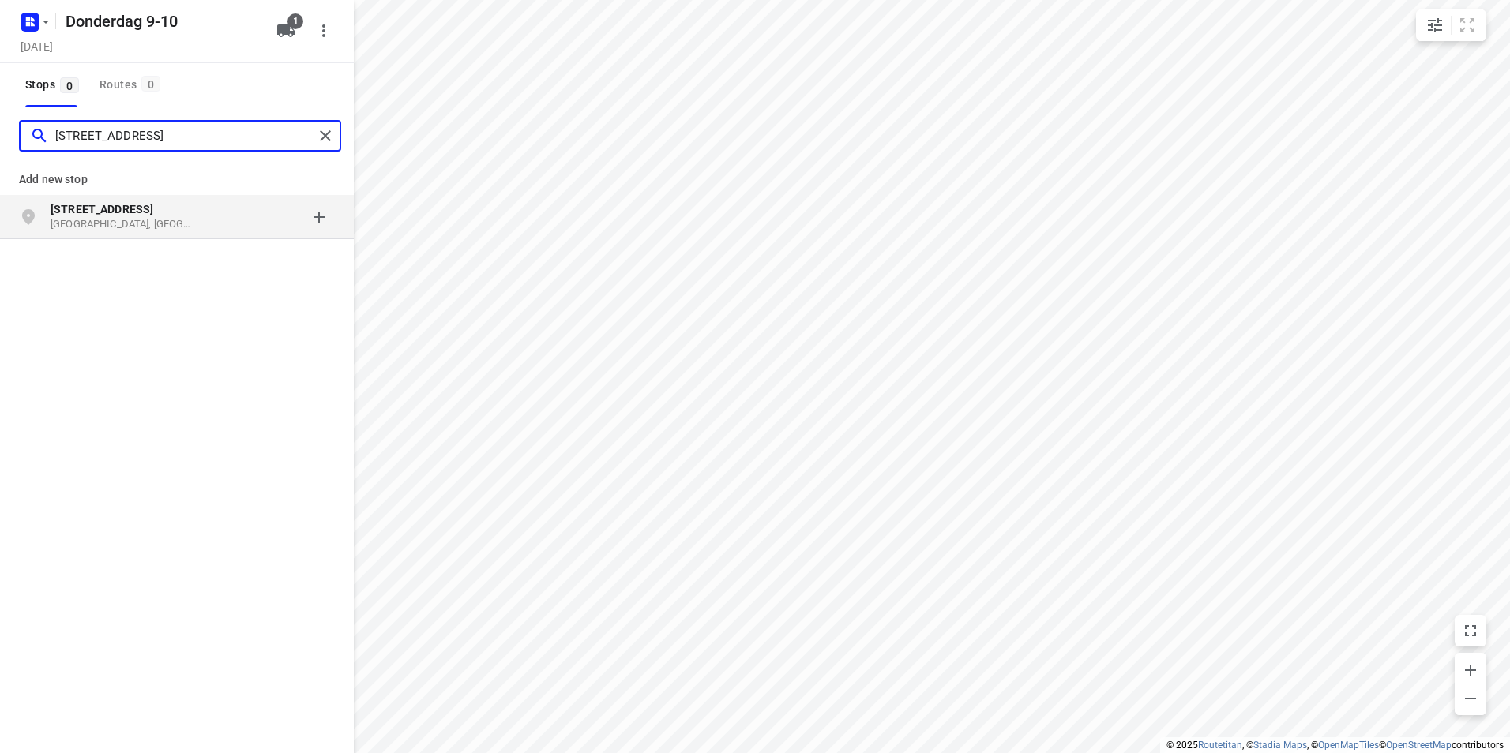
type input "middelgraaflaan 8"
click at [141, 216] on p "Middelgraaflaan 8" at bounding box center [123, 209] width 145 height 16
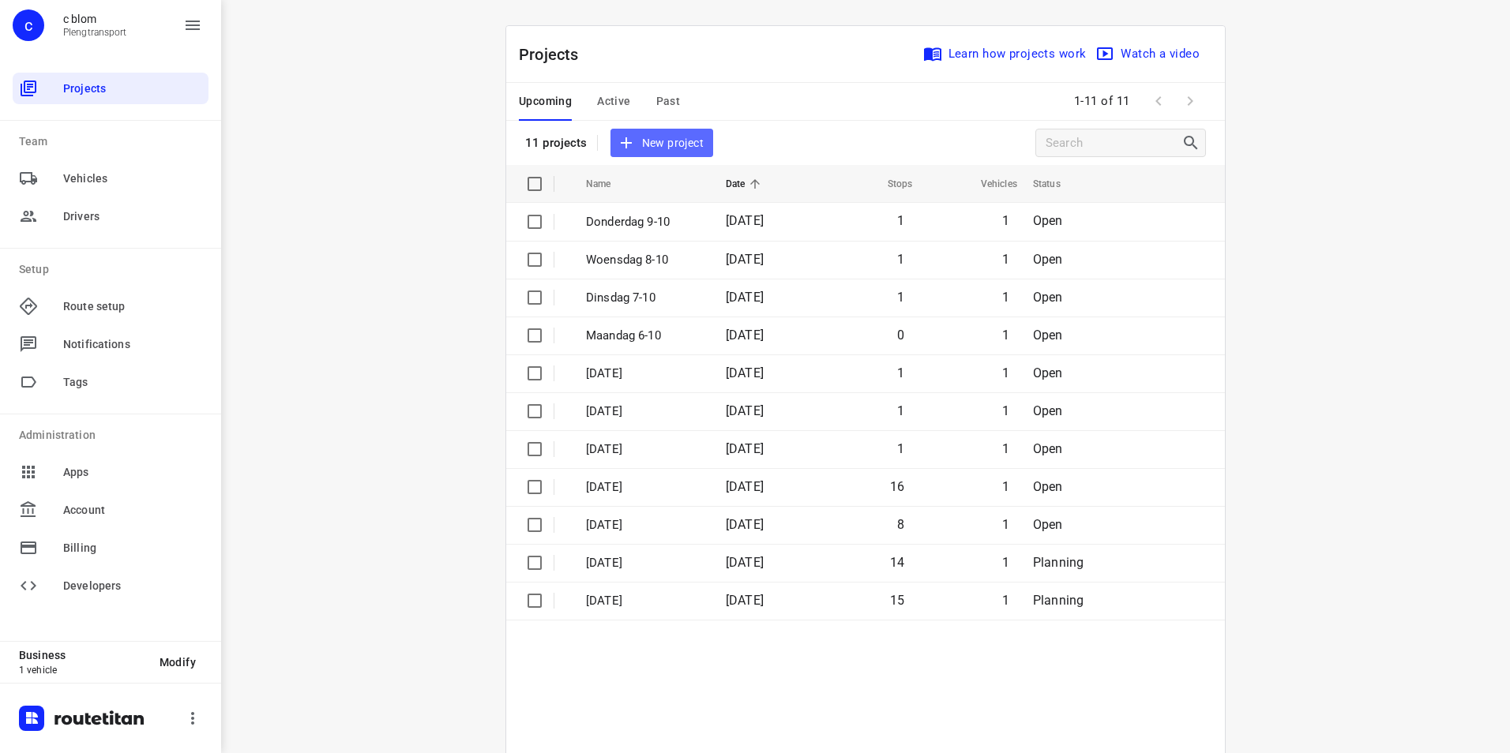
click at [685, 147] on span "New project" at bounding box center [662, 143] width 84 height 20
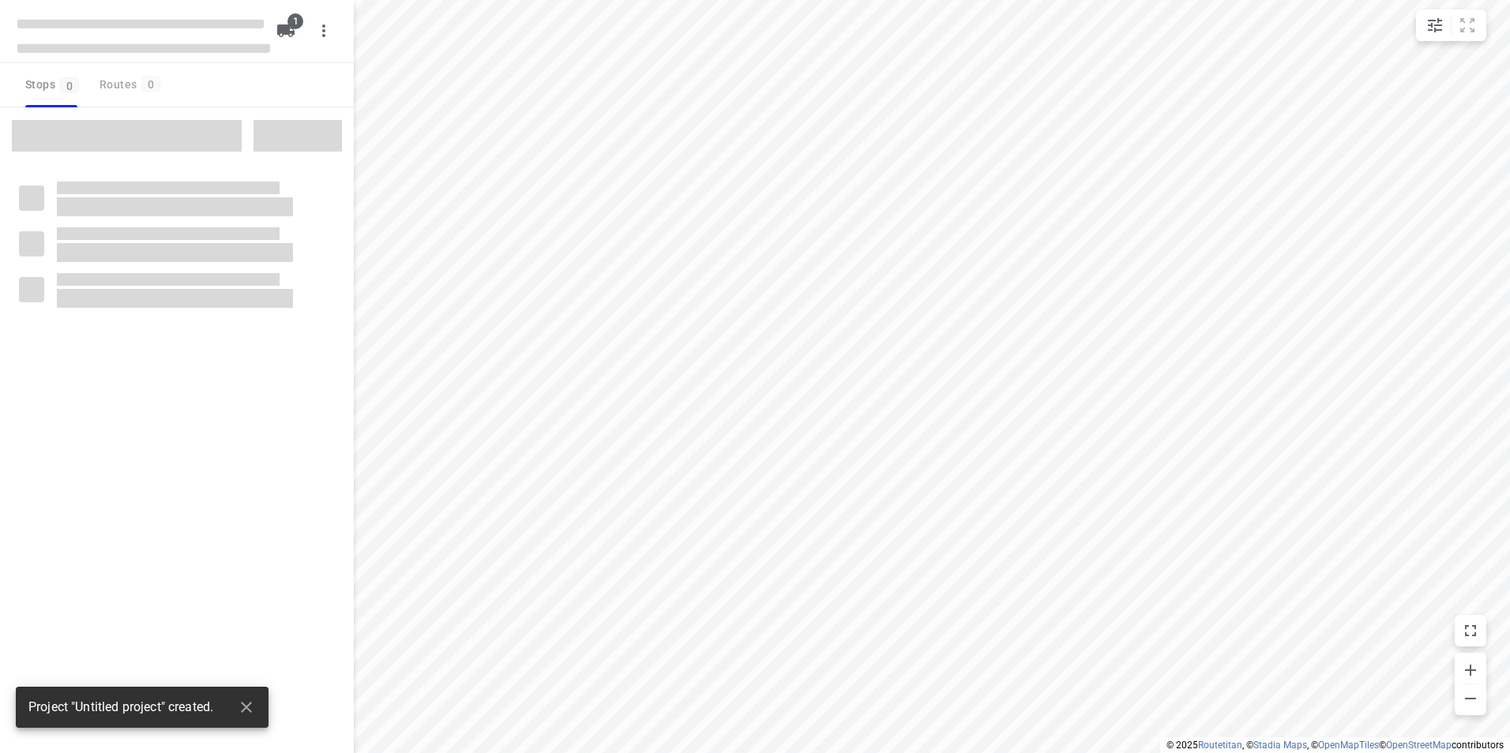
type input "distance"
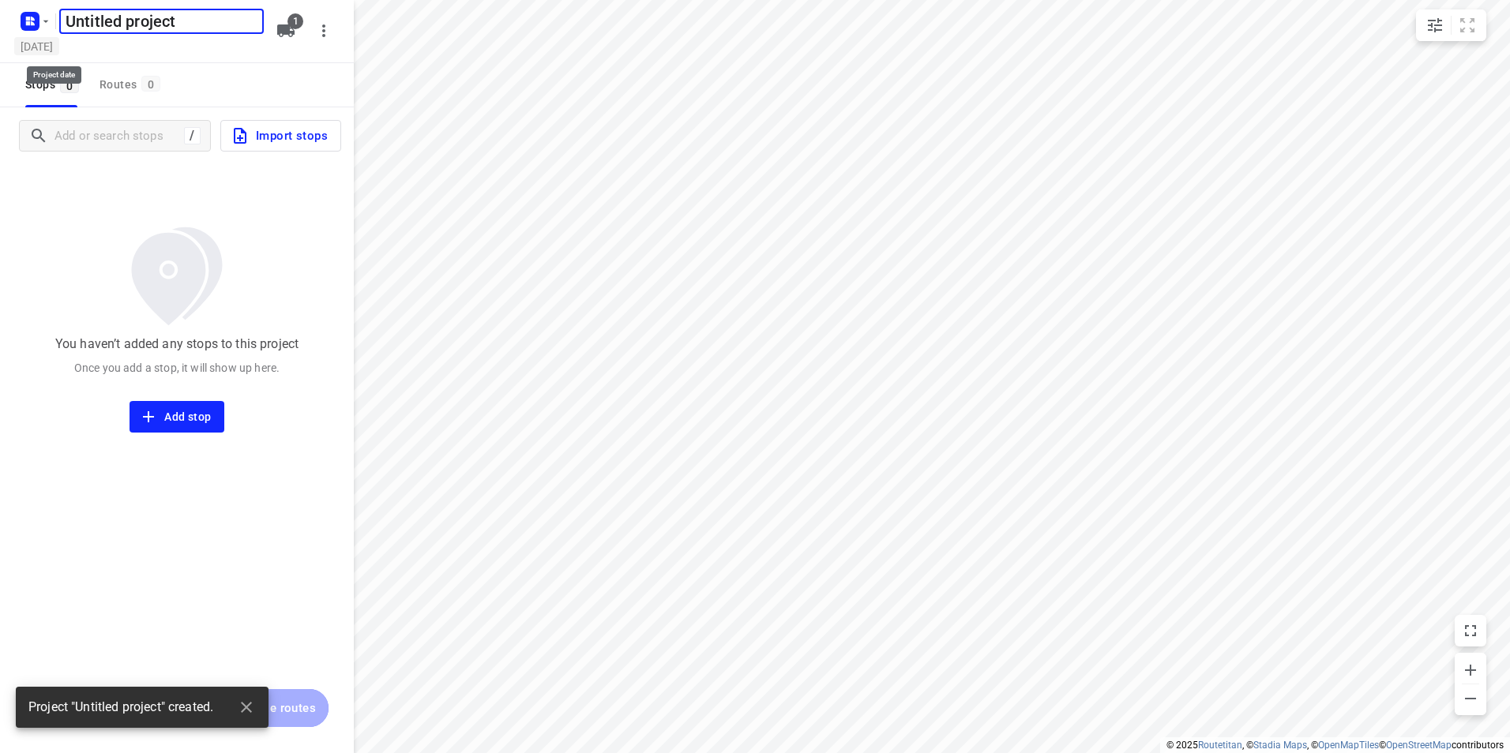
click at [59, 43] on h5 "[DATE]" at bounding box center [36, 46] width 45 height 18
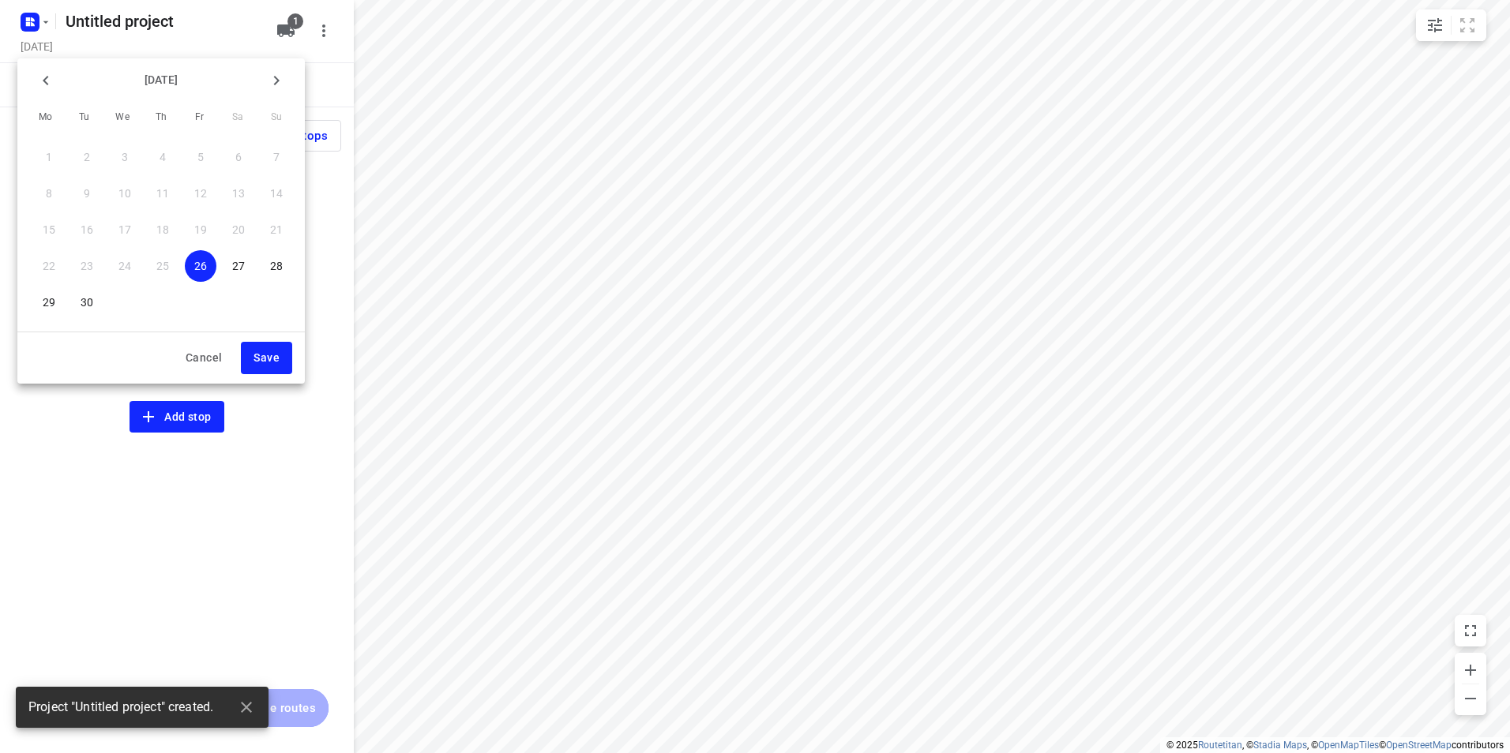
click at [274, 87] on icon "button" at bounding box center [276, 80] width 19 height 19
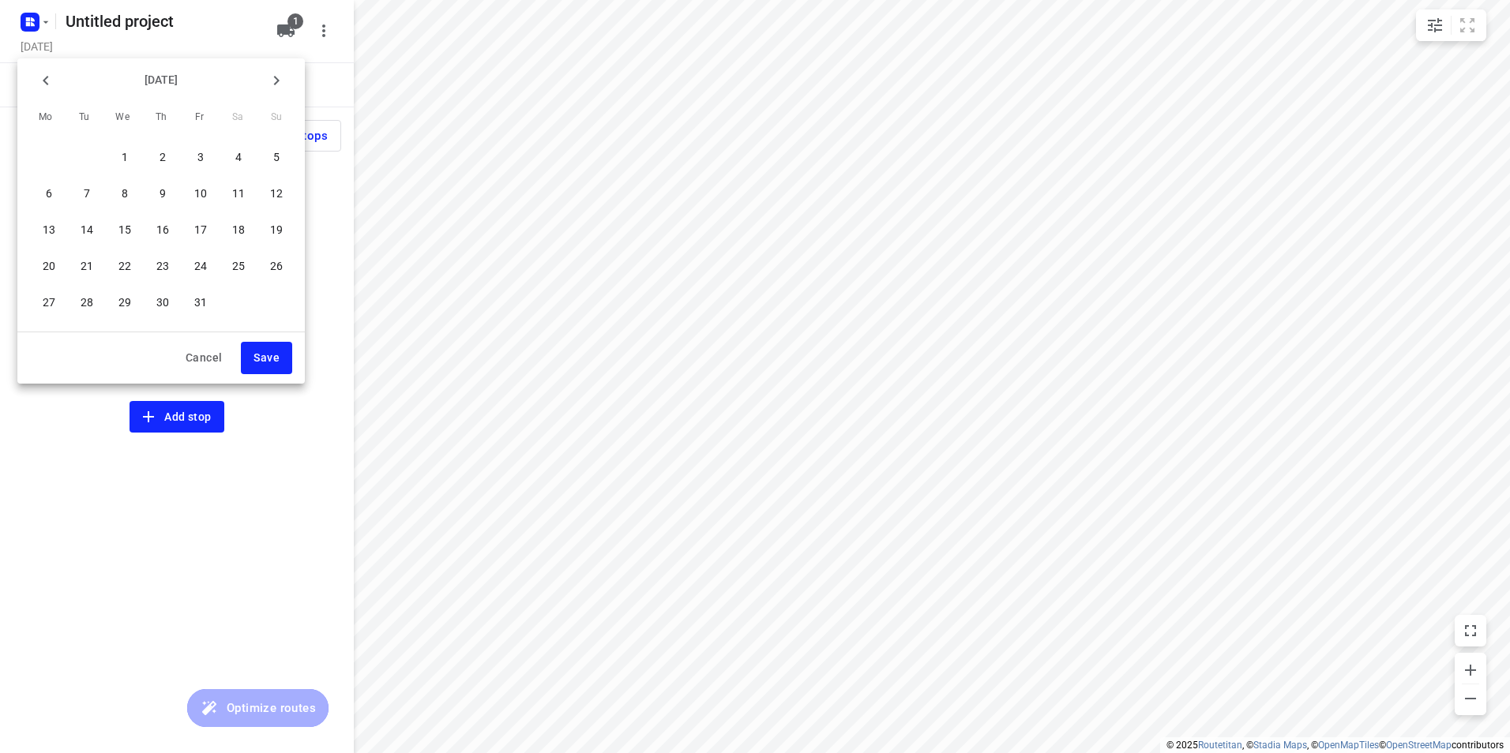
click at [203, 190] on p "10" at bounding box center [200, 194] width 13 height 16
drag, startPoint x: 278, startPoint y: 355, endPoint x: 276, endPoint y: 239, distance: 115.3
click at [278, 353] on span "Save" at bounding box center [266, 358] width 26 height 20
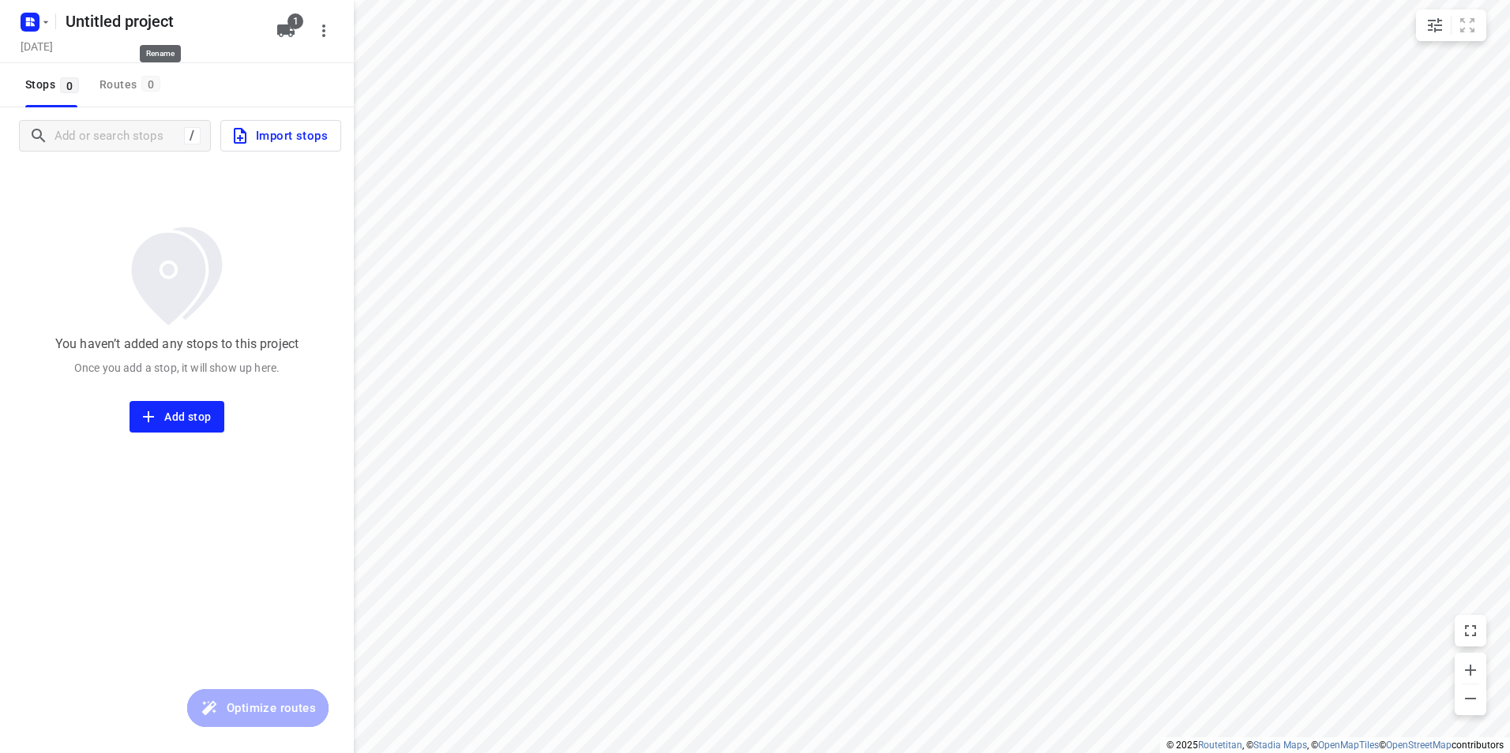
click at [214, 25] on h5 "Untitled project" at bounding box center [161, 21] width 205 height 25
click at [214, 25] on input "Untitled project" at bounding box center [161, 21] width 205 height 25
type input "Vrijdag 10-10"
click at [207, 58] on div "Vrijdag 10-10 ​ Friday, Oct 10 1" at bounding box center [177, 31] width 354 height 63
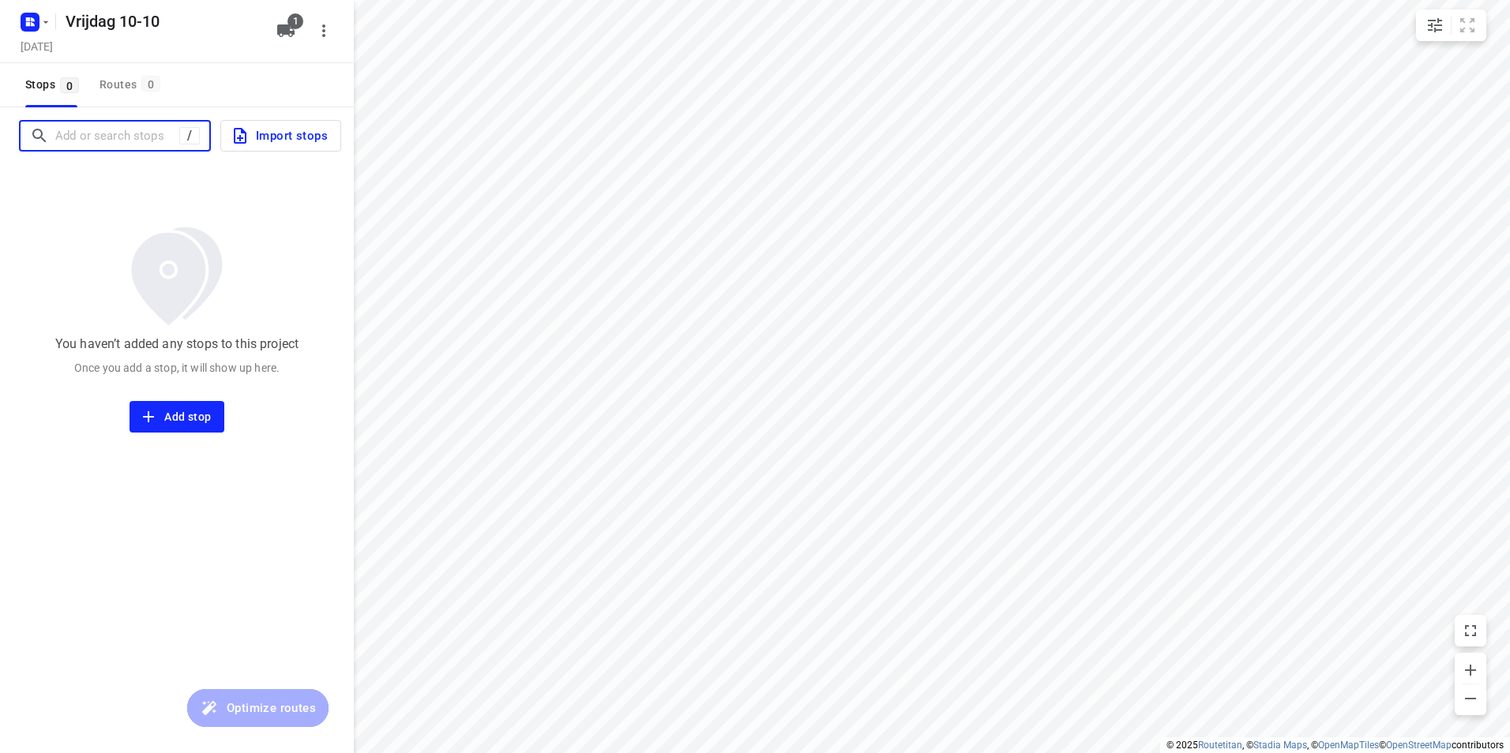
click at [115, 141] on input "Add or search stops" at bounding box center [117, 136] width 124 height 24
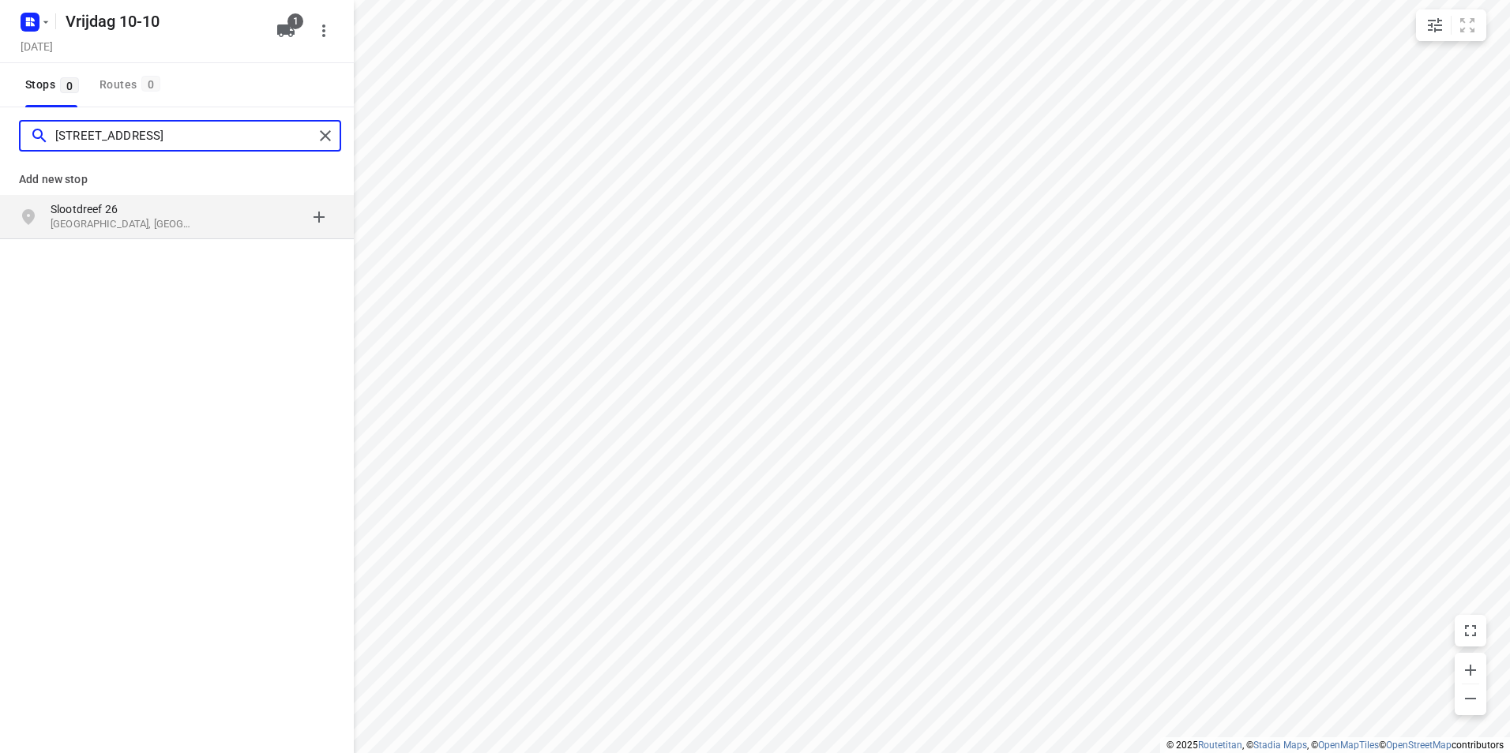
type input "slootdreef 26"
click at [133, 214] on p "Slootdreef 26" at bounding box center [123, 209] width 145 height 16
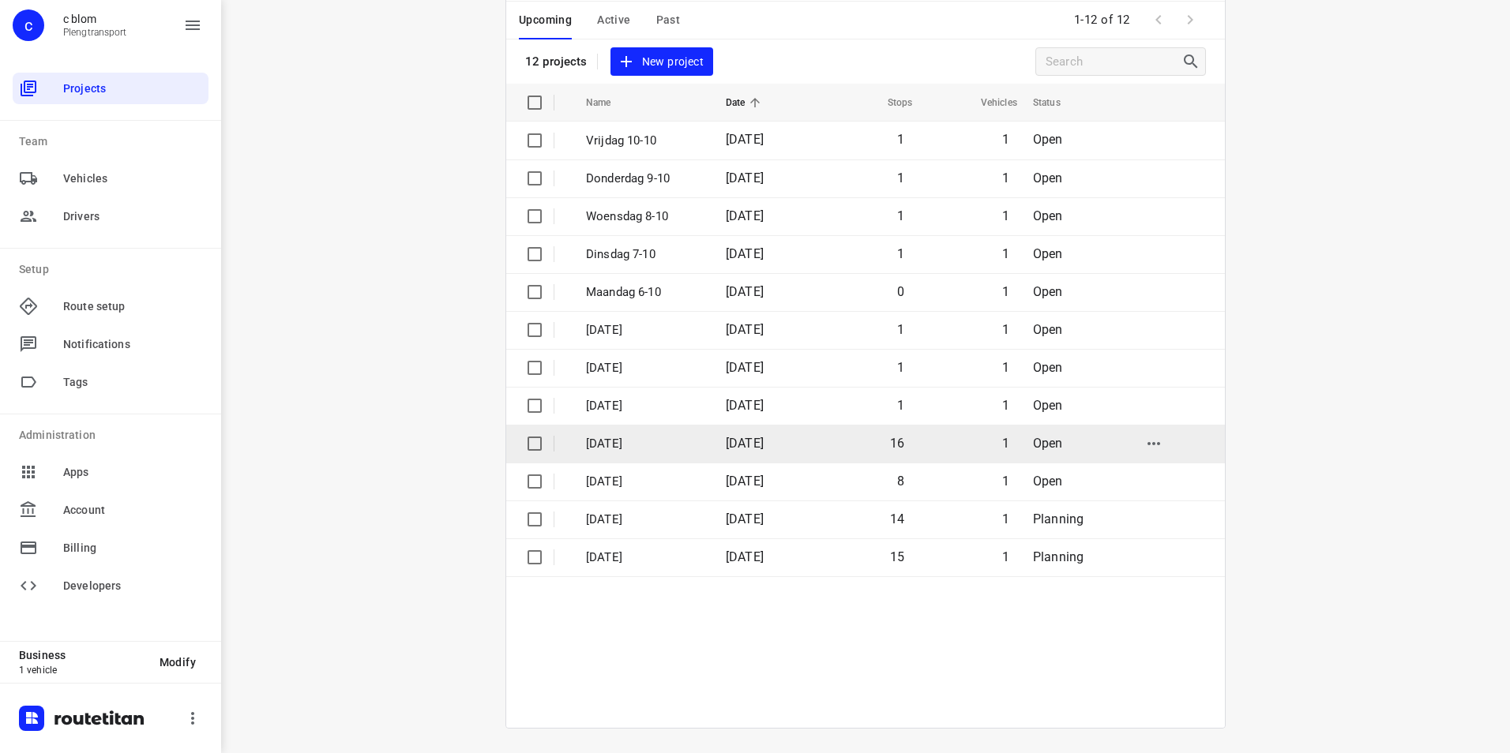
scroll to position [82, 0]
